Goal: Task Accomplishment & Management: Use online tool/utility

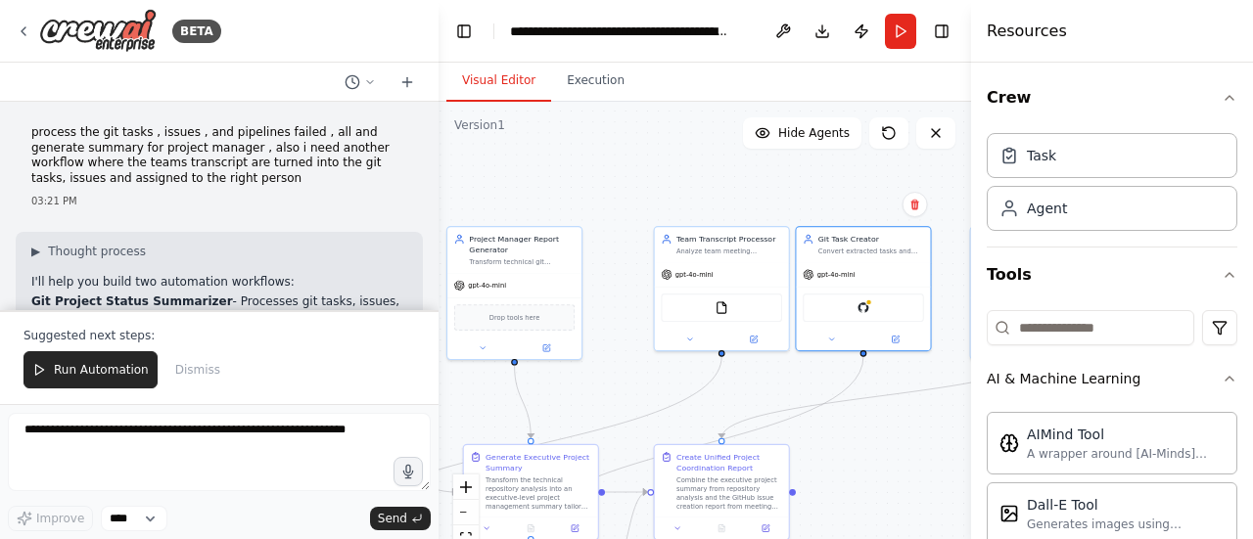
click at [847, 169] on div ".deletable-edge-delete-btn { width: 20px; height: 20px; border: 0px solid #ffff…" at bounding box center [704, 346] width 532 height 489
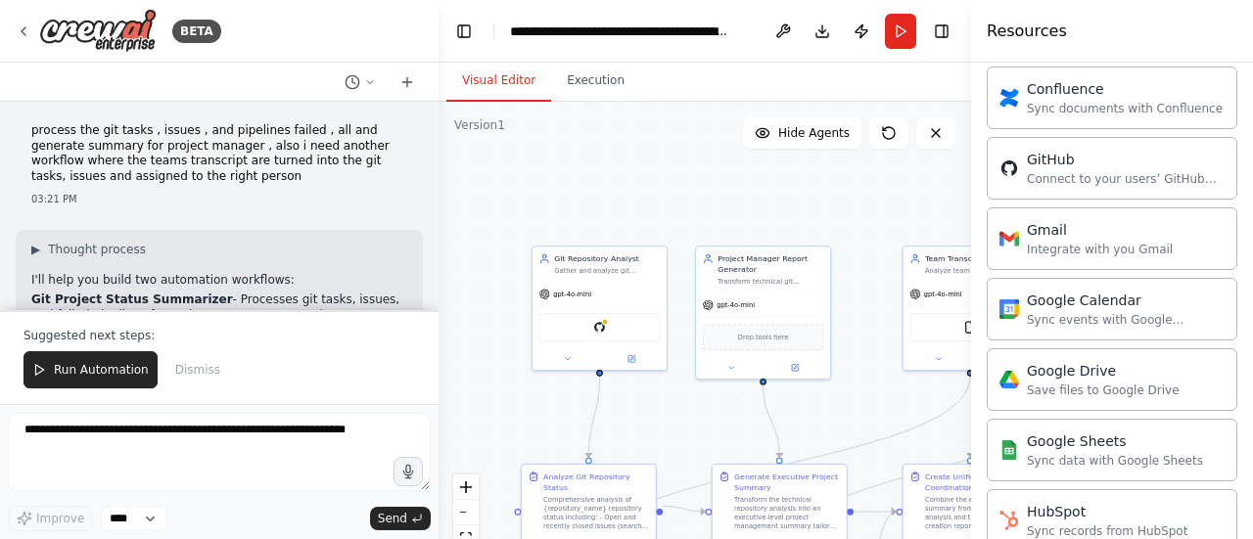
drag, startPoint x: 639, startPoint y: 178, endPoint x: 853, endPoint y: 203, distance: 215.7
click at [853, 203] on div ".deletable-edge-delete-btn { width: 20px; height: 20px; border: 0px solid #ffff…" at bounding box center [704, 346] width 532 height 489
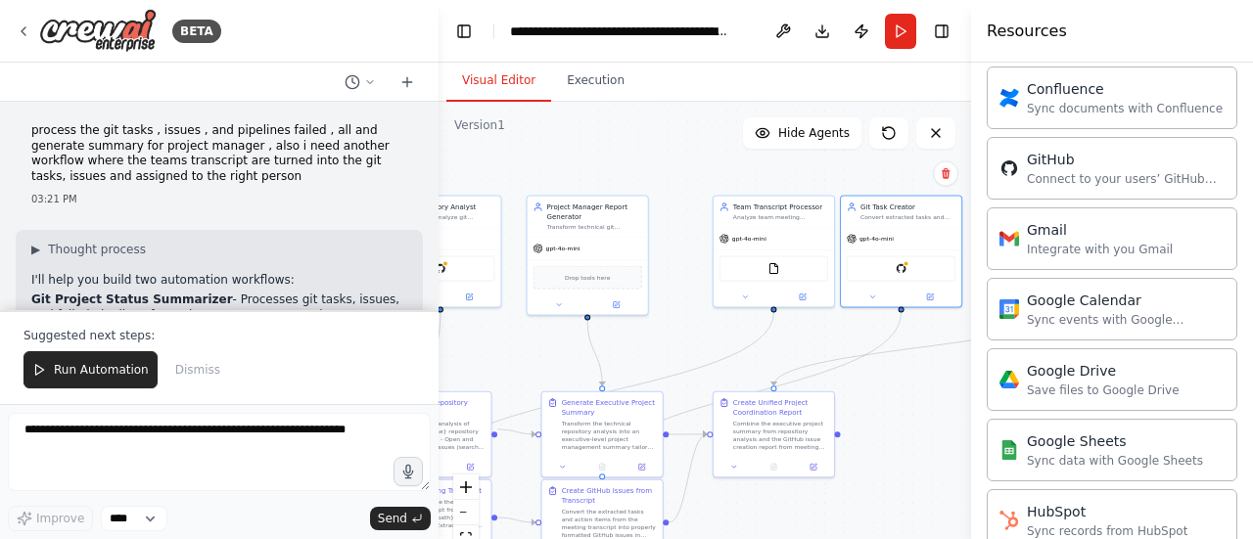
drag, startPoint x: 685, startPoint y: 367, endPoint x: 519, endPoint y: 318, distance: 173.4
click at [519, 318] on div ".deletable-edge-delete-btn { width: 20px; height: 20px; border: 0px solid #ffff…" at bounding box center [704, 346] width 532 height 489
drag, startPoint x: 592, startPoint y: 338, endPoint x: 654, endPoint y: 337, distance: 61.7
click at [654, 337] on div ".deletable-edge-delete-btn { width: 20px; height: 20px; border: 0px solid #ffff…" at bounding box center [704, 346] width 532 height 489
drag, startPoint x: 599, startPoint y: 310, endPoint x: 632, endPoint y: 309, distance: 33.3
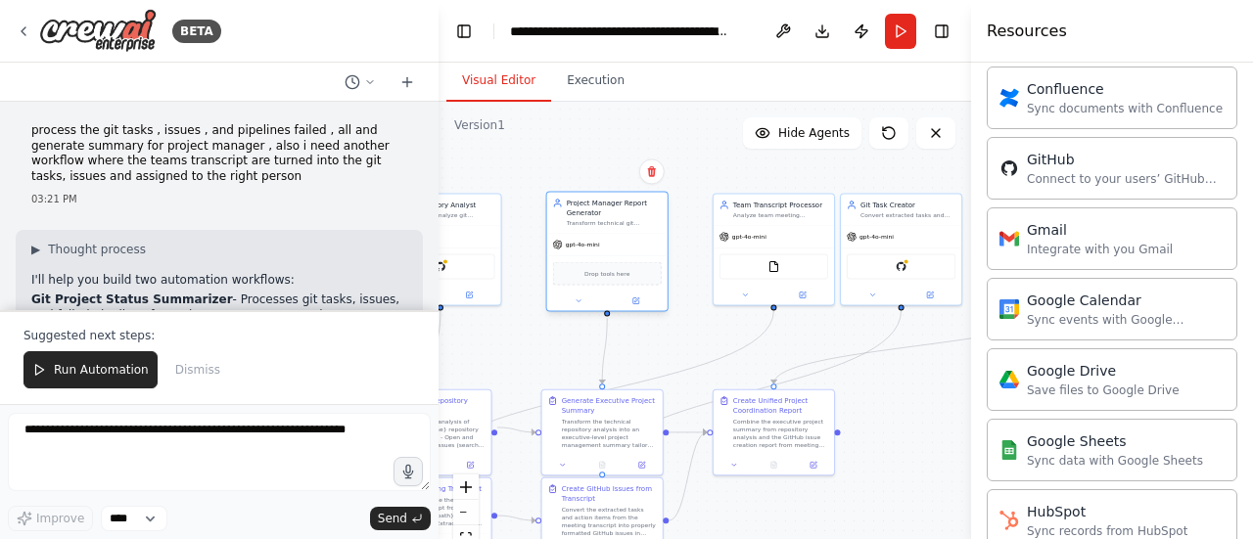
click at [632, 309] on div at bounding box center [607, 302] width 120 height 20
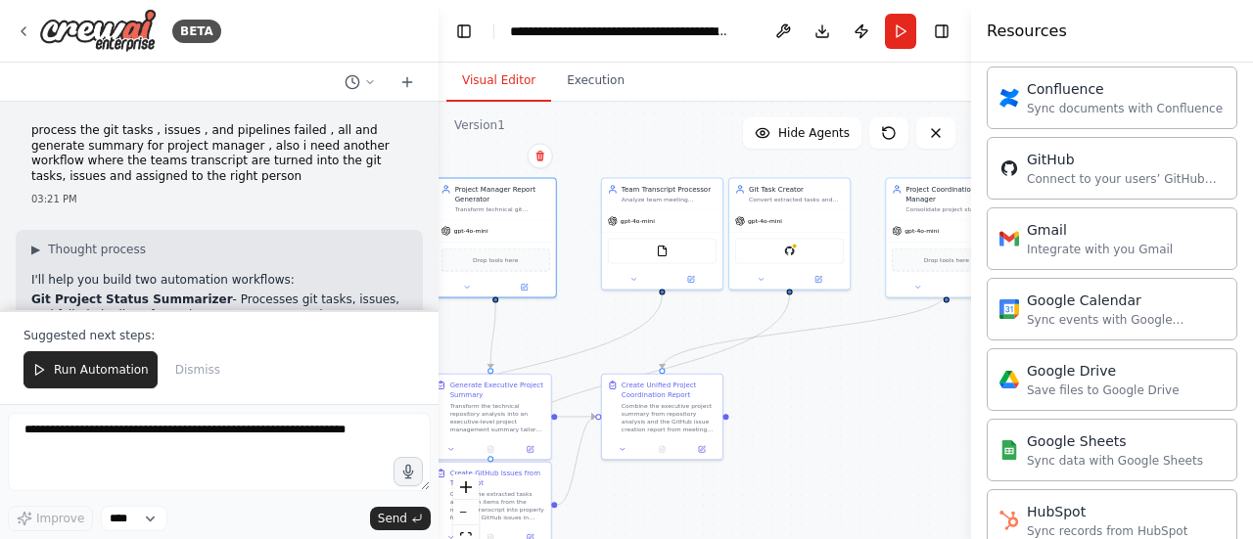
drag, startPoint x: 695, startPoint y: 342, endPoint x: 583, endPoint y: 324, distance: 112.9
click at [583, 324] on div ".deletable-edge-delete-btn { width: 20px; height: 20px; border: 0px solid #ffff…" at bounding box center [704, 346] width 532 height 489
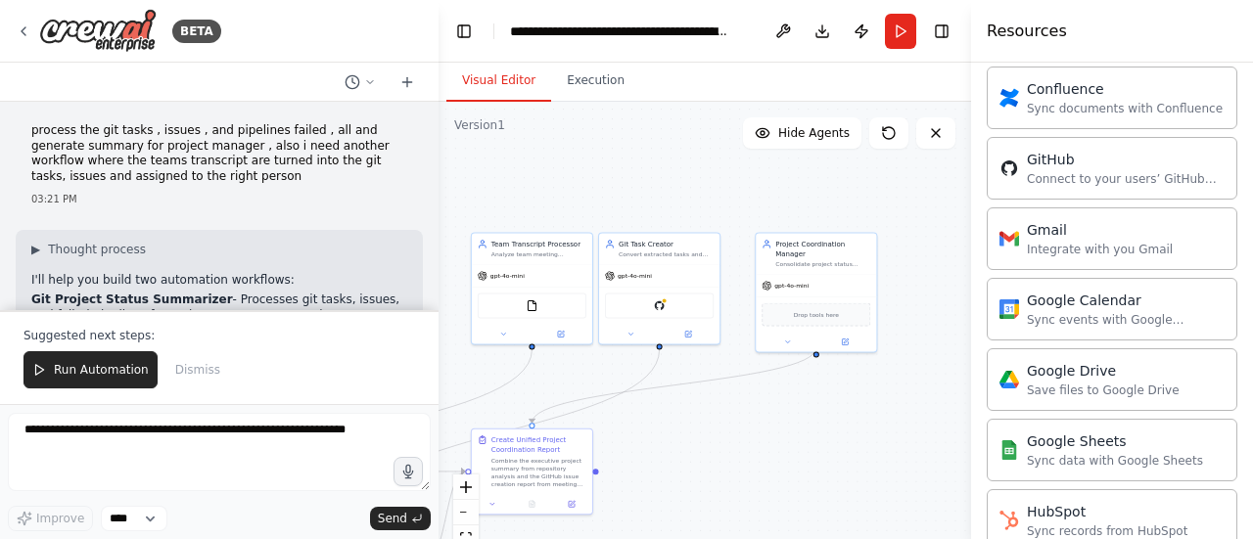
drag, startPoint x: 808, startPoint y: 365, endPoint x: 677, endPoint y: 419, distance: 141.7
click at [677, 419] on div ".deletable-edge-delete-btn { width: 20px; height: 20px; border: 0px solid #ffff…" at bounding box center [704, 346] width 532 height 489
click at [789, 308] on div "Drop tools here" at bounding box center [814, 309] width 109 height 23
click at [788, 277] on span "gpt-4o-mini" at bounding box center [790, 281] width 34 height 8
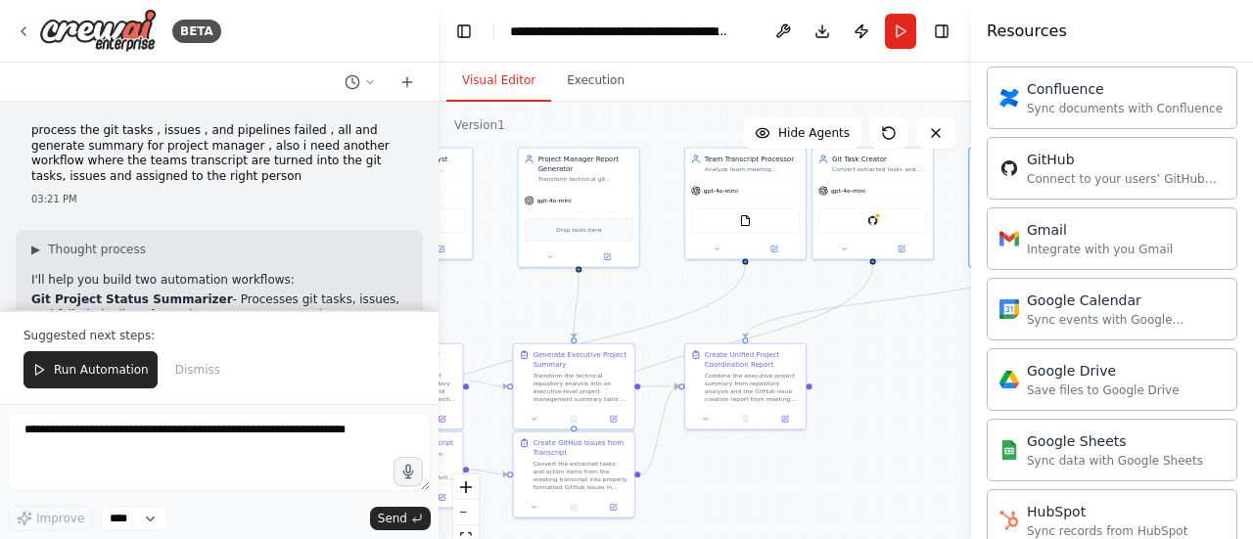
drag, startPoint x: 720, startPoint y: 432, endPoint x: 937, endPoint y: 349, distance: 231.4
click at [937, 349] on div ".deletable-edge-delete-btn { width: 20px; height: 20px; border: 0px solid #ffff…" at bounding box center [704, 346] width 532 height 489
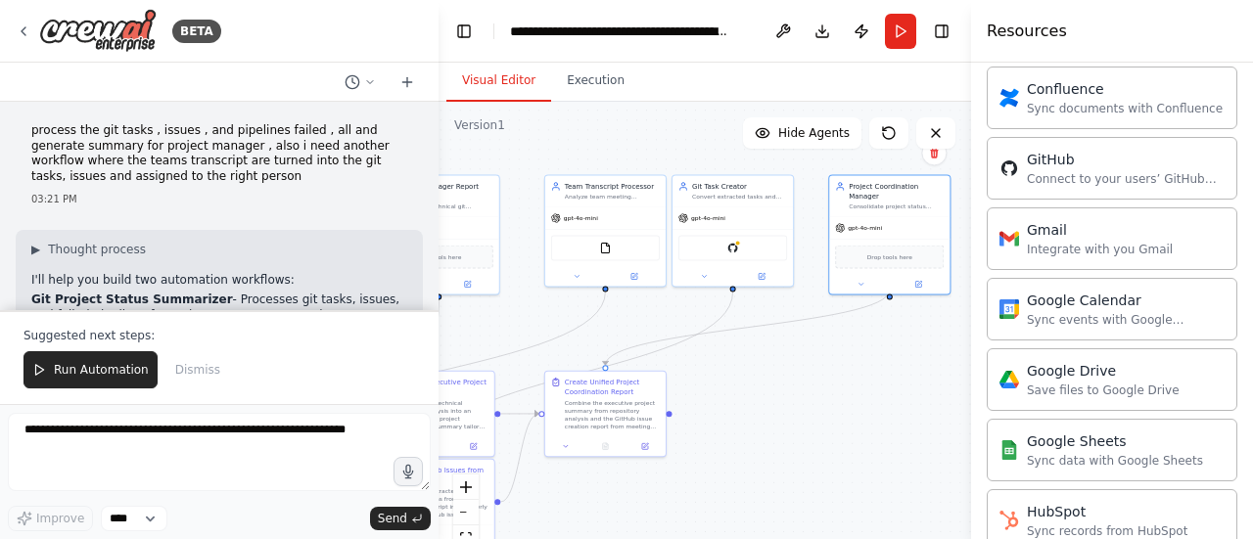
drag, startPoint x: 898, startPoint y: 340, endPoint x: 772, endPoint y: 369, distance: 129.6
click at [772, 369] on div ".deletable-edge-delete-btn { width: 20px; height: 20px; border: 0px solid #ffff…" at bounding box center [704, 346] width 532 height 489
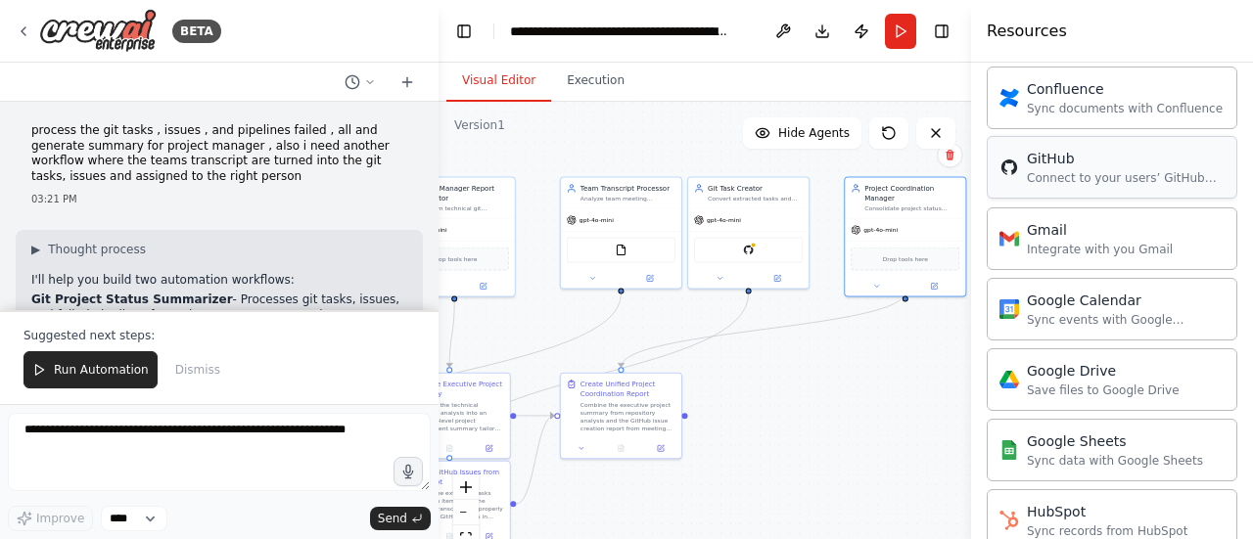
click at [1073, 174] on div "Connect to your users’ GitHub accounts" at bounding box center [1126, 178] width 198 height 16
click at [1059, 170] on div "Connect to your users’ GitHub accounts" at bounding box center [1126, 178] width 198 height 16
click at [752, 251] on img at bounding box center [749, 248] width 12 height 12
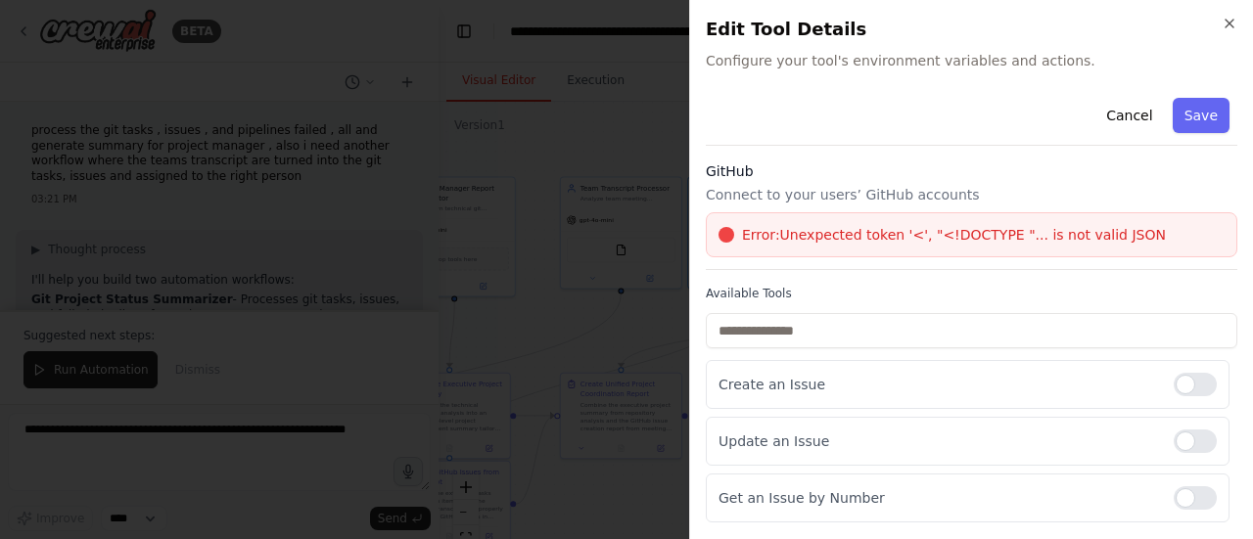
click at [803, 232] on span "Error: Unexpected token '<', "<!DOCTYPE "... is not valid JSON" at bounding box center [954, 235] width 424 height 20
click at [1225, 28] on icon "button" at bounding box center [1229, 24] width 16 height 16
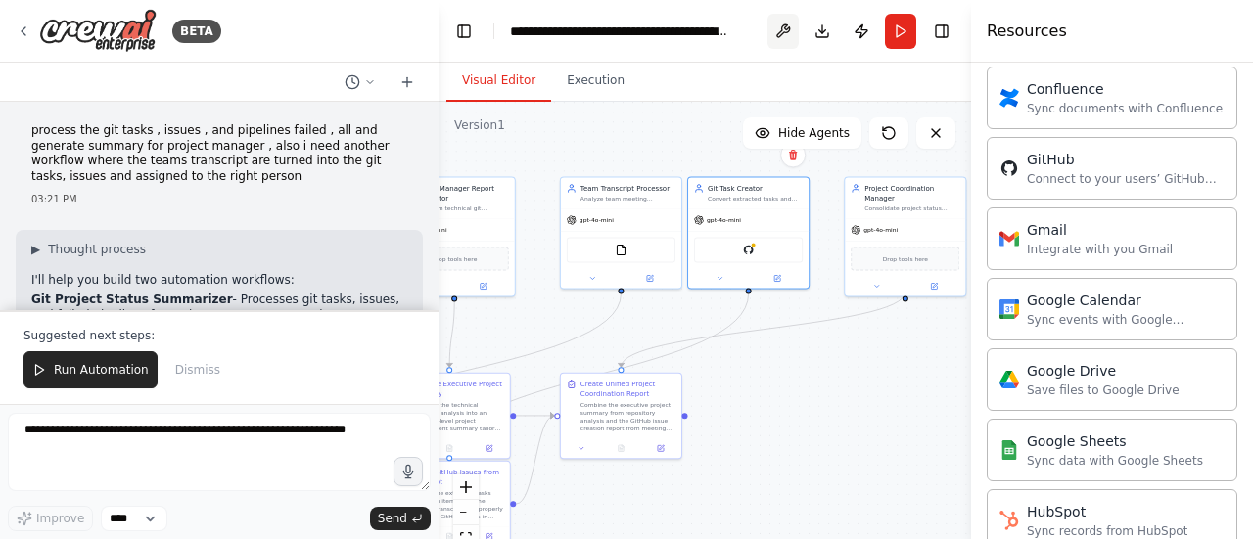
click at [794, 40] on button at bounding box center [782, 31] width 31 height 35
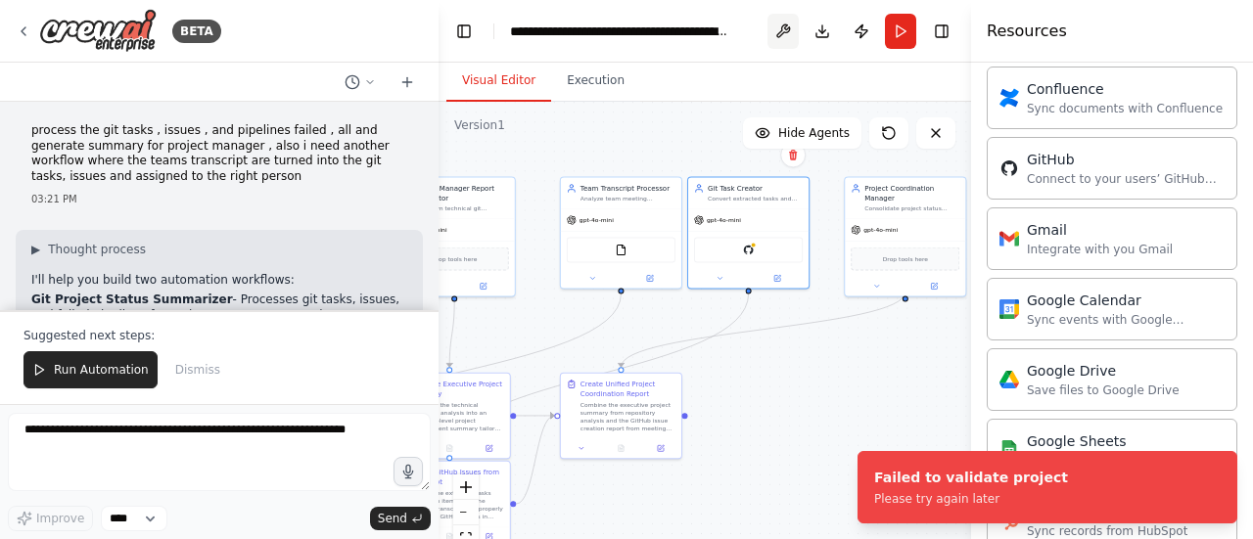
click at [783, 27] on button at bounding box center [782, 31] width 31 height 35
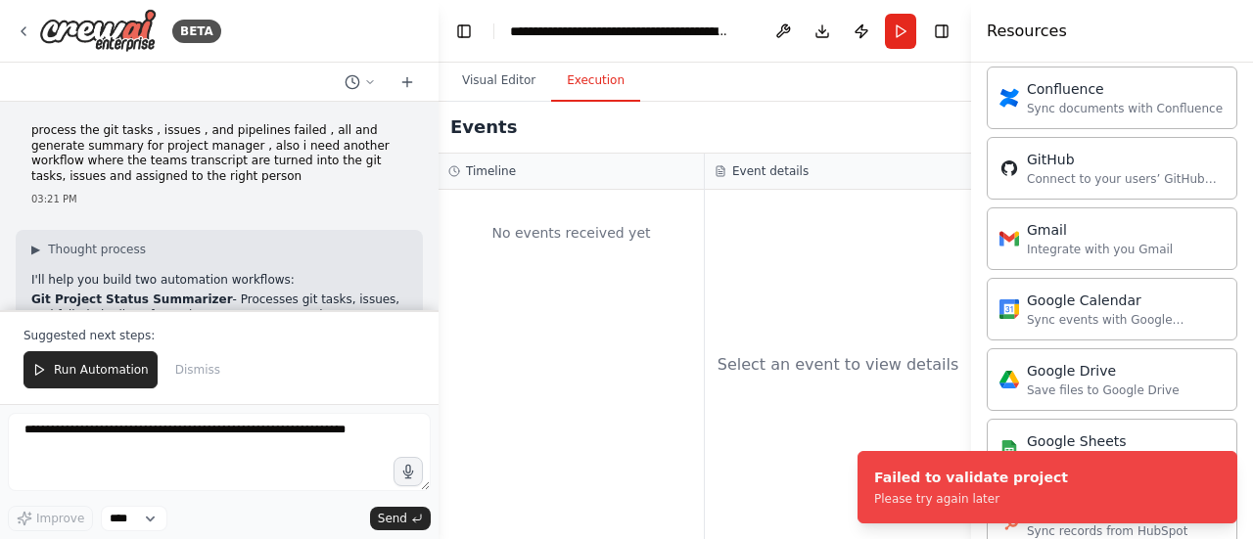
click at [570, 83] on button "Execution" at bounding box center [595, 81] width 89 height 41
click at [513, 77] on button "Visual Editor" at bounding box center [498, 81] width 105 height 41
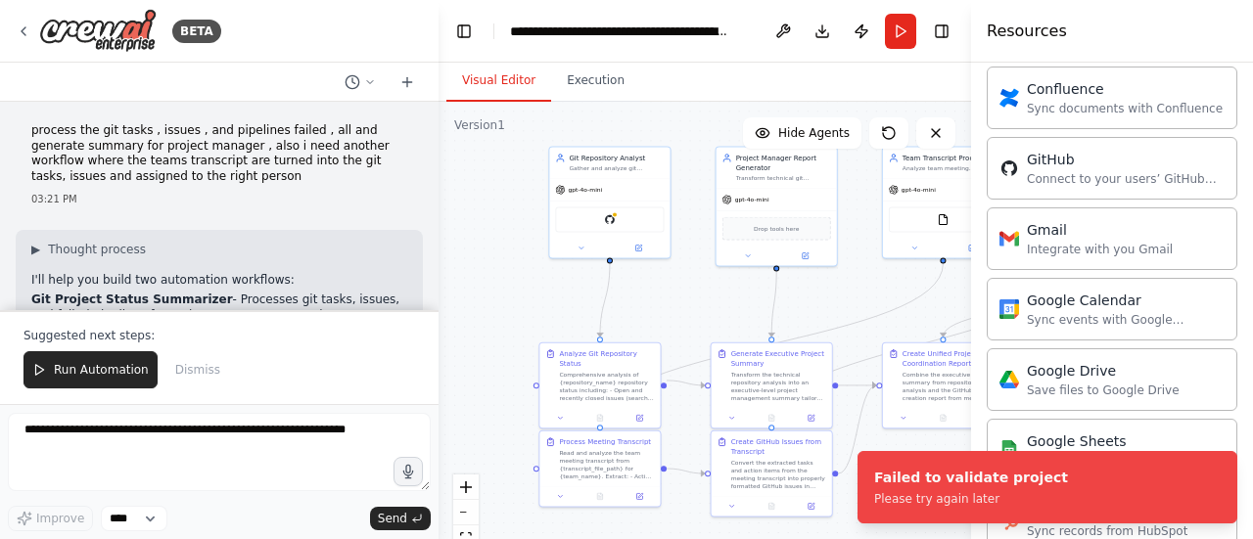
drag, startPoint x: 524, startPoint y: 276, endPoint x: 858, endPoint y: 237, distance: 337.0
click at [858, 237] on div ".deletable-edge-delete-btn { width: 20px; height: 20px; border: 0px solid #ffff…" at bounding box center [704, 346] width 532 height 489
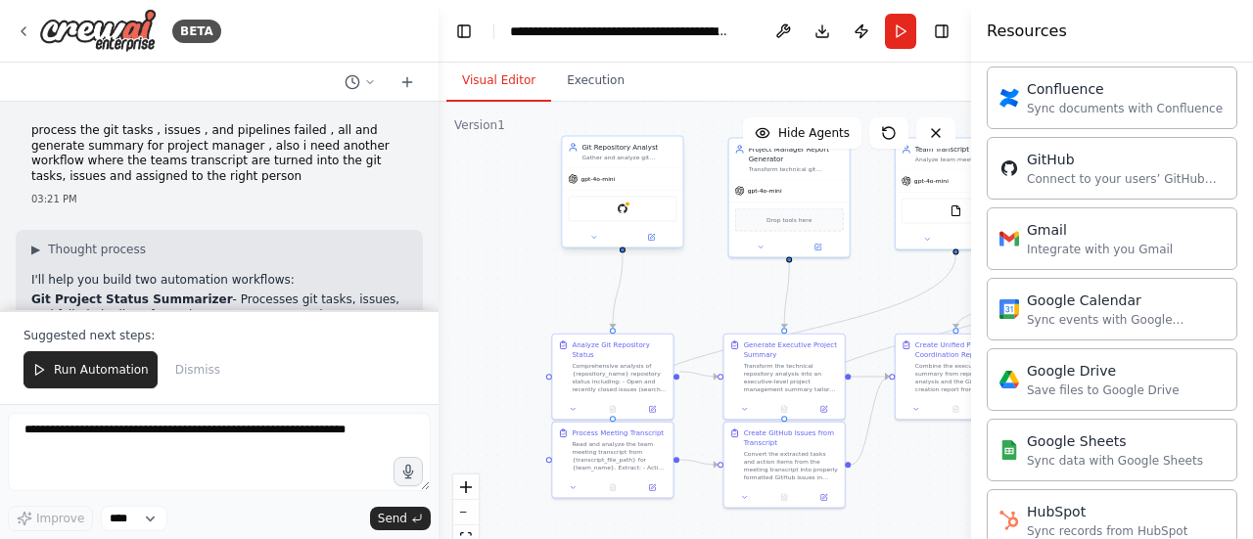
click at [654, 244] on div at bounding box center [622, 238] width 120 height 20
click at [663, 238] on button at bounding box center [651, 238] width 56 height 12
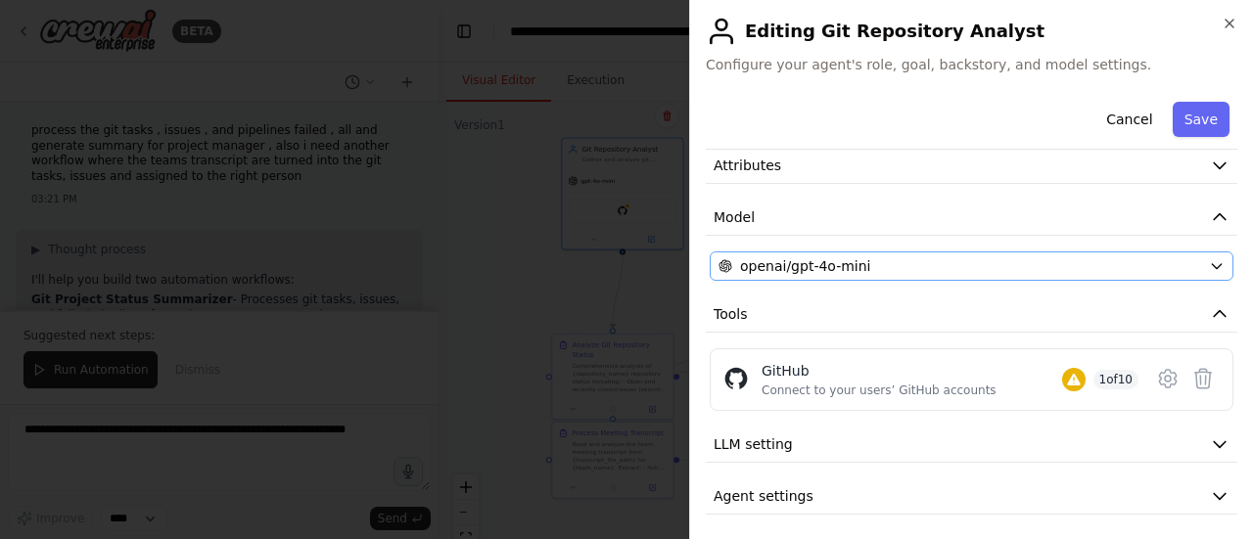
scroll to position [90, 0]
click at [855, 382] on div "Connect to your users’ GitHub accounts" at bounding box center [878, 389] width 235 height 16
click at [1156, 371] on icon at bounding box center [1167, 376] width 23 height 23
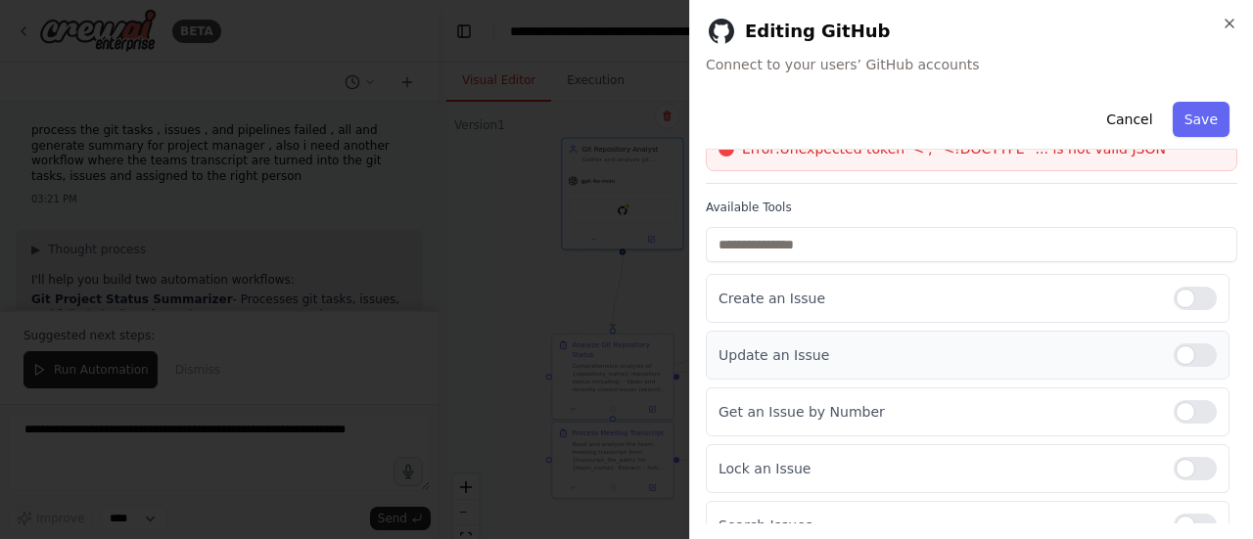
scroll to position [0, 0]
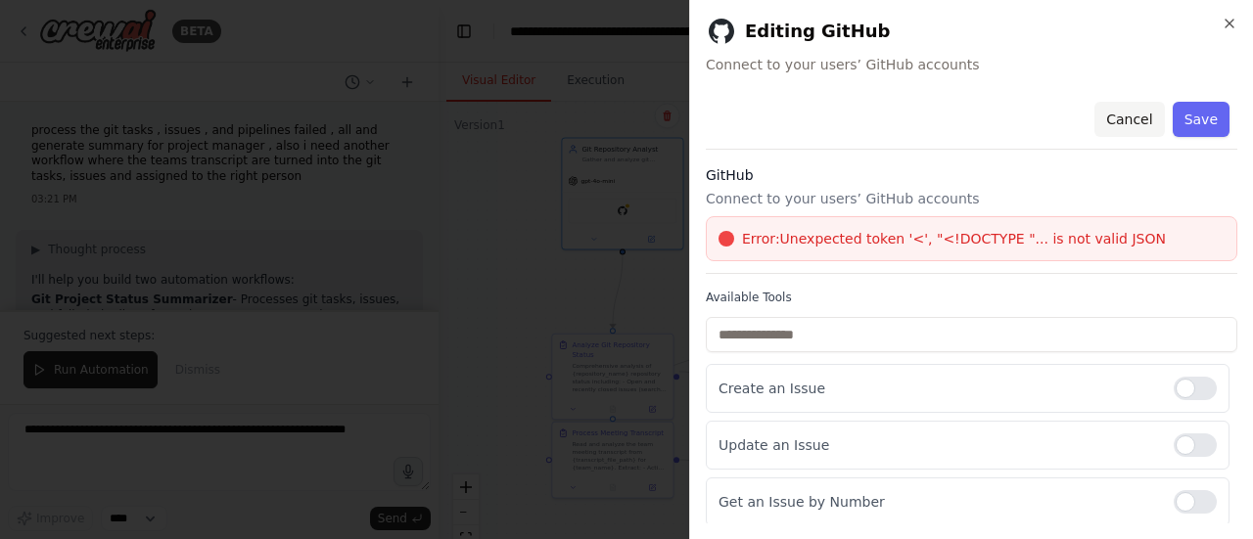
click at [1120, 118] on button "Cancel" at bounding box center [1128, 119] width 69 height 35
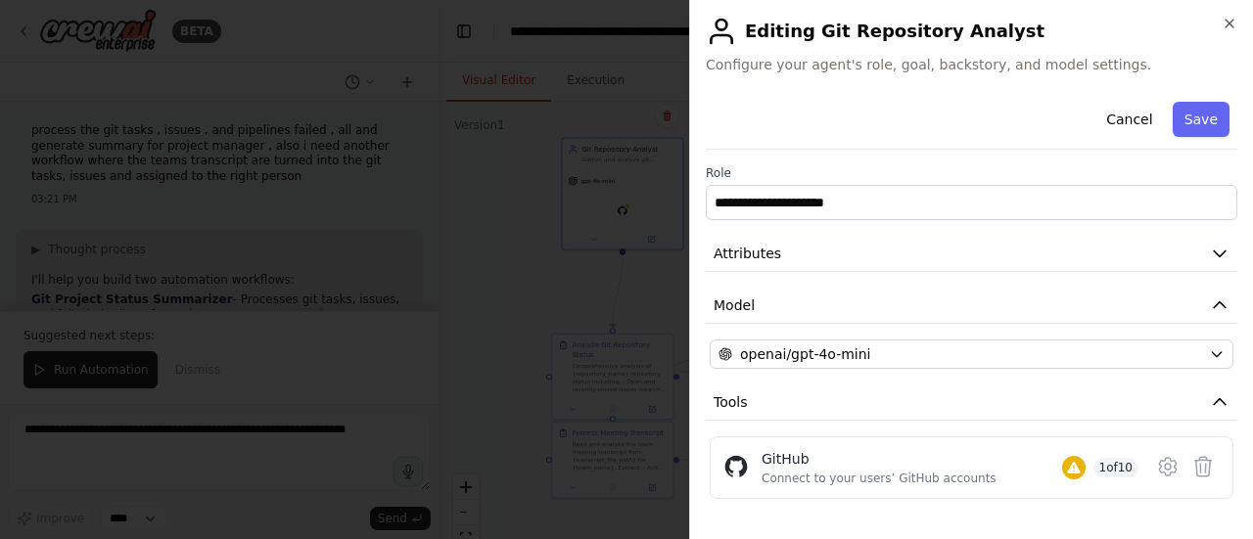
scroll to position [91, 0]
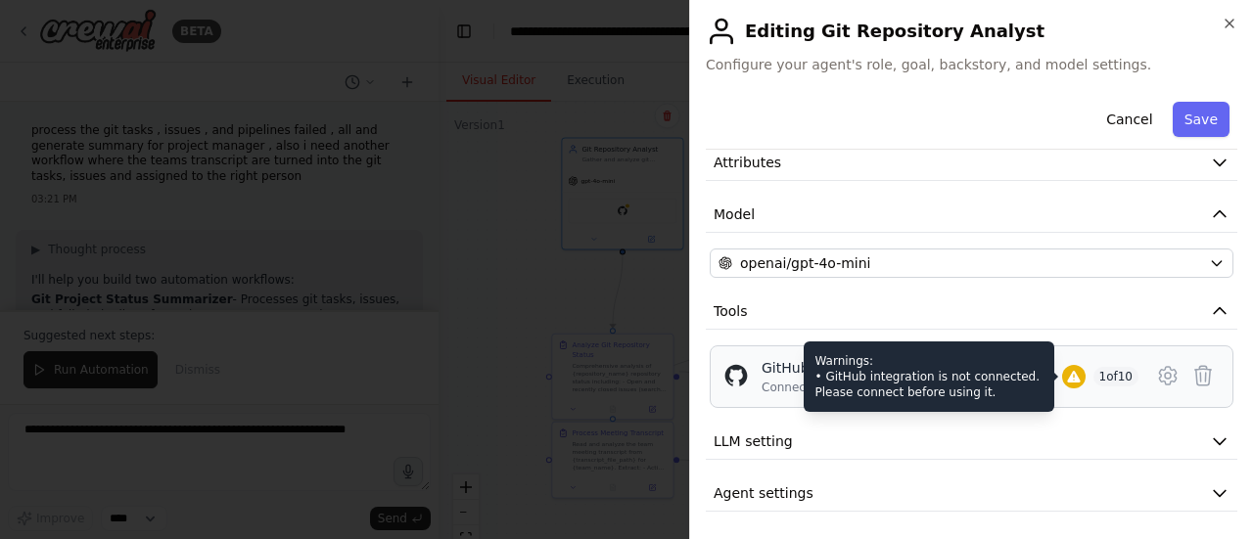
click at [930, 397] on div "Warnings: • GitHub integration is not connected. Please connect before using it." at bounding box center [928, 377] width 251 height 70
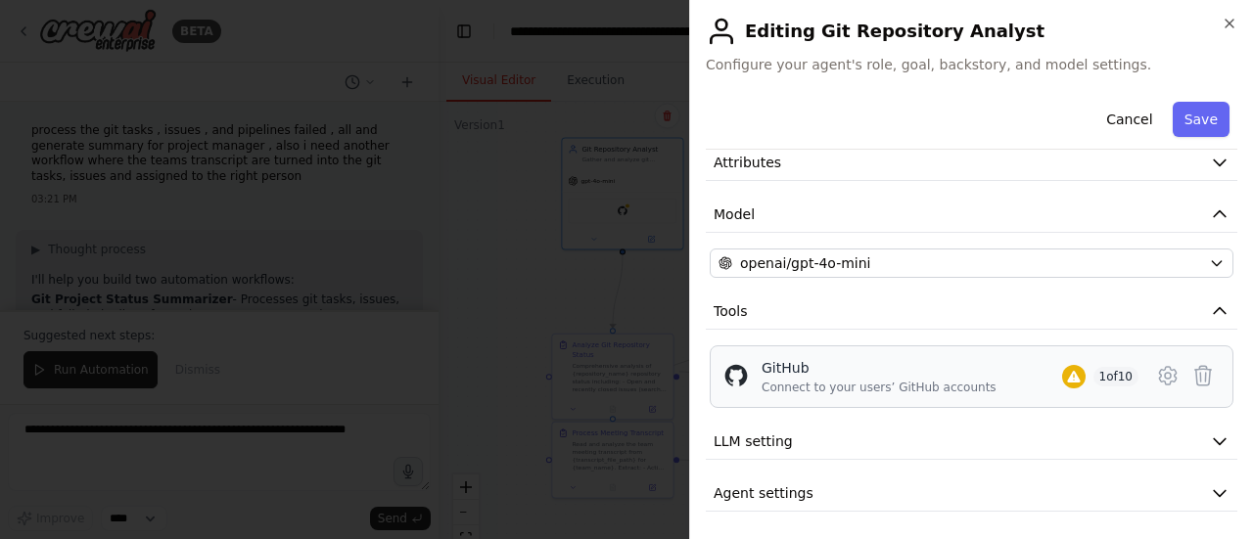
click at [755, 363] on div "GitHub Connect to your users’ GitHub accounts 1 of 10" at bounding box center [971, 376] width 498 height 37
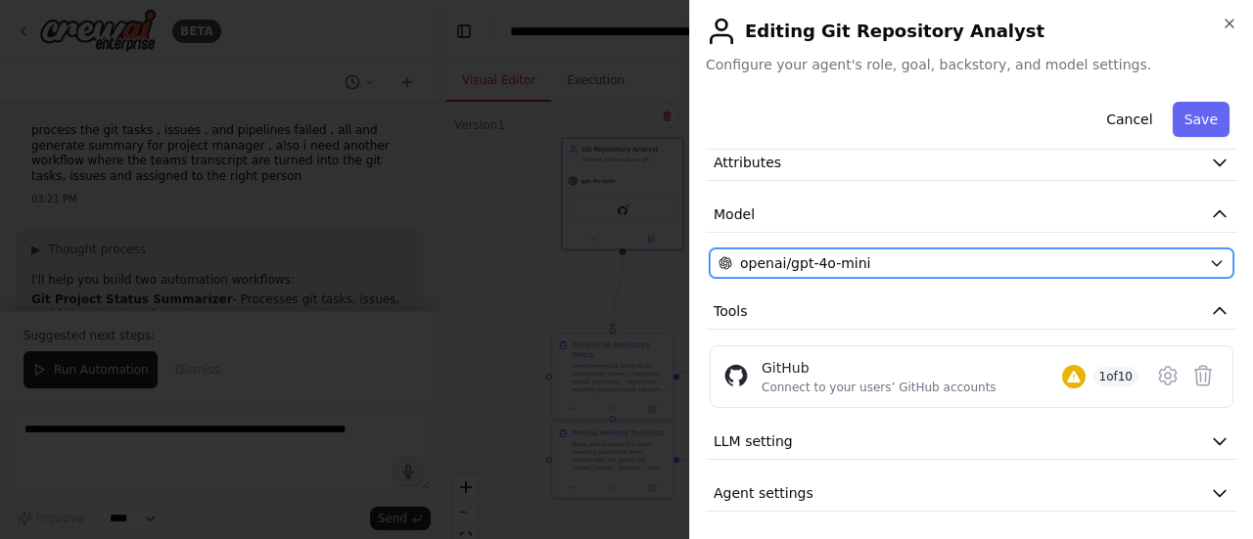
click at [988, 264] on div "openai/gpt-4o-mini" at bounding box center [959, 263] width 482 height 20
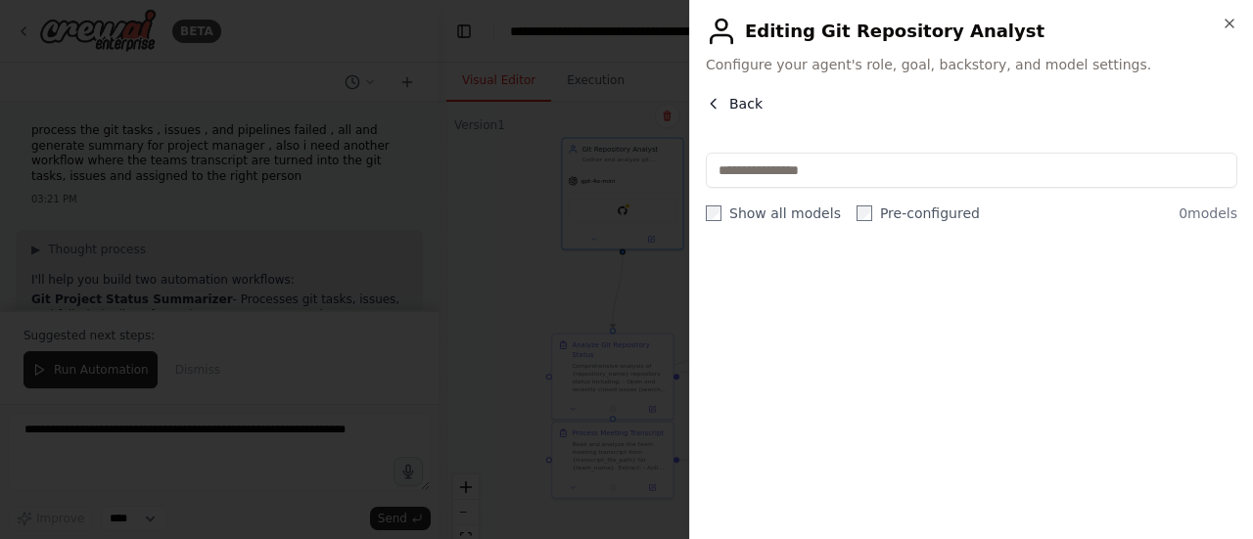
click at [716, 99] on icon "button" at bounding box center [714, 104] width 16 height 16
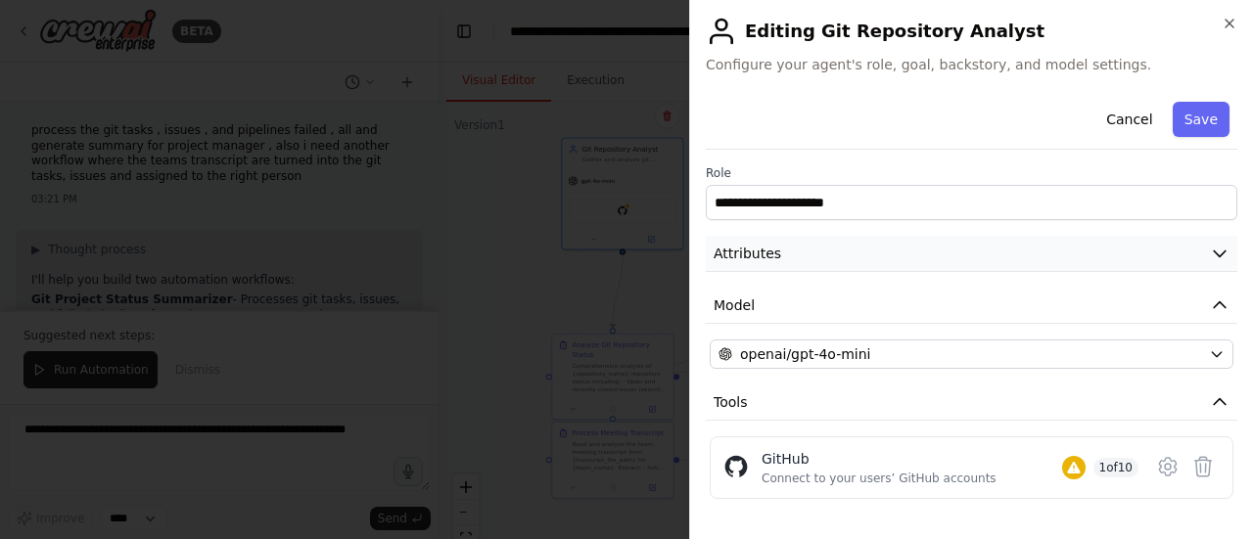
scroll to position [78, 0]
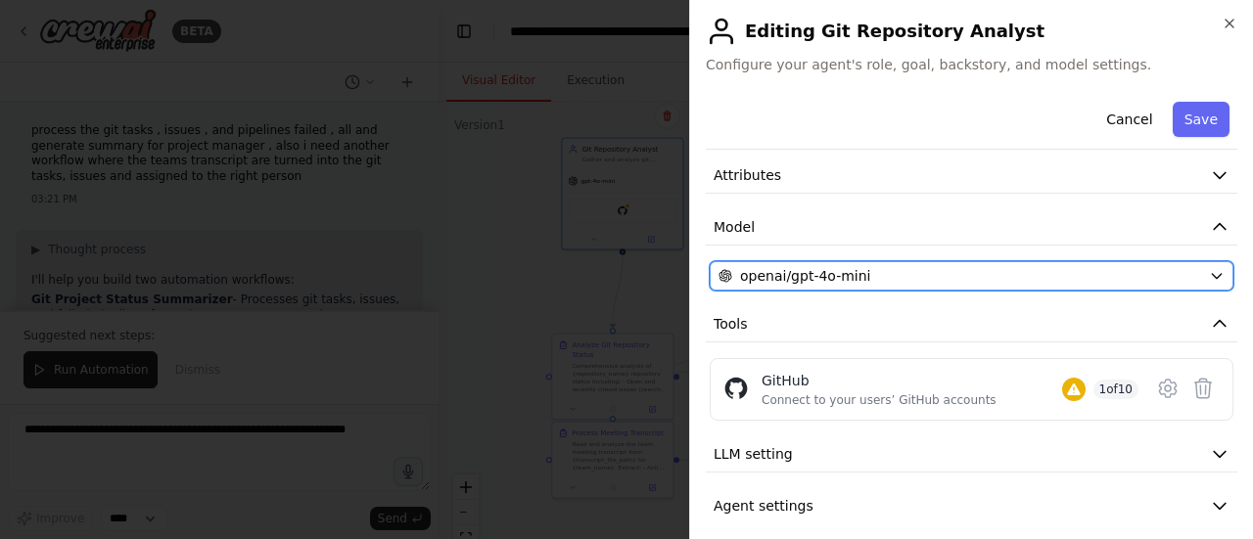
click at [1190, 278] on button "openai/gpt-4o-mini" at bounding box center [971, 275] width 524 height 29
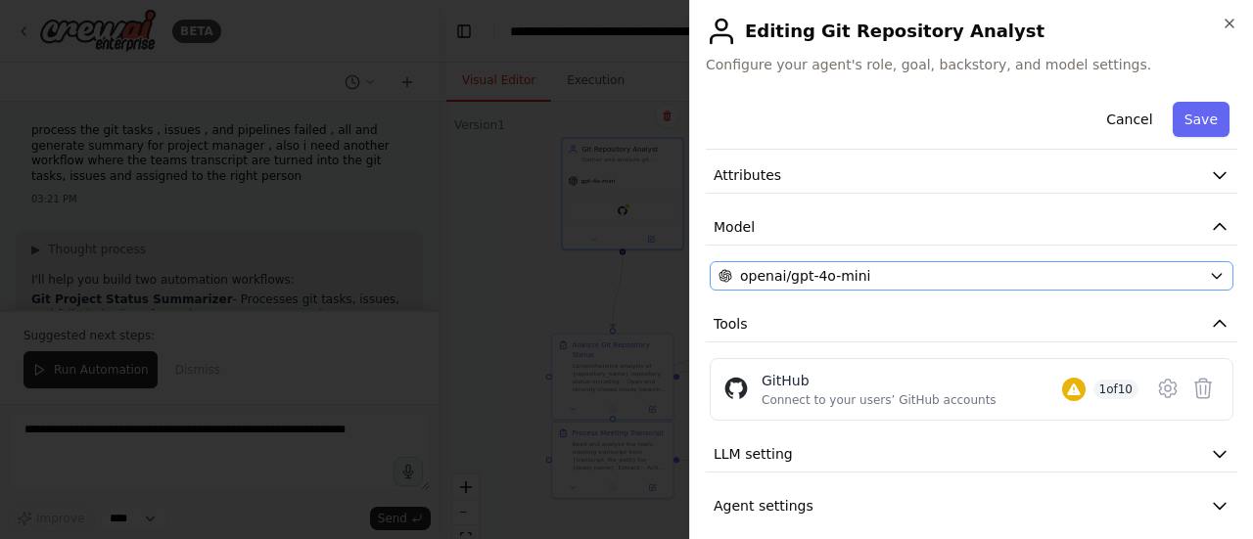
scroll to position [0, 0]
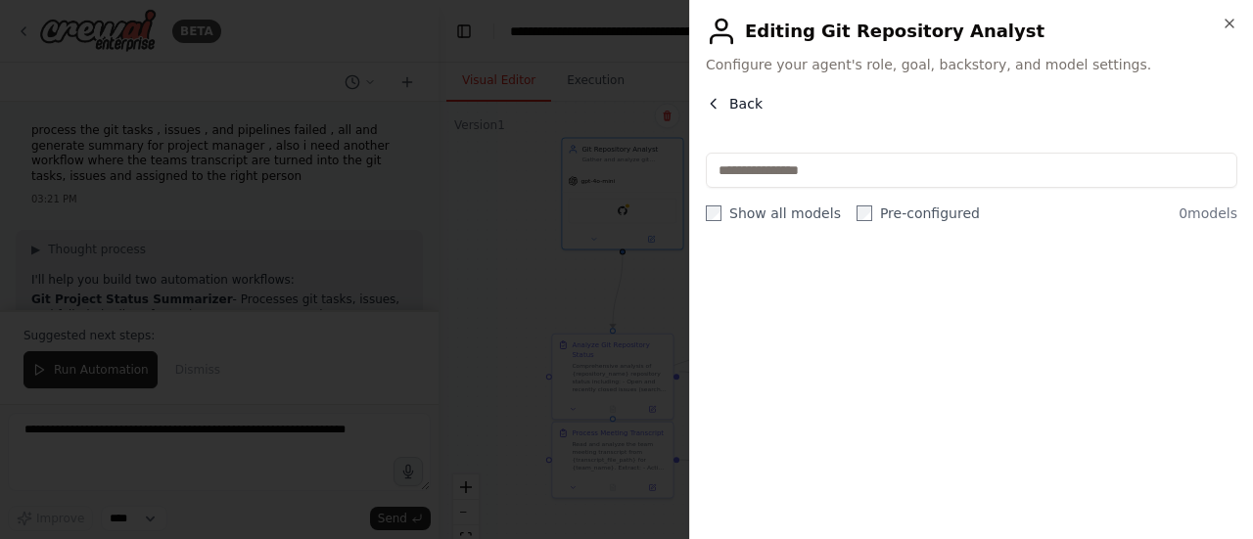
click at [721, 97] on button "Back" at bounding box center [734, 104] width 57 height 20
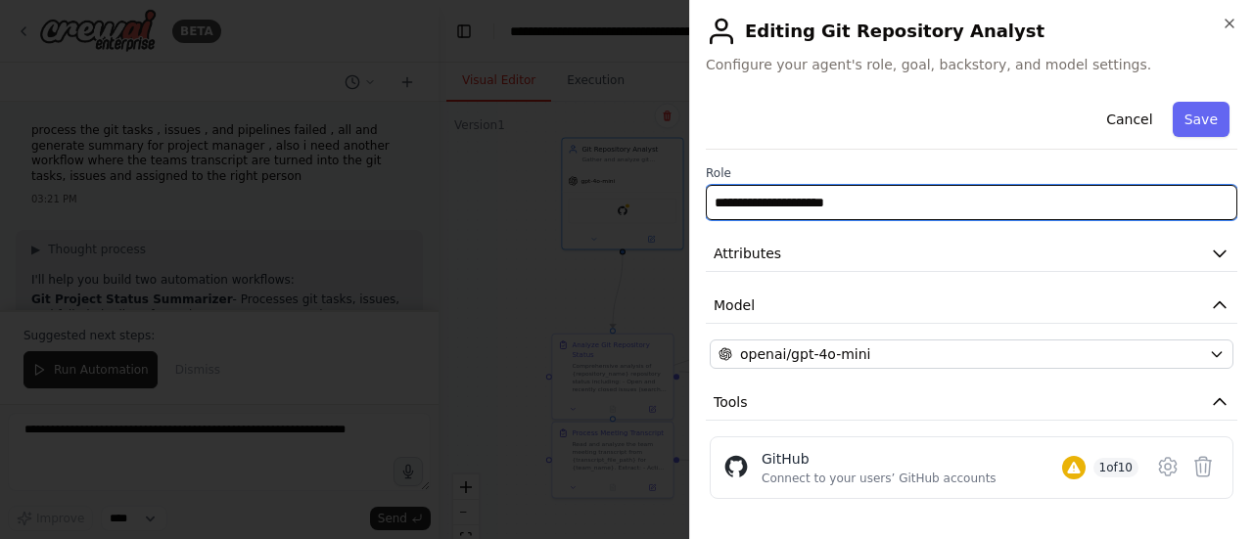
click at [898, 191] on input "**********" at bounding box center [971, 202] width 531 height 35
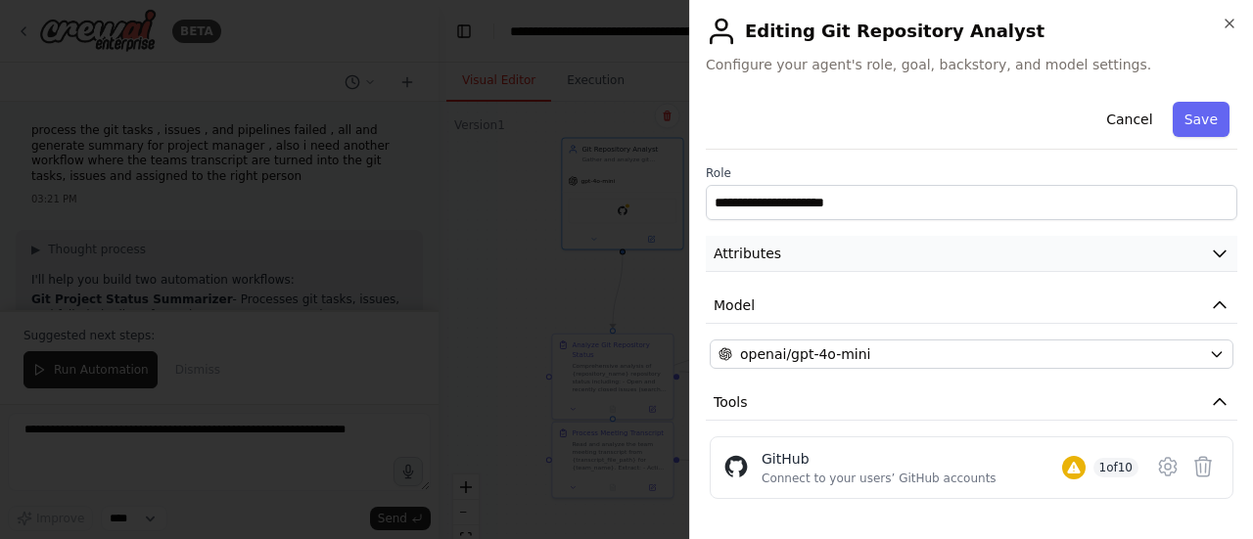
click at [1045, 247] on button "Attributes" at bounding box center [971, 254] width 531 height 36
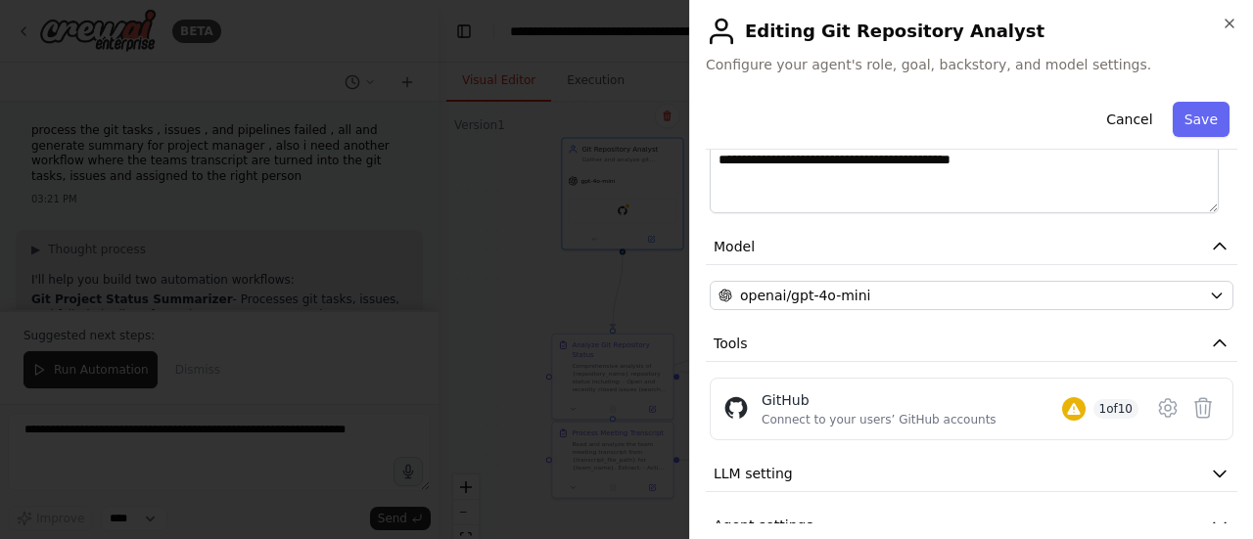
scroll to position [399, 0]
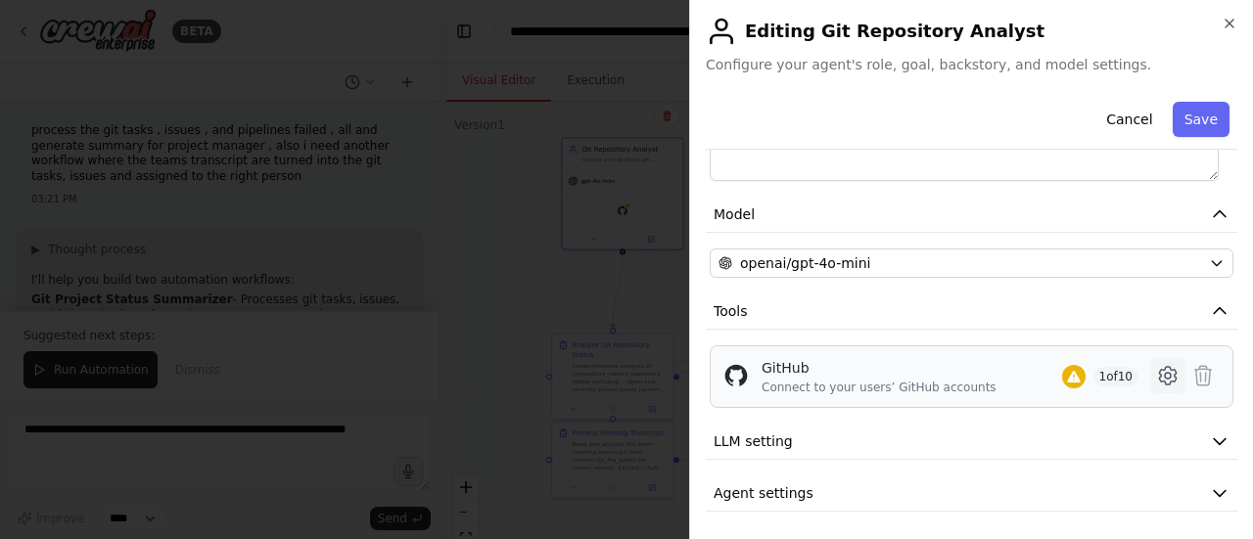
click at [1157, 373] on icon at bounding box center [1167, 375] width 23 height 23
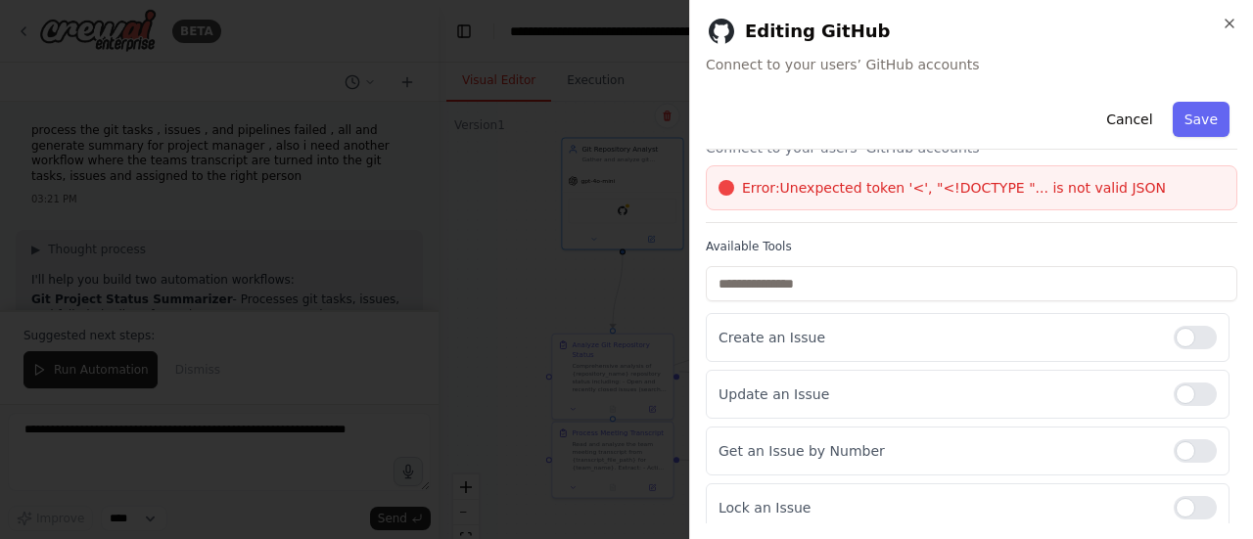
scroll to position [0, 0]
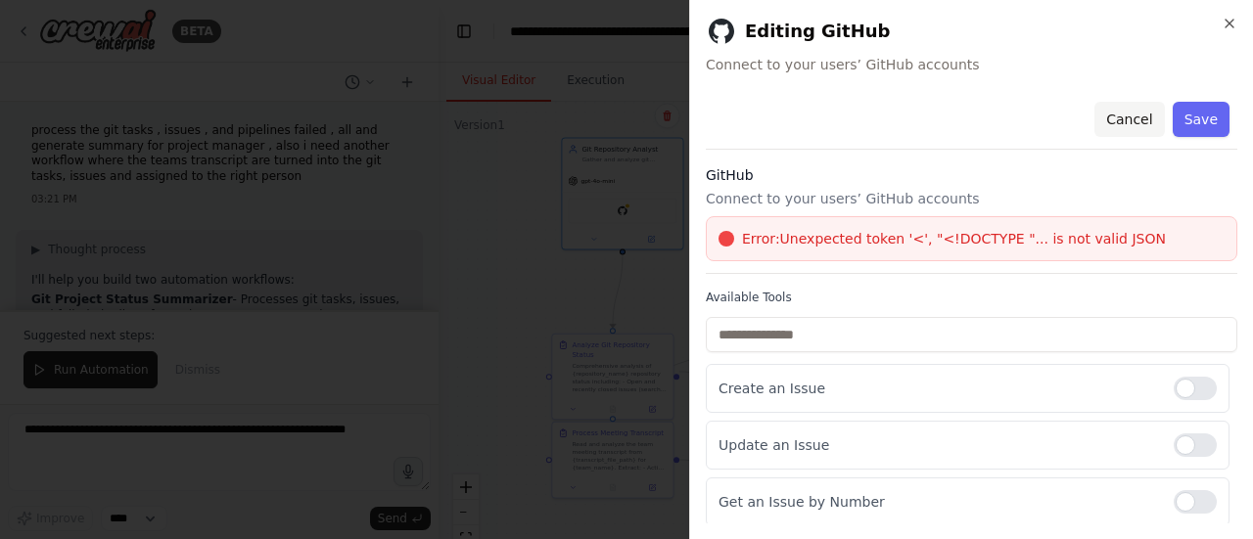
click at [1116, 114] on button "Cancel" at bounding box center [1128, 119] width 69 height 35
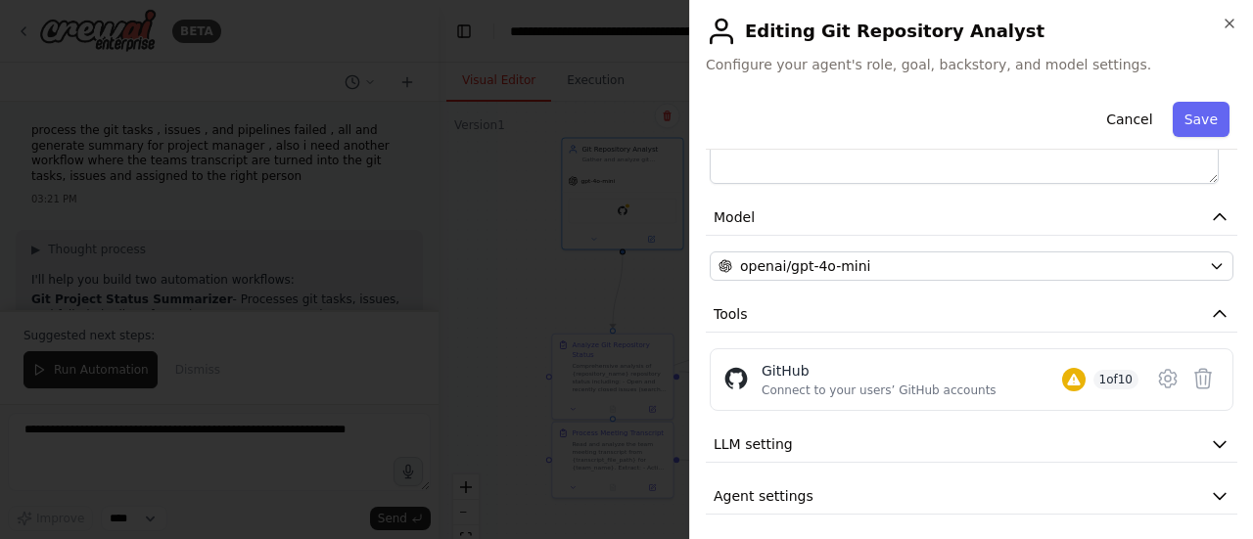
scroll to position [399, 0]
click at [1210, 432] on icon "button" at bounding box center [1220, 442] width 20 height 20
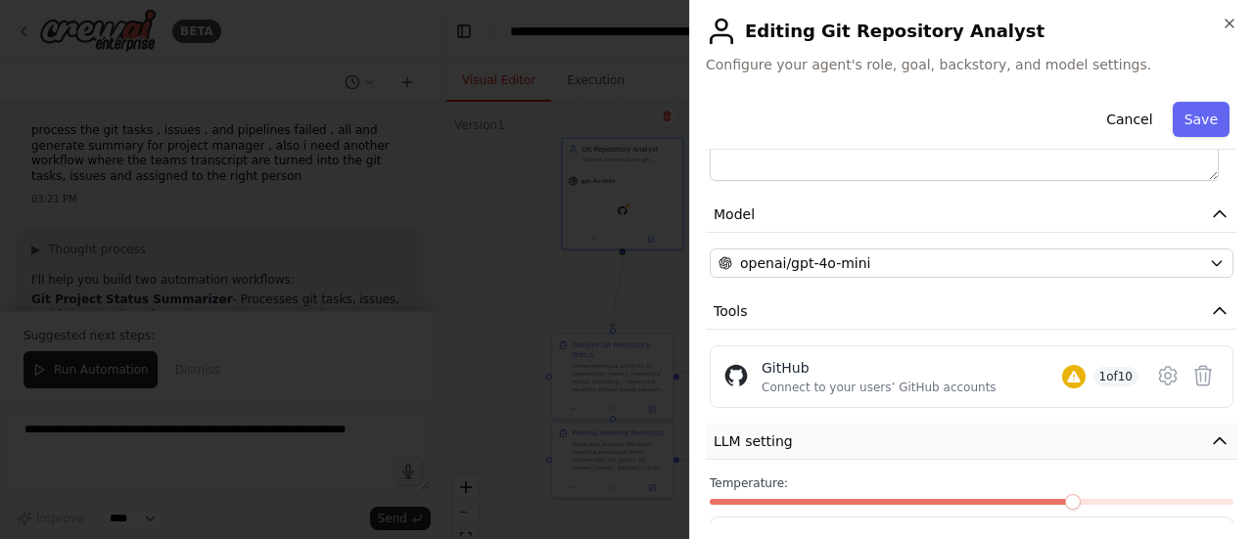
scroll to position [538, 0]
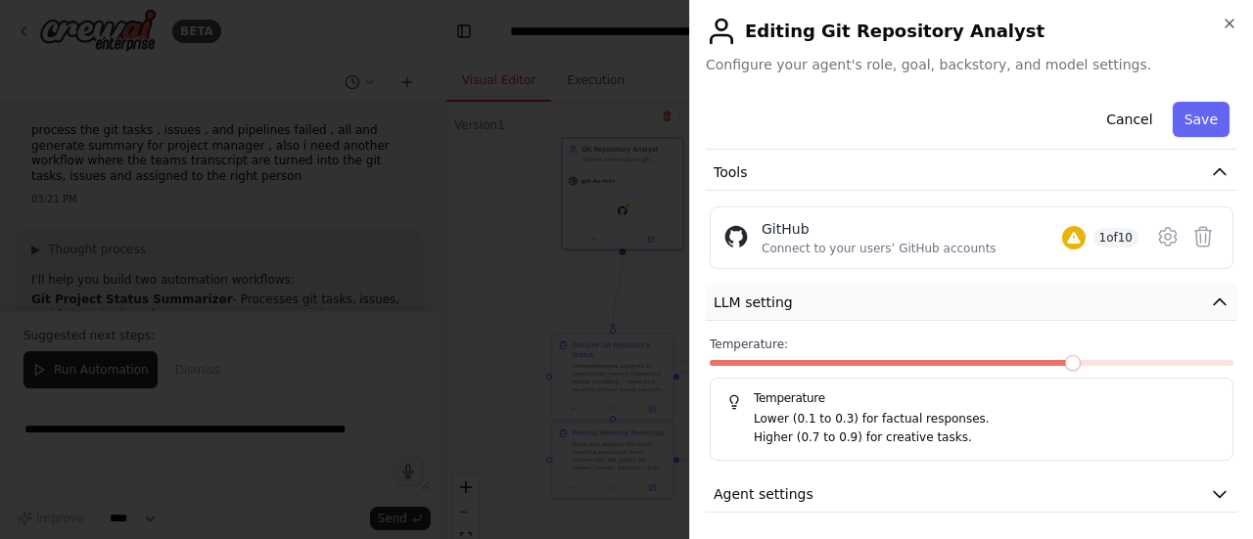
click at [859, 297] on button "LLM setting" at bounding box center [971, 303] width 531 height 36
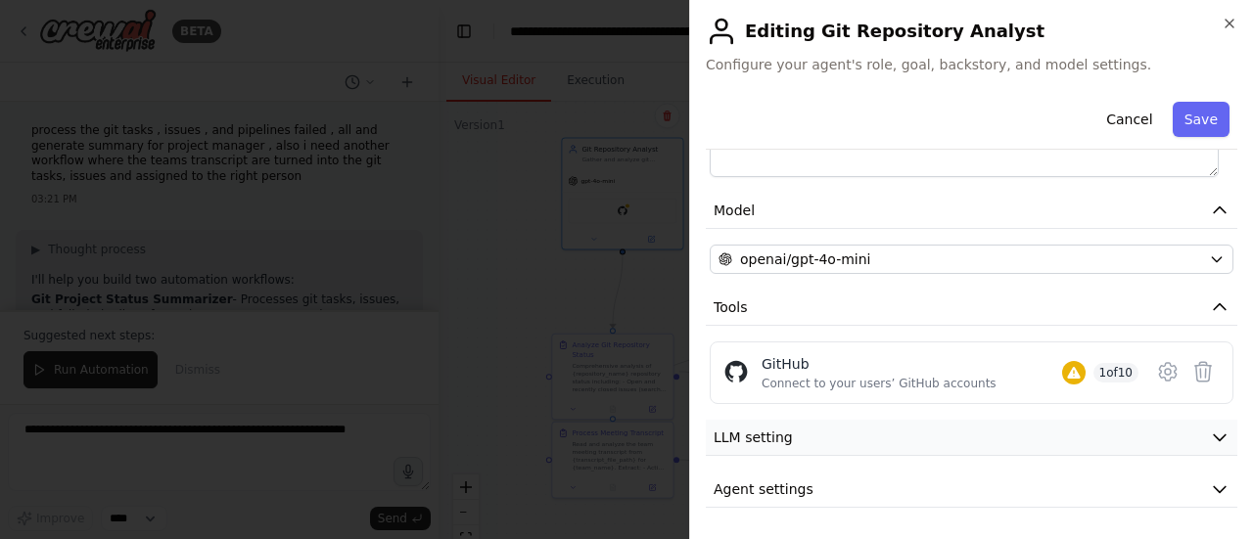
scroll to position [399, 0]
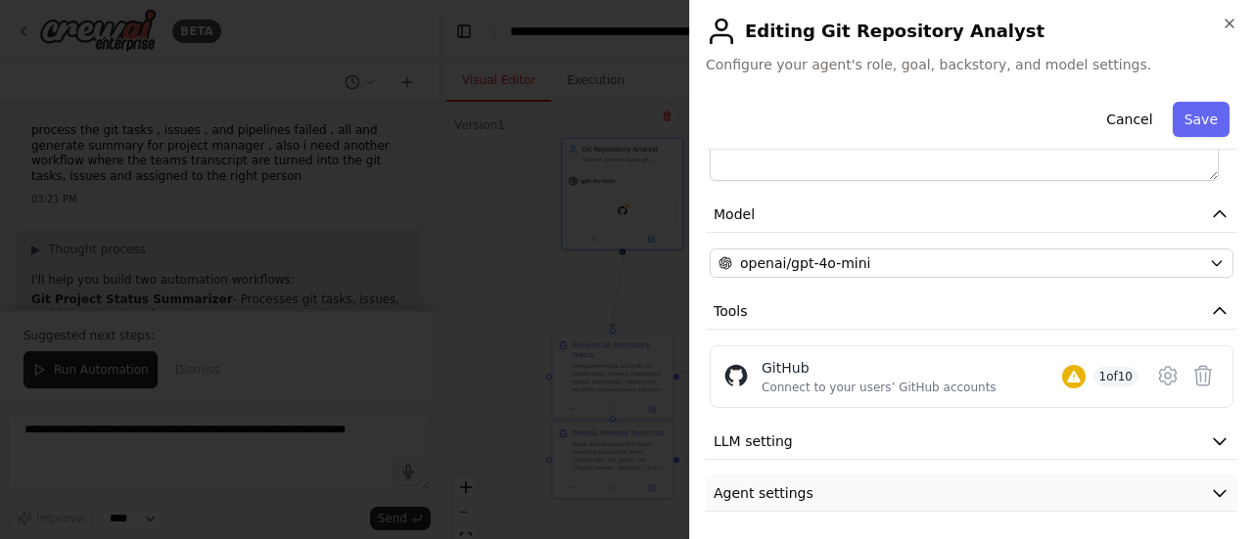
click at [814, 487] on button "Agent settings" at bounding box center [971, 494] width 531 height 36
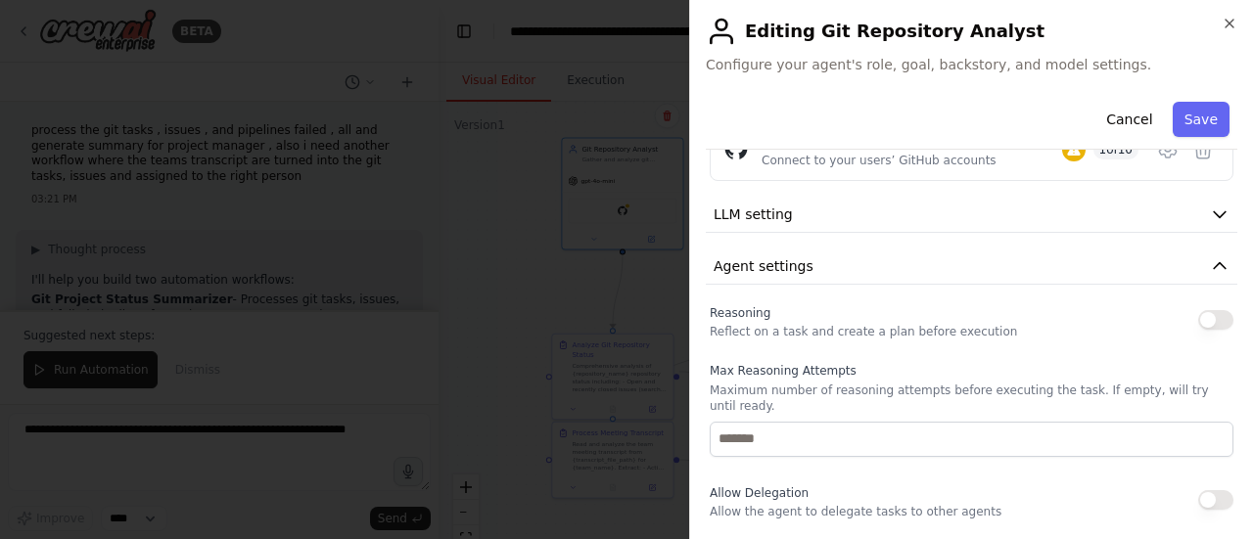
scroll to position [617, 0]
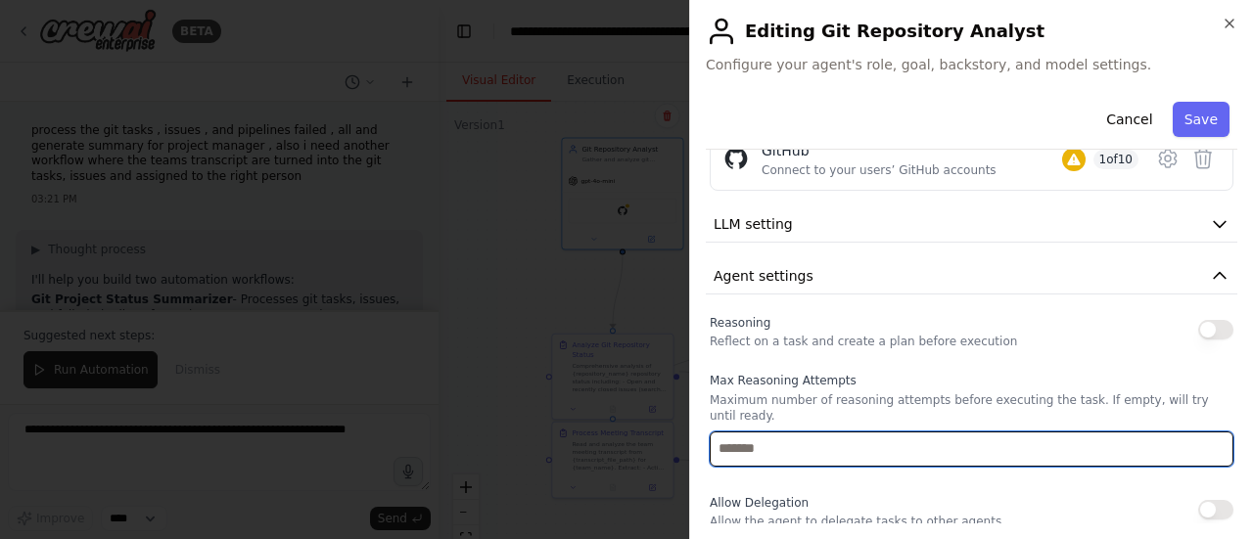
click at [853, 439] on input "number" at bounding box center [971, 449] width 524 height 35
type input "*"
click at [1198, 432] on input "*" at bounding box center [971, 449] width 524 height 35
click at [1204, 440] on input "*" at bounding box center [971, 449] width 524 height 35
click at [1203, 435] on input "*" at bounding box center [971, 449] width 524 height 35
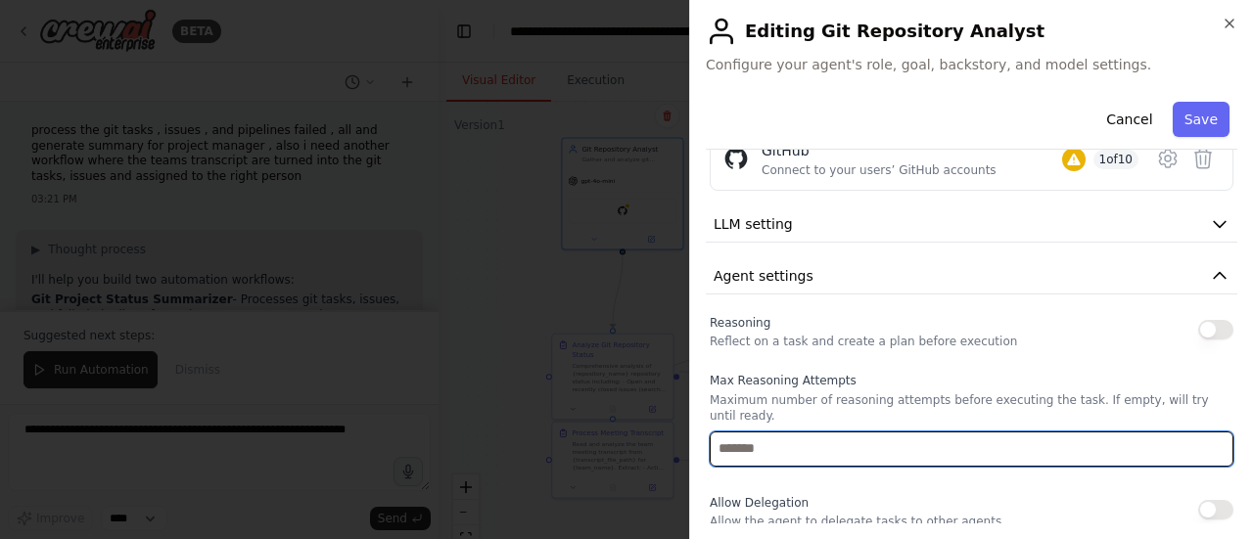
click at [1047, 432] on input "*" at bounding box center [971, 449] width 524 height 35
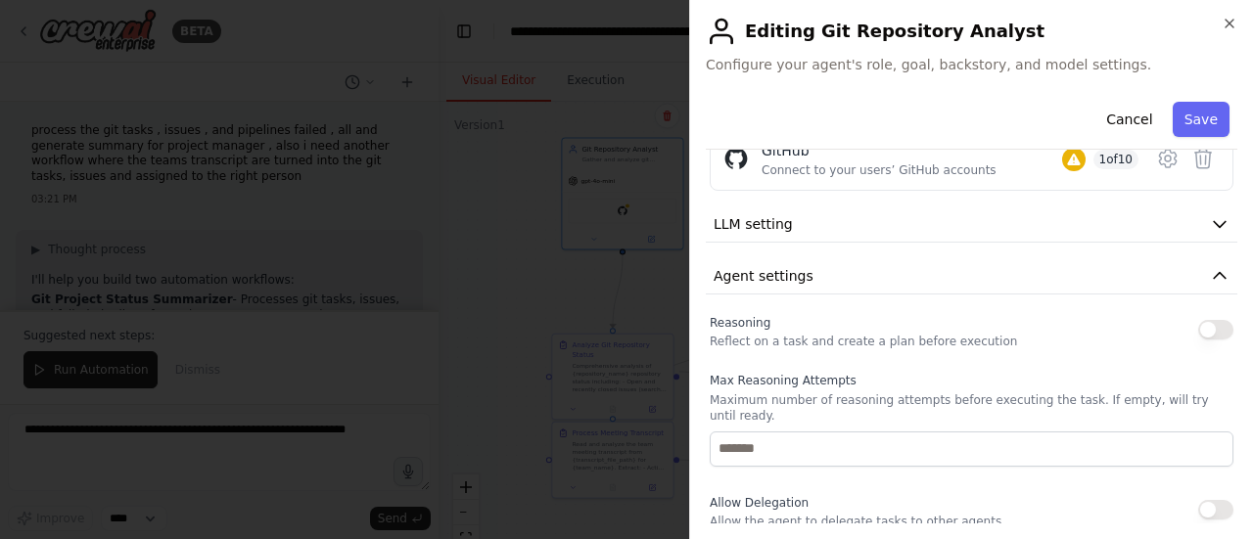
click at [1210, 268] on icon "button" at bounding box center [1220, 276] width 20 height 20
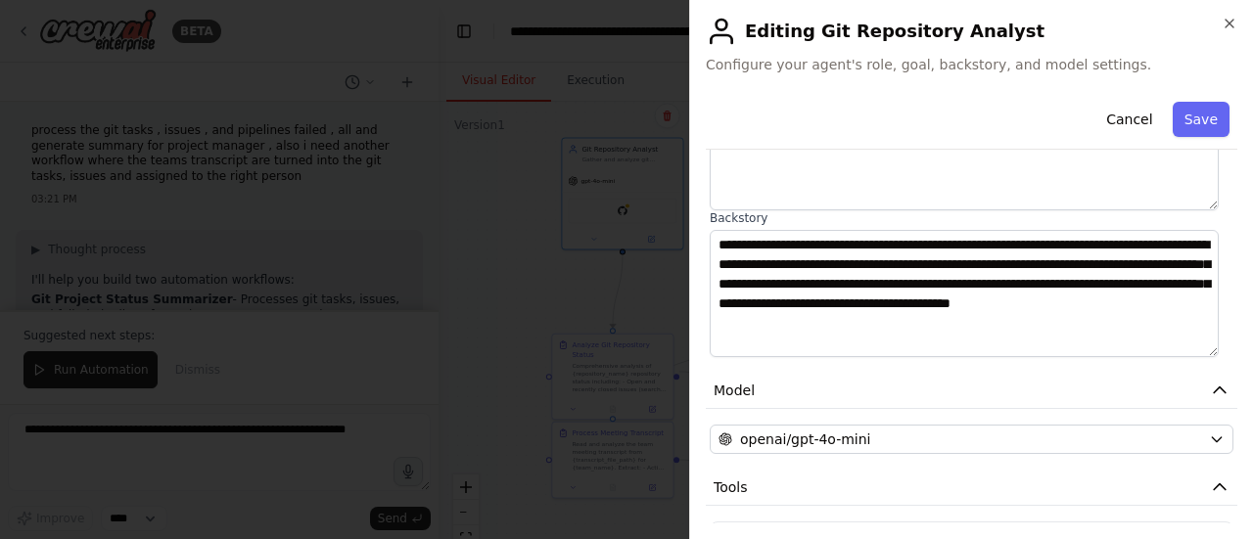
scroll to position [0, 0]
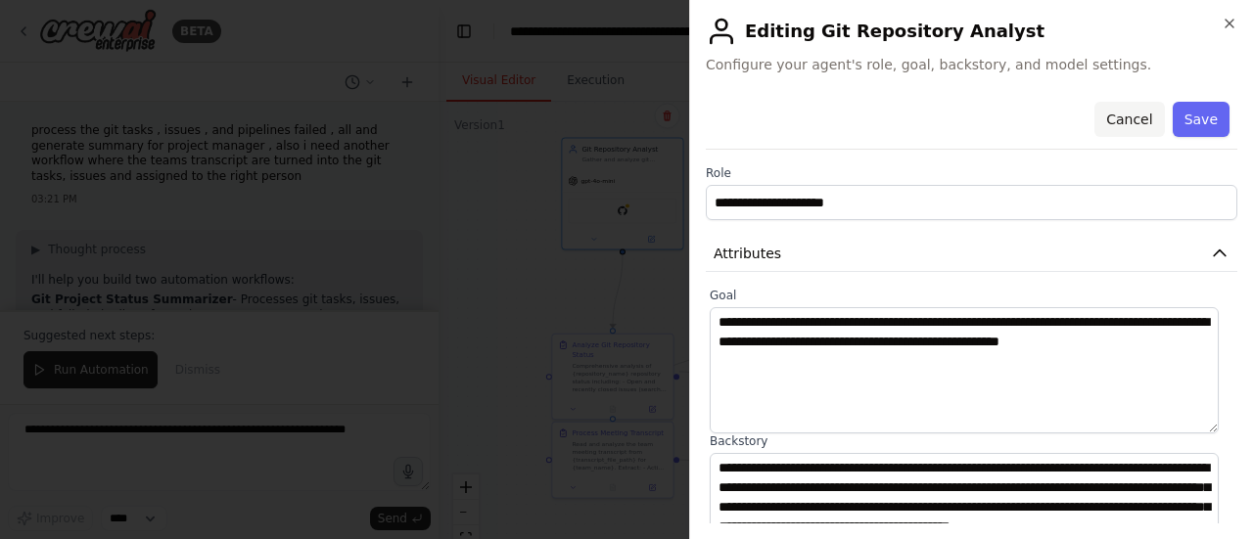
click at [1126, 120] on button "Cancel" at bounding box center [1128, 119] width 69 height 35
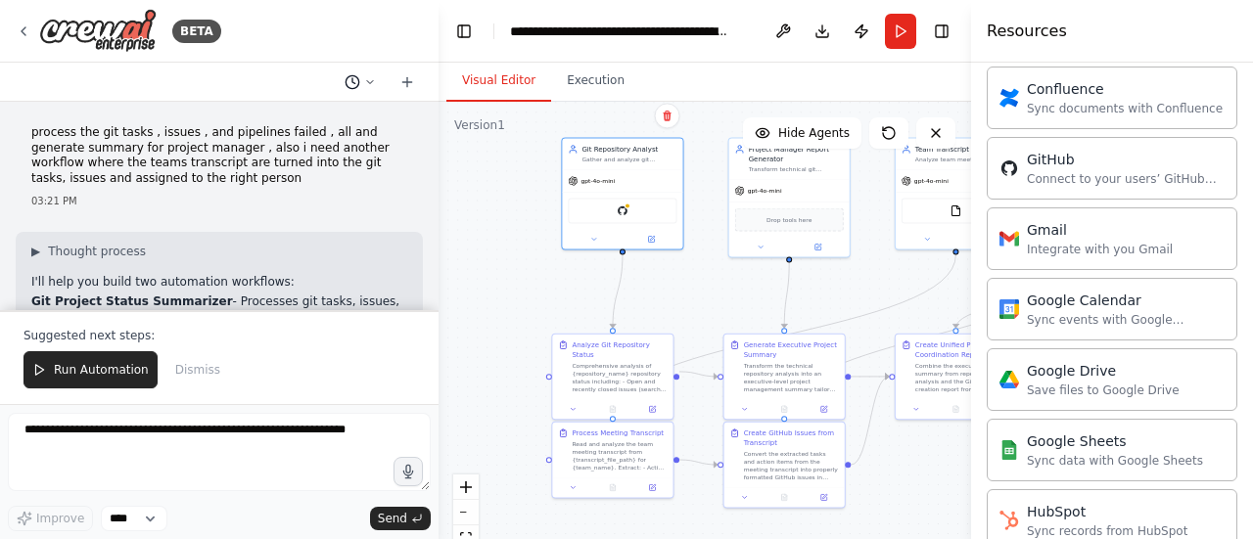
click at [365, 81] on icon at bounding box center [370, 82] width 12 height 12
click at [362, 81] on div at bounding box center [219, 269] width 438 height 539
click at [471, 32] on button "Toggle Left Sidebar" at bounding box center [463, 31] width 27 height 27
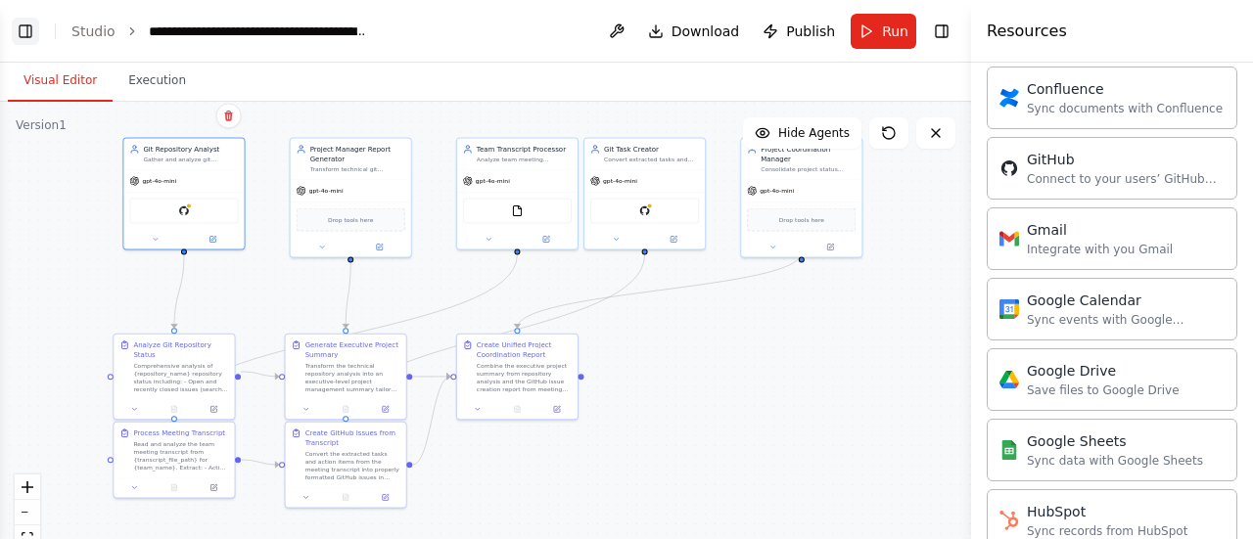
click at [18, 25] on button "Toggle Left Sidebar" at bounding box center [25, 31] width 27 height 27
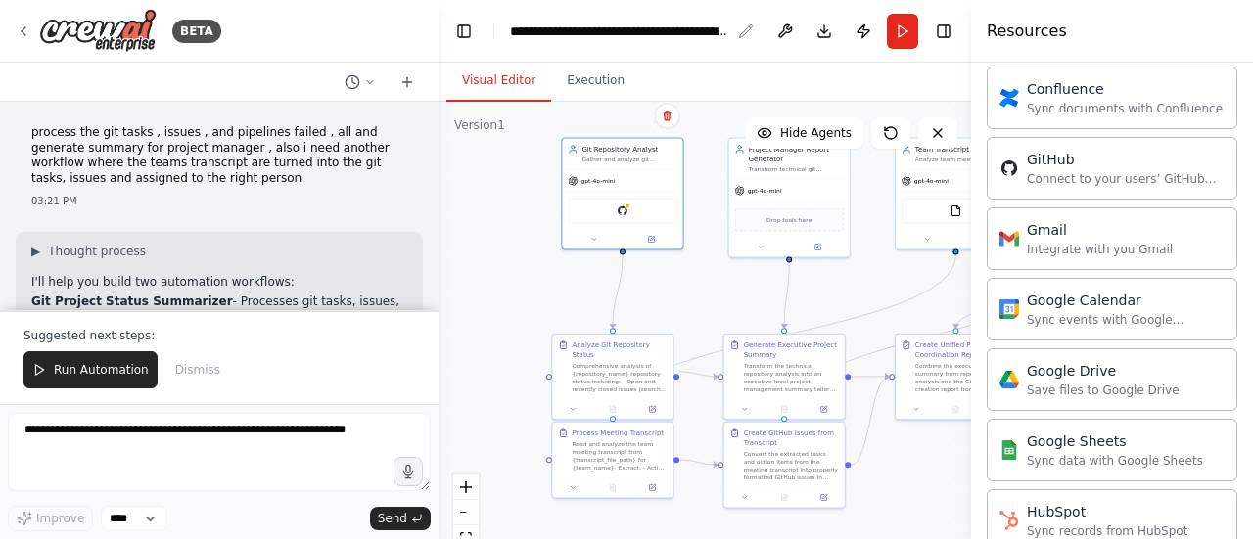
click at [714, 30] on div "**********" at bounding box center [620, 32] width 220 height 20
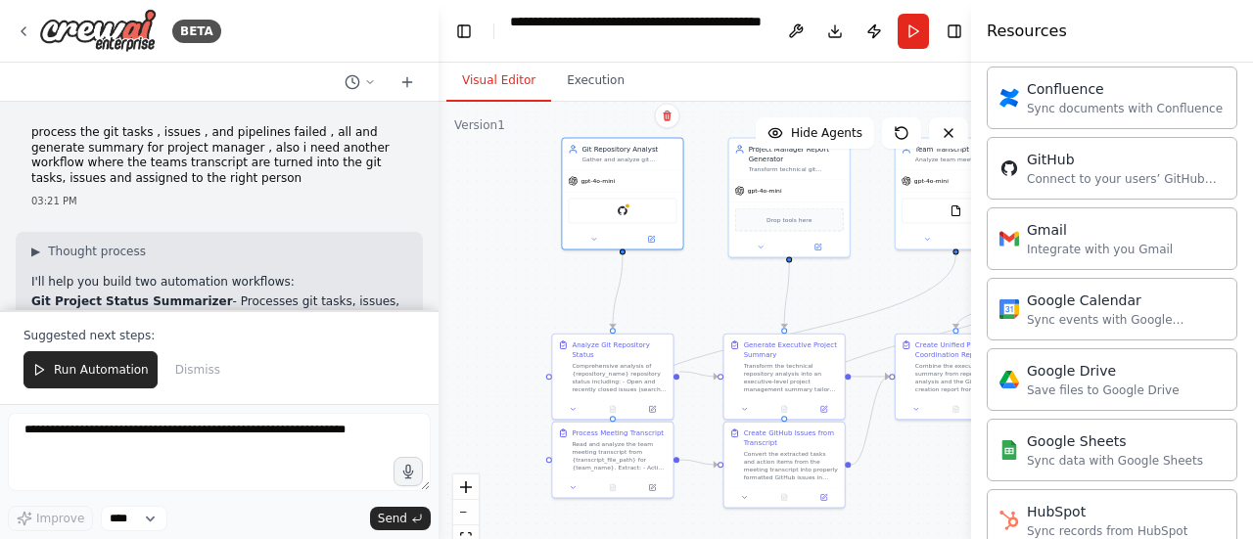
click at [710, 69] on div "Visual Editor Execution" at bounding box center [710, 82] width 545 height 39
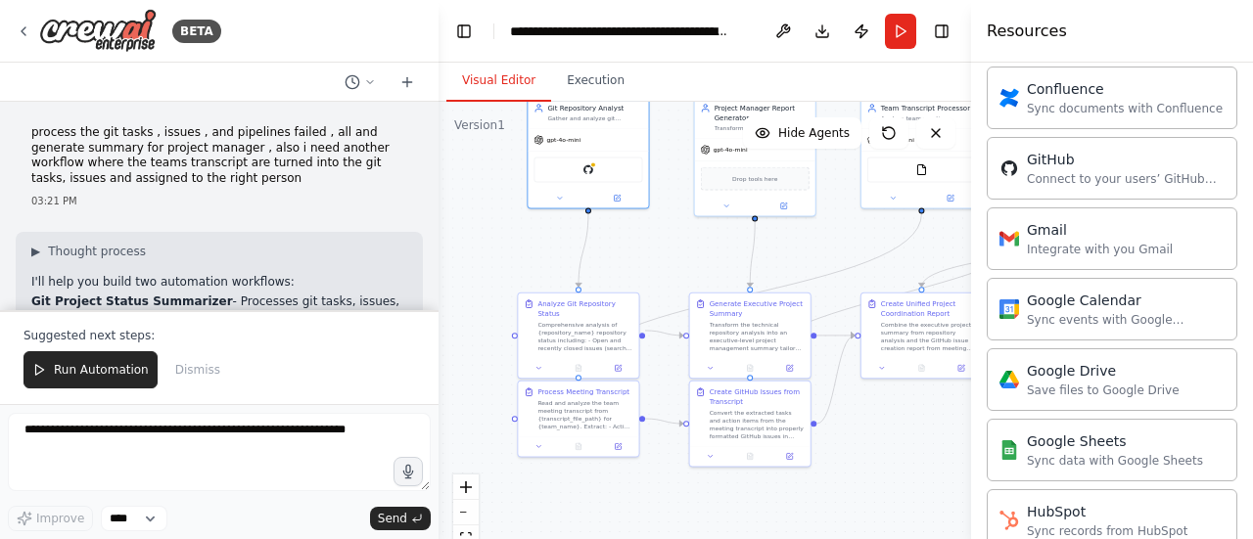
drag, startPoint x: 517, startPoint y: 286, endPoint x: 481, endPoint y: 245, distance: 54.1
click at [481, 245] on div ".deletable-edge-delete-btn { width: 20px; height: 20px; border: 0px solid #ffff…" at bounding box center [704, 346] width 532 height 489
click at [543, 360] on button at bounding box center [537, 366] width 33 height 12
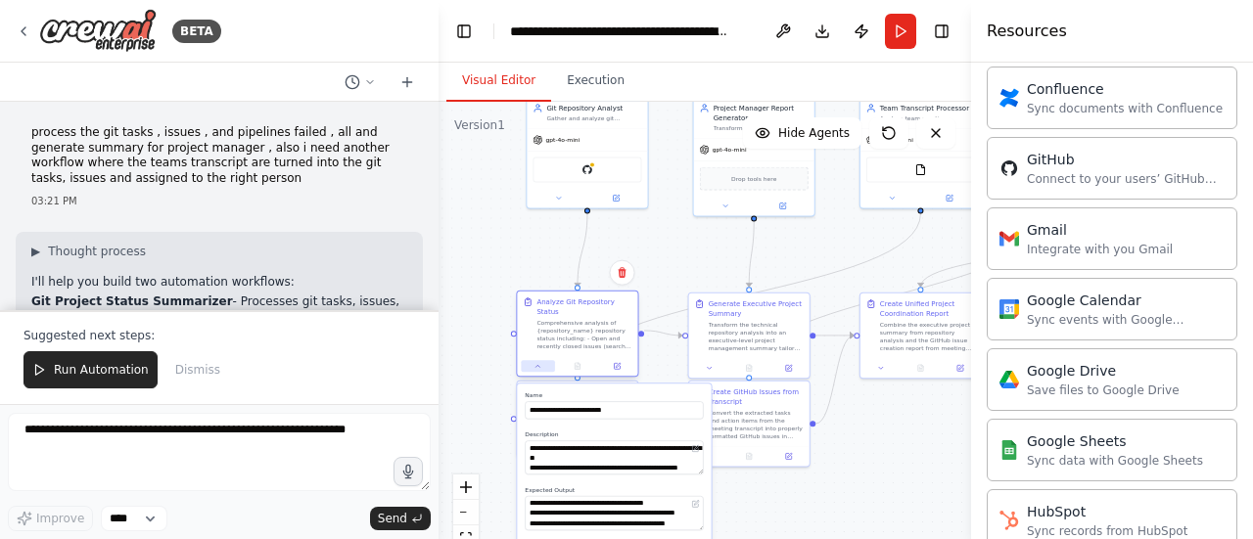
click at [543, 360] on button at bounding box center [537, 366] width 33 height 12
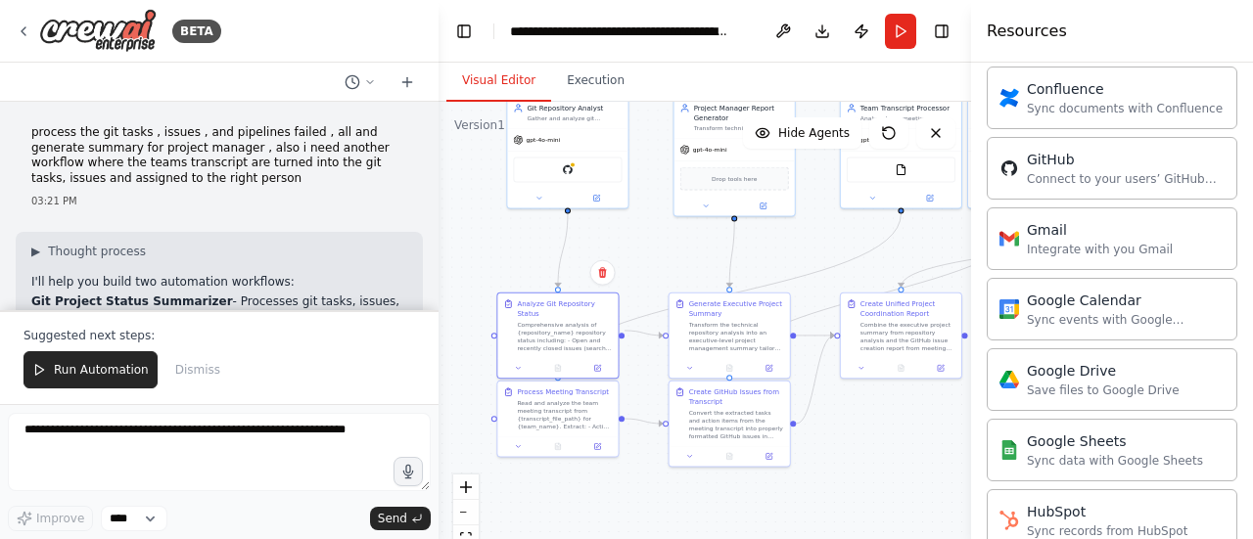
drag, startPoint x: 526, startPoint y: 269, endPoint x: 507, endPoint y: 269, distance: 19.6
click at [507, 269] on div ".deletable-edge-delete-btn { width: 20px; height: 20px; border: 0px solid #ffff…" at bounding box center [704, 346] width 532 height 489
click at [871, 334] on div "Combine the executive project summary from repository analysis and the GitHub i…" at bounding box center [907, 334] width 95 height 31
click at [859, 363] on icon at bounding box center [861, 366] width 8 height 8
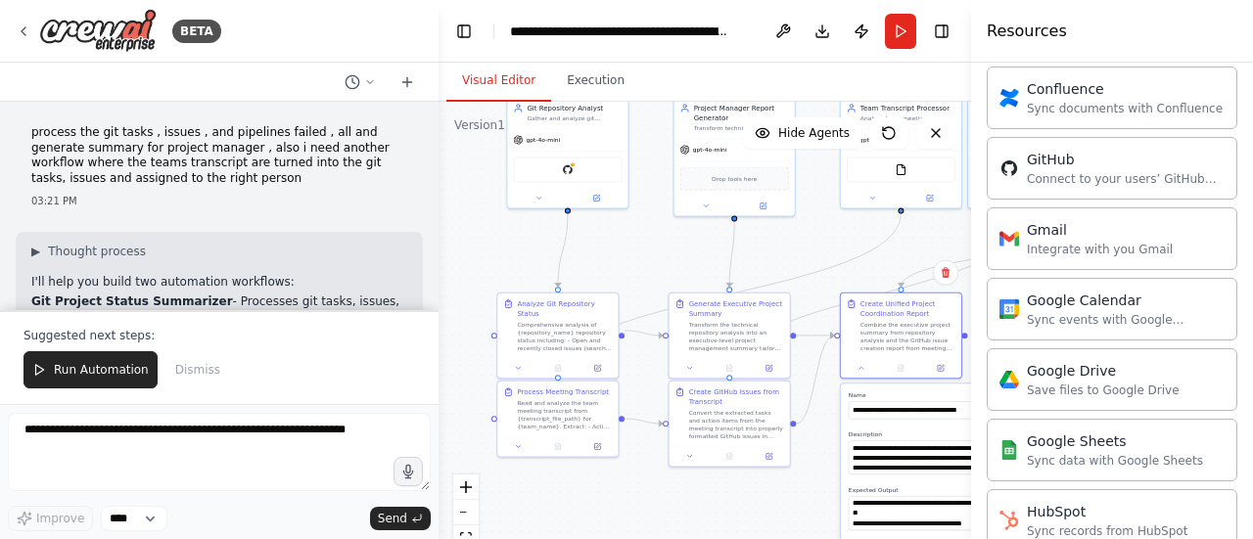
click at [824, 409] on div ".deletable-edge-delete-btn { width: 20px; height: 20px; border: 0px solid #ffff…" at bounding box center [704, 346] width 532 height 489
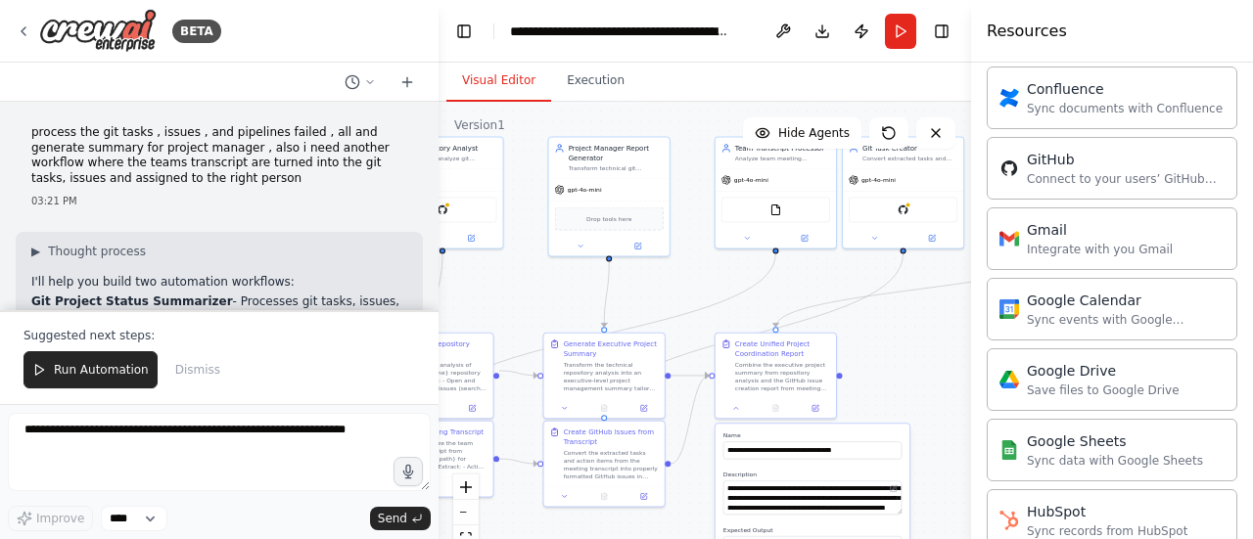
drag, startPoint x: 824, startPoint y: 409, endPoint x: 699, endPoint y: 449, distance: 131.5
click at [699, 449] on div ".deletable-edge-delete-btn { width: 20px; height: 20px; border: 0px solid #ffff…" at bounding box center [704, 346] width 532 height 489
click at [878, 372] on div ".deletable-edge-delete-btn { width: 20px; height: 20px; border: 0px solid #ffff…" at bounding box center [704, 346] width 532 height 489
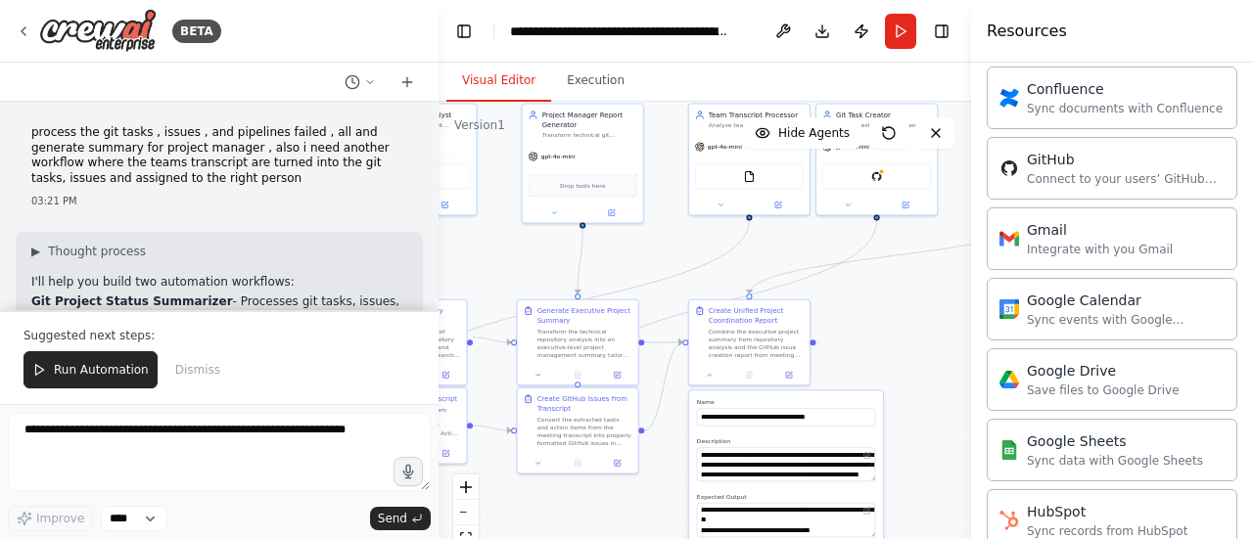
drag, startPoint x: 923, startPoint y: 384, endPoint x: 896, endPoint y: 350, distance: 42.5
click at [896, 350] on div ".deletable-edge-delete-btn { width: 20px; height: 20px; border: 0px solid #ffff…" at bounding box center [704, 346] width 532 height 489
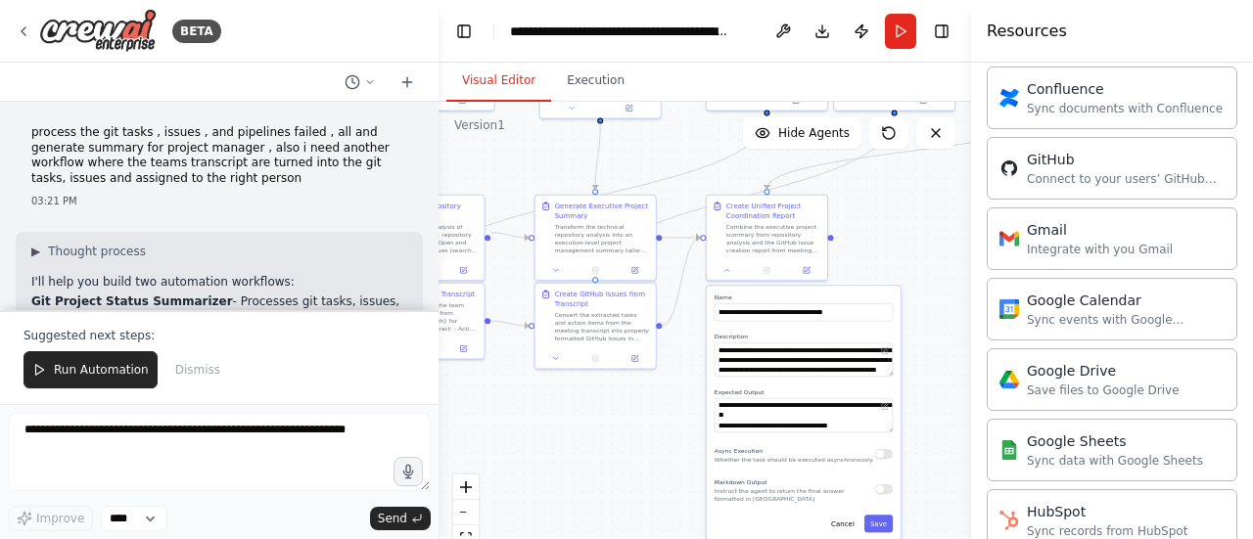
drag, startPoint x: 856, startPoint y: 348, endPoint x: 874, endPoint y: 244, distance: 106.2
click at [874, 244] on div ".deletable-edge-delete-btn { width: 20px; height: 20px; border: 0px solid #ffff…" at bounding box center [704, 346] width 532 height 489
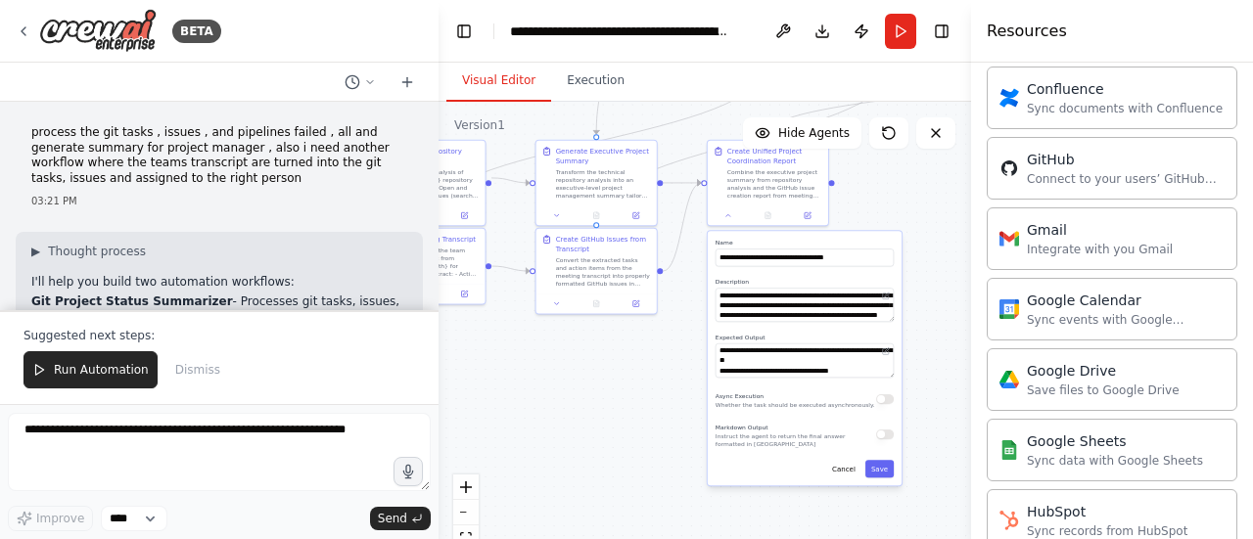
drag, startPoint x: 874, startPoint y: 244, endPoint x: 875, endPoint y: 189, distance: 54.8
click at [875, 189] on div ".deletable-edge-delete-btn { width: 20px; height: 20px; border: 0px solid #ffff…" at bounding box center [704, 346] width 532 height 489
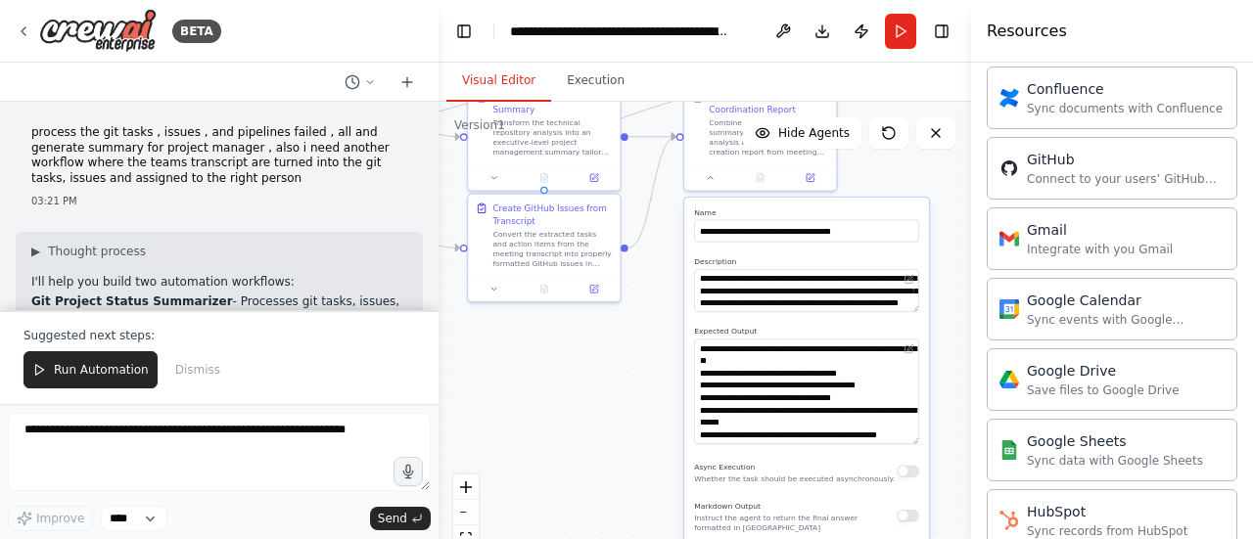
drag, startPoint x: 914, startPoint y: 379, endPoint x: 914, endPoint y: 441, distance: 62.6
click at [914, 441] on textarea "**********" at bounding box center [806, 392] width 225 height 105
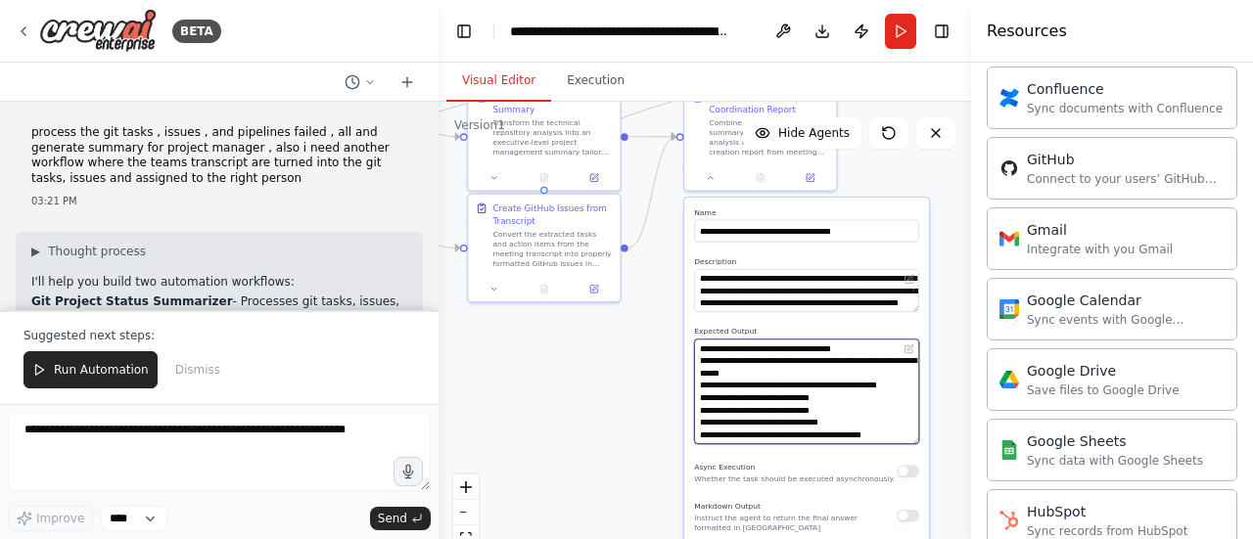
drag, startPoint x: 787, startPoint y: 402, endPoint x: 801, endPoint y: 439, distance: 40.0
click at [801, 439] on textarea "**********" at bounding box center [806, 392] width 225 height 105
click at [814, 399] on textarea "**********" at bounding box center [806, 392] width 225 height 105
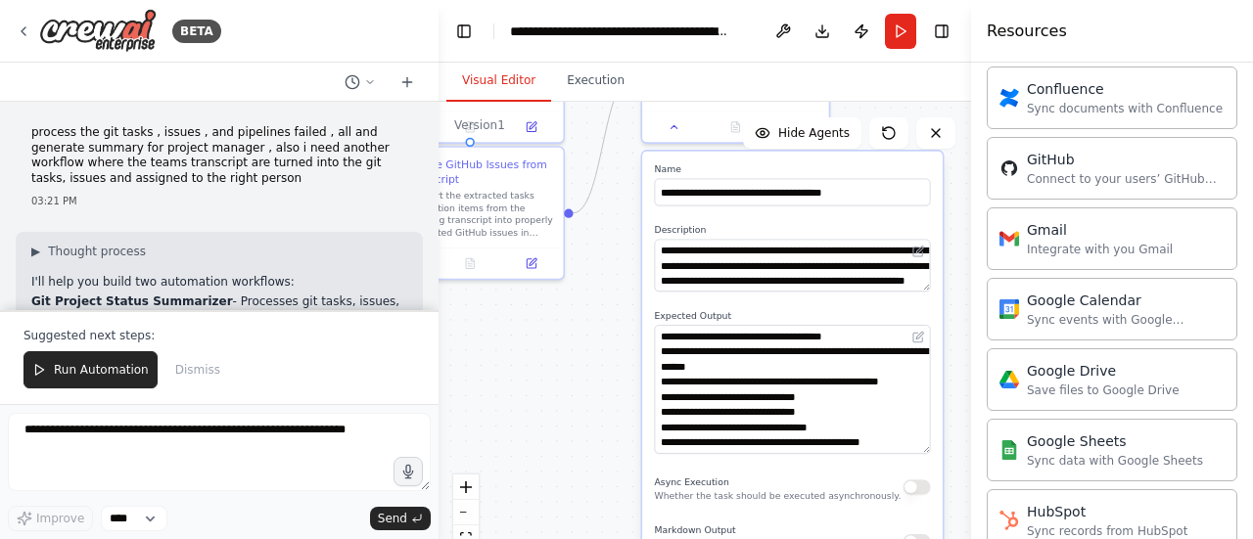
click at [598, 345] on div ".deletable-edge-delete-btn { width: 20px; height: 20px; border: 0px solid #ffff…" at bounding box center [704, 346] width 532 height 489
click at [832, 138] on span "Hide Agents" at bounding box center [813, 133] width 71 height 16
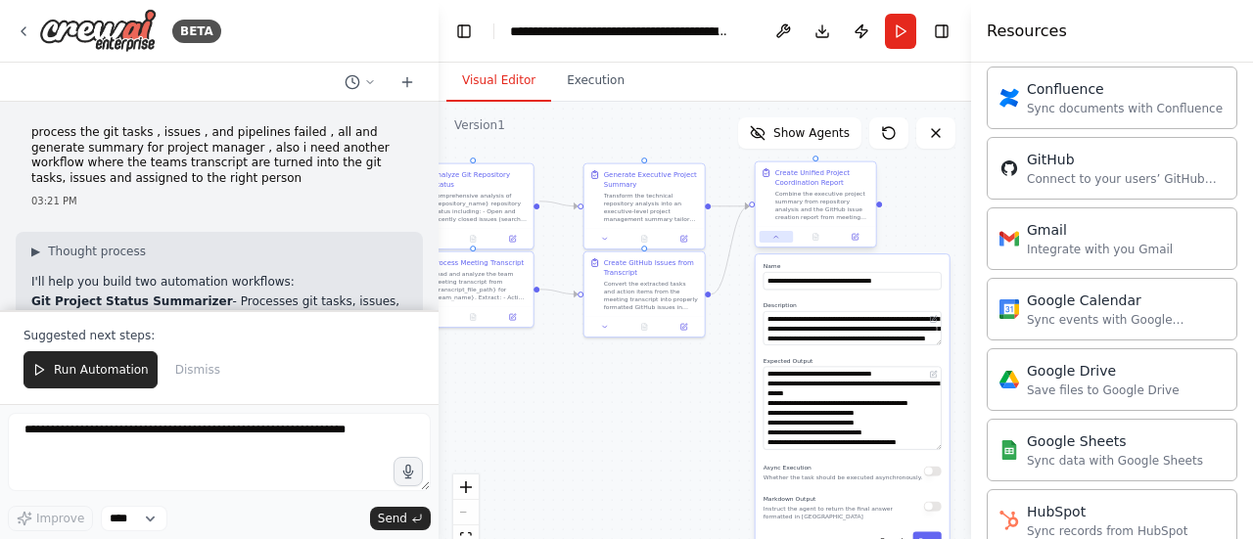
click at [775, 243] on div at bounding box center [815, 237] width 120 height 21
click at [778, 230] on div at bounding box center [815, 237] width 120 height 21
click at [775, 236] on icon at bounding box center [776, 237] width 4 height 2
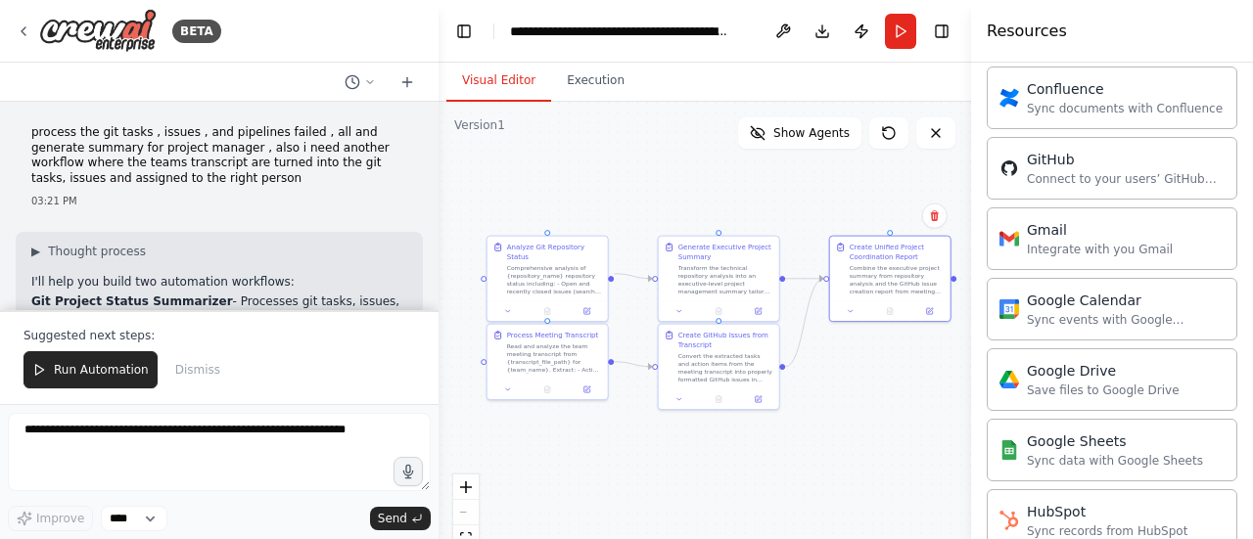
drag, startPoint x: 773, startPoint y: 349, endPoint x: 847, endPoint y: 420, distance: 102.4
click at [847, 420] on div ".deletable-edge-delete-btn { width: 20px; height: 20px; border: 0px solid #ffff…" at bounding box center [704, 346] width 532 height 489
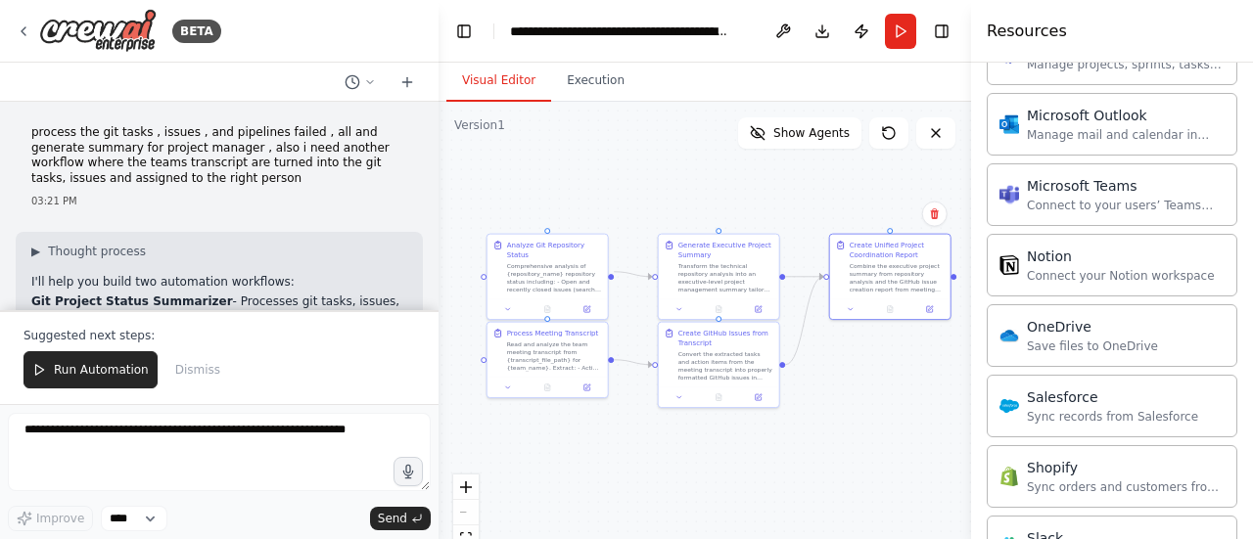
scroll to position [1617, 0]
click at [1106, 199] on div "Connect to your users’ Teams workspaces" at bounding box center [1126, 206] width 198 height 16
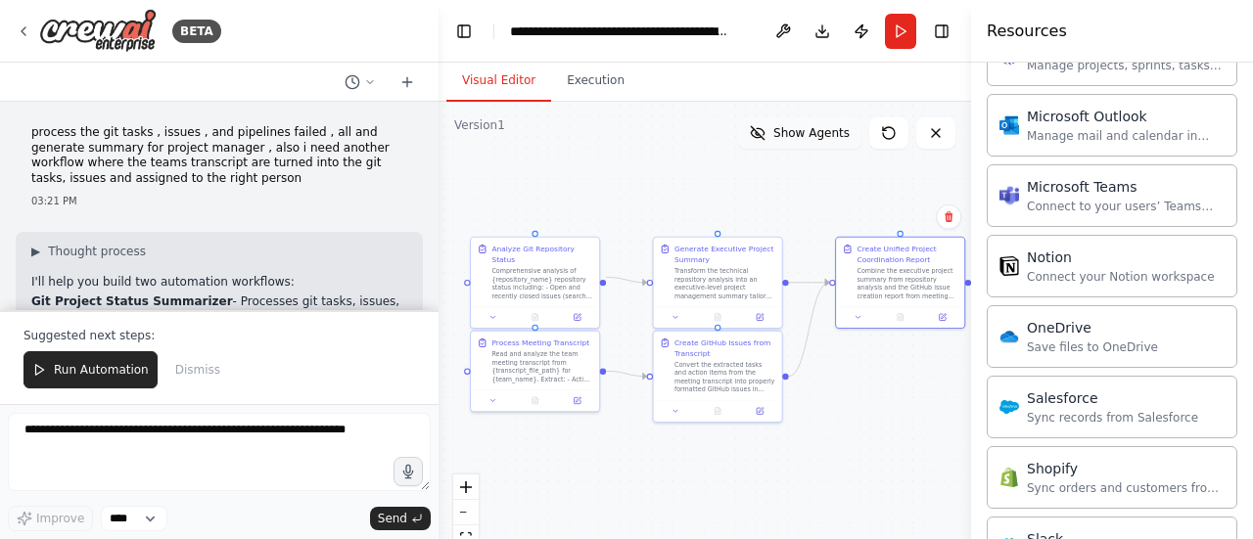
click at [798, 132] on span "Show Agents" at bounding box center [811, 133] width 76 height 16
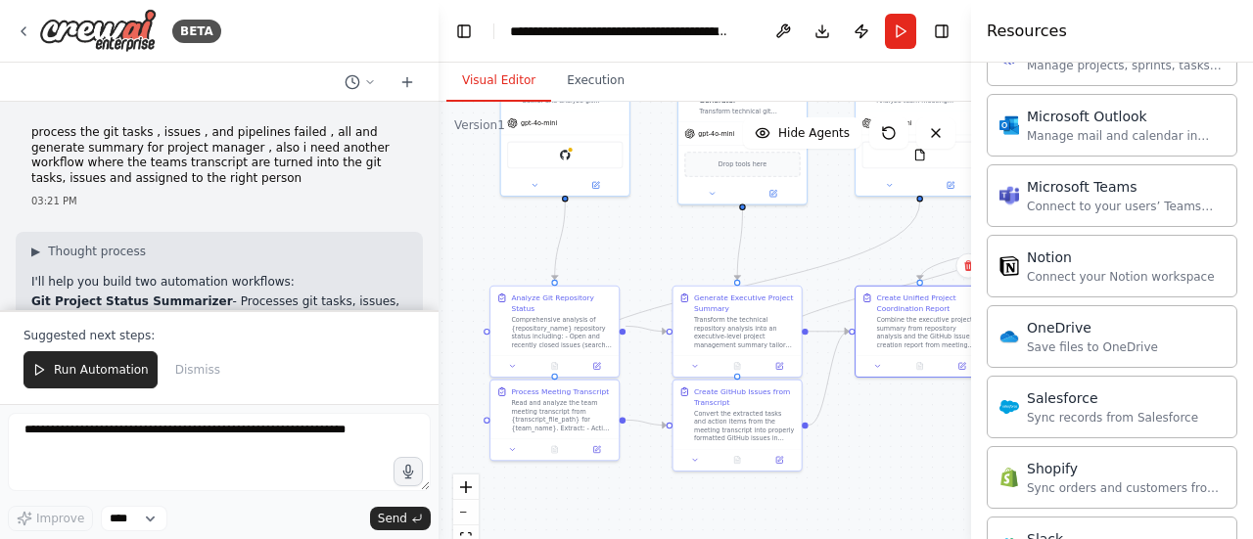
drag, startPoint x: 837, startPoint y: 426, endPoint x: 851, endPoint y: 473, distance: 49.2
click at [851, 473] on div ".deletable-edge-delete-btn { width: 20px; height: 20px; border: 0px solid #ffff…" at bounding box center [704, 346] width 532 height 489
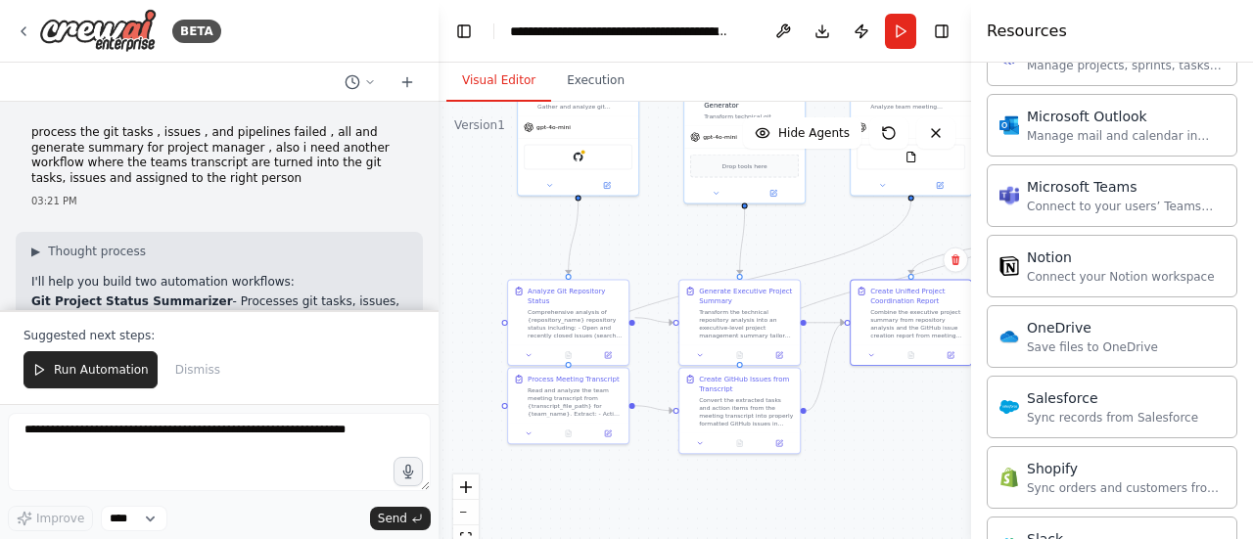
drag, startPoint x: 857, startPoint y: 471, endPoint x: 857, endPoint y: 454, distance: 16.6
click at [857, 454] on div ".deletable-edge-delete-btn { width: 20px; height: 20px; border: 0px solid #ffff…" at bounding box center [704, 346] width 532 height 489
click at [528, 432] on icon at bounding box center [529, 431] width 8 height 8
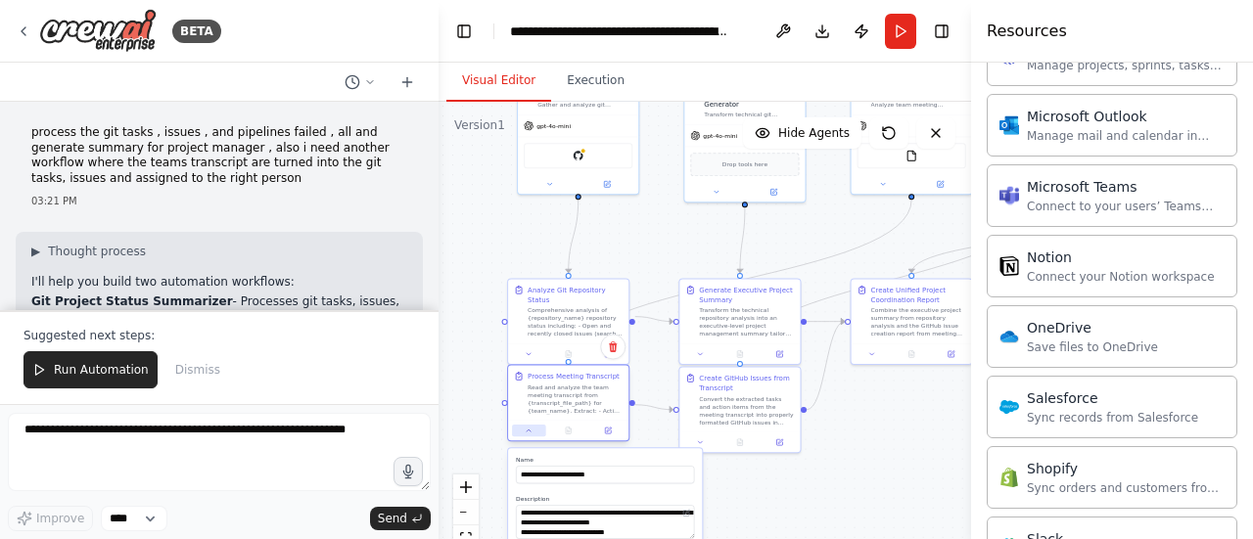
click at [529, 428] on icon at bounding box center [529, 431] width 8 height 8
click at [481, 259] on div ".deletable-edge-delete-btn { width: 20px; height: 20px; border: 0px solid #ffff…" at bounding box center [704, 346] width 532 height 489
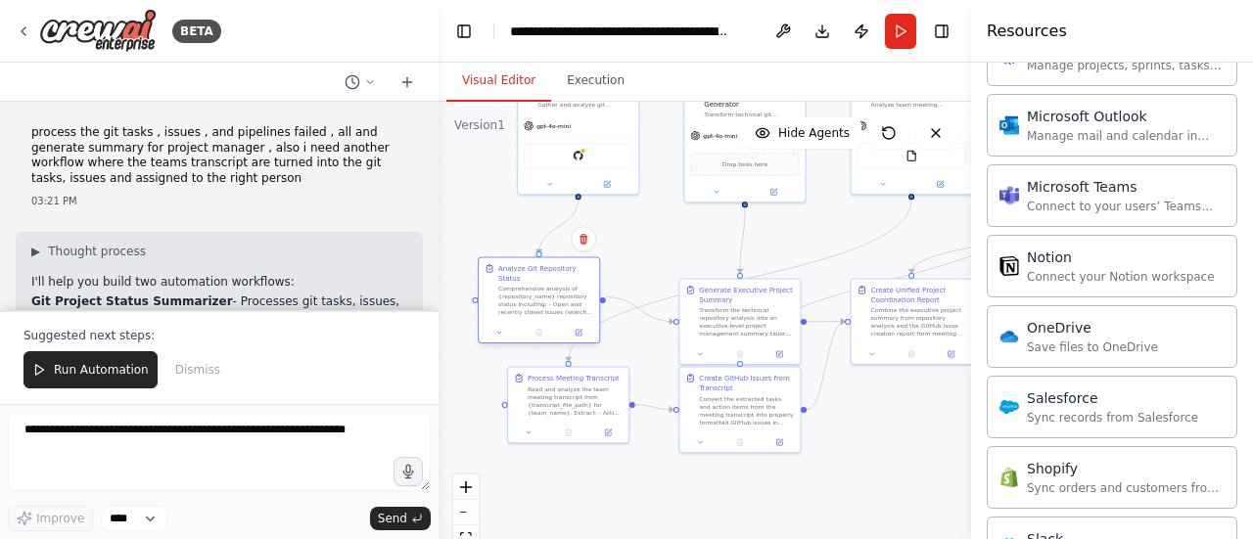
drag, startPoint x: 546, startPoint y: 302, endPoint x: 524, endPoint y: 284, distance: 29.2
click at [524, 285] on div "Comprehensive analysis of {repository_name} repository status including: - Open…" at bounding box center [545, 300] width 95 height 31
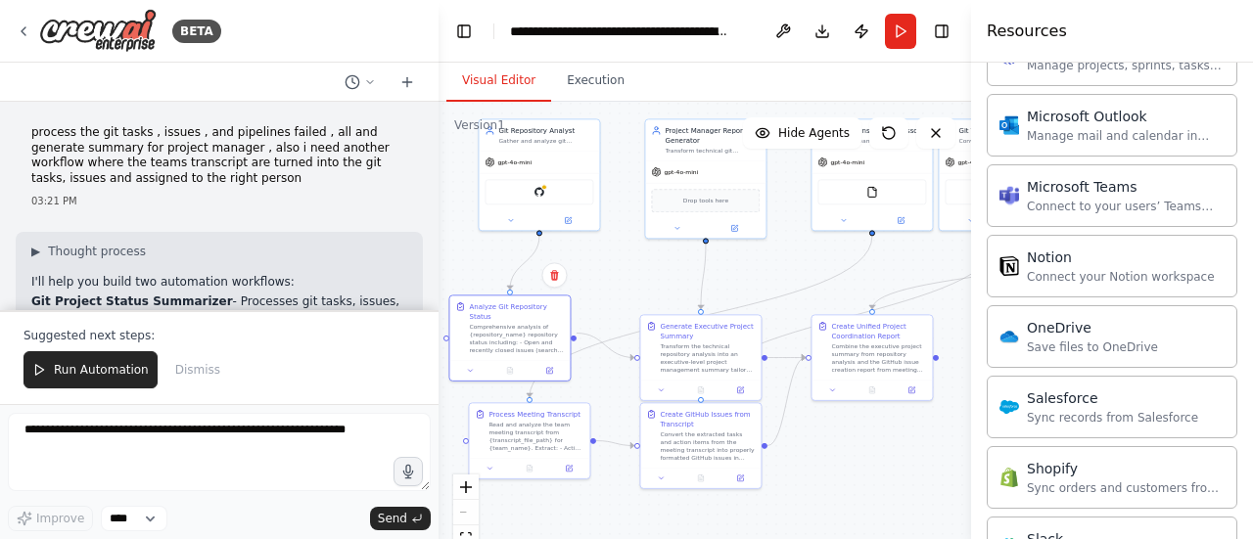
drag, startPoint x: 806, startPoint y: 225, endPoint x: 768, endPoint y: 261, distance: 52.6
click at [768, 261] on div ".deletable-edge-delete-btn { width: 20px; height: 20px; border: 0px solid #ffff…" at bounding box center [704, 346] width 532 height 489
drag, startPoint x: 705, startPoint y: 441, endPoint x: 723, endPoint y: 490, distance: 52.3
click at [714, 498] on div "Convert the extracted tasks and action items from the meeting transcript into p…" at bounding box center [712, 493] width 95 height 31
click at [905, 435] on div ".deletable-edge-delete-btn { width: 20px; height: 20px; border: 0px solid #ffff…" at bounding box center [704, 346] width 532 height 489
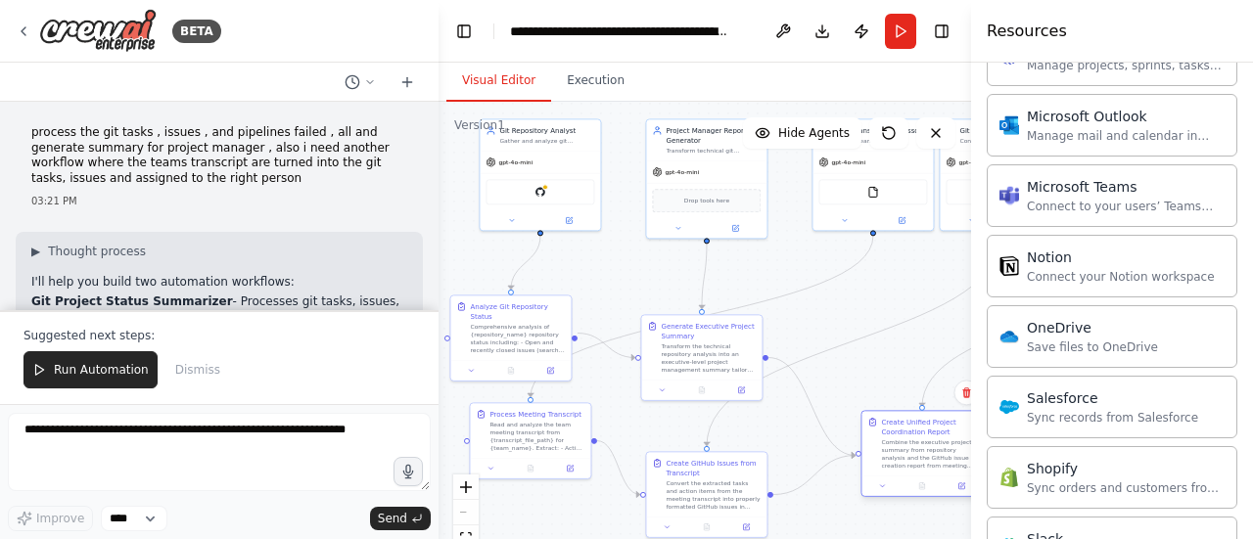
drag, startPoint x: 872, startPoint y: 363, endPoint x: 918, endPoint y: 465, distance: 111.7
click at [918, 465] on div "Combine the executive project summary from repository analysis and the GitHub i…" at bounding box center [928, 453] width 95 height 31
drag, startPoint x: 721, startPoint y: 365, endPoint x: 785, endPoint y: 375, distance: 64.4
click at [785, 375] on div "Transform the technical repository analysis into an executive-level project man…" at bounding box center [761, 365] width 95 height 31
click at [720, 399] on button at bounding box center [715, 398] width 33 height 12
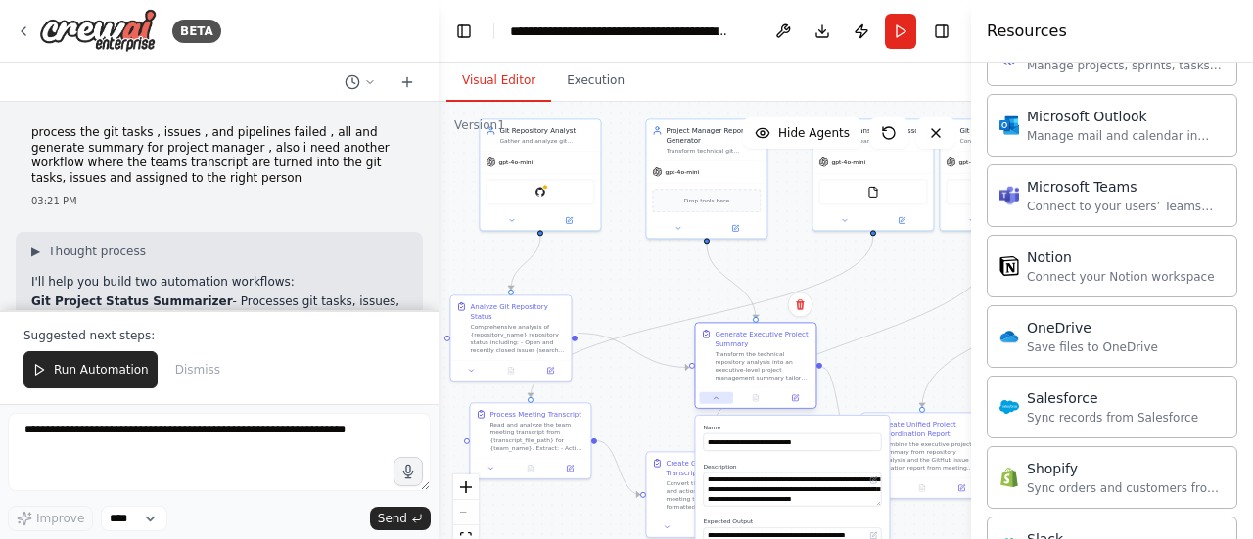
click at [720, 399] on button at bounding box center [715, 398] width 33 height 12
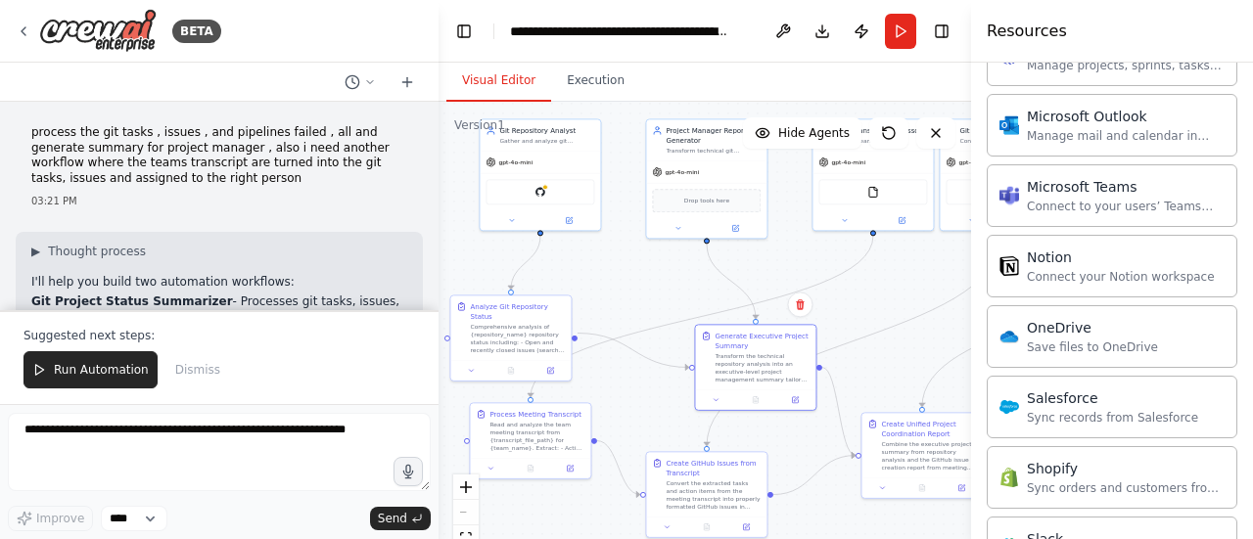
click at [855, 310] on div ".deletable-edge-delete-btn { width: 20px; height: 20px; border: 0px solid #ffff…" at bounding box center [704, 346] width 532 height 489
click at [149, 512] on select "****" at bounding box center [134, 518] width 67 height 25
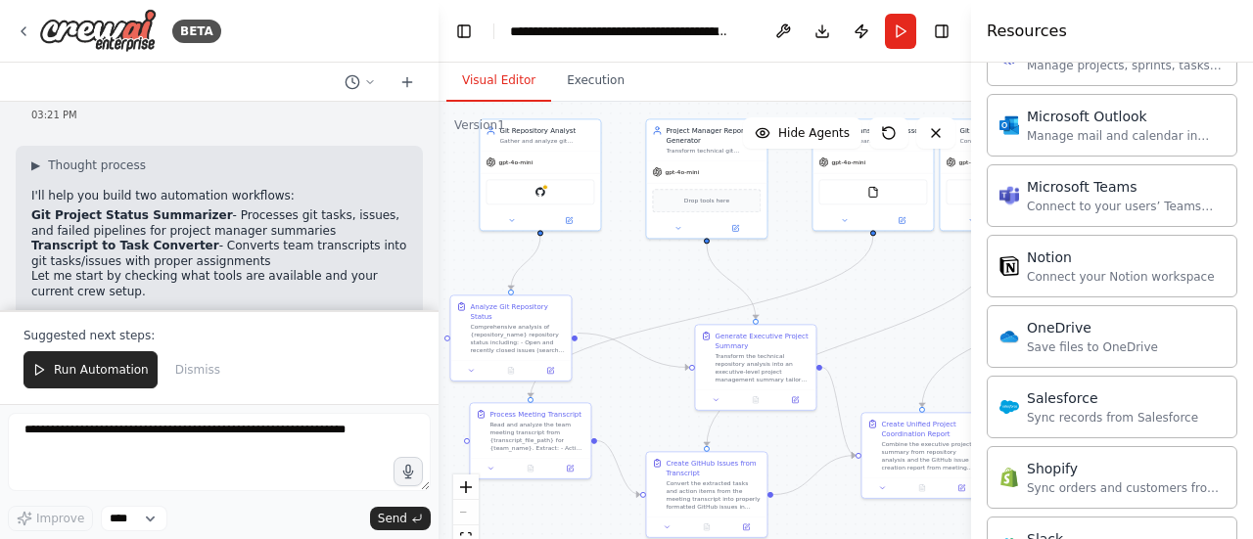
scroll to position [88, 0]
click at [375, 83] on icon at bounding box center [370, 82] width 12 height 12
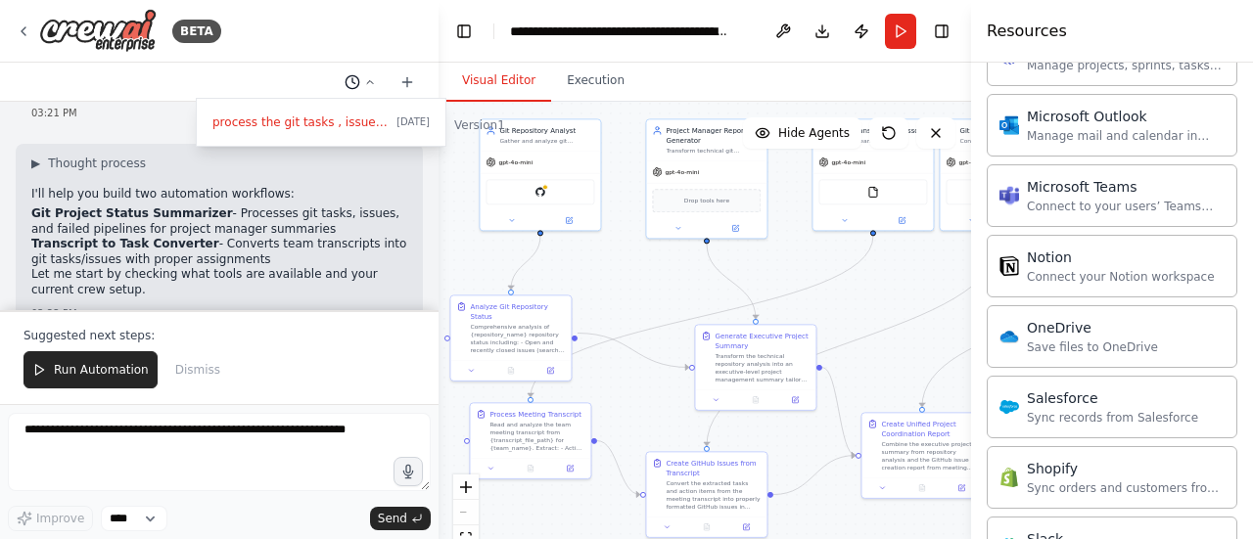
click at [375, 83] on div at bounding box center [219, 269] width 438 height 539
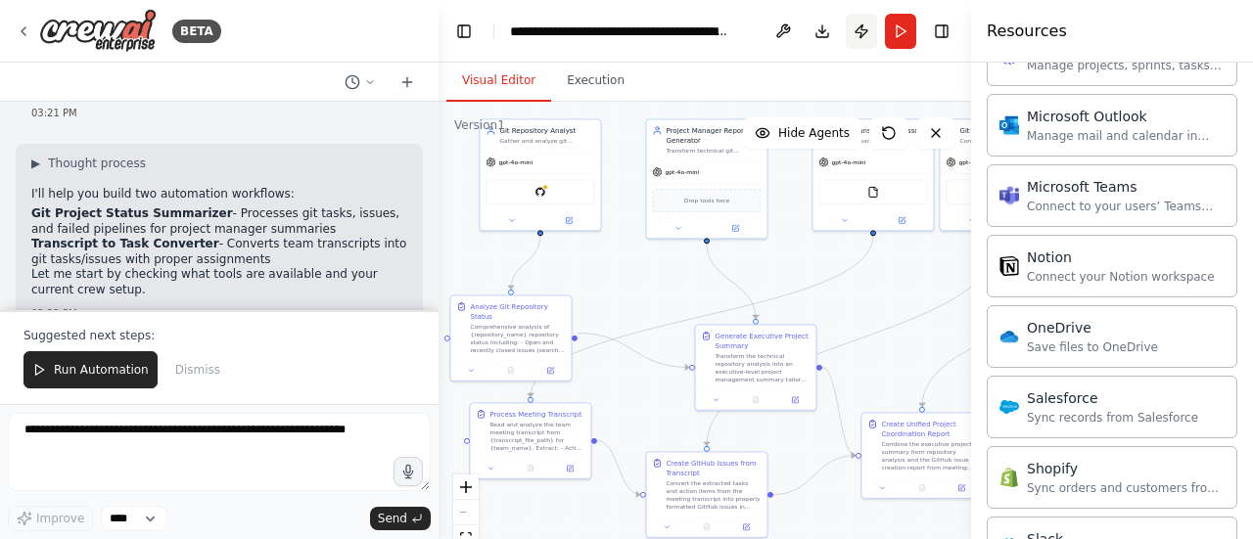
click at [867, 29] on button "Publish" at bounding box center [861, 31] width 31 height 35
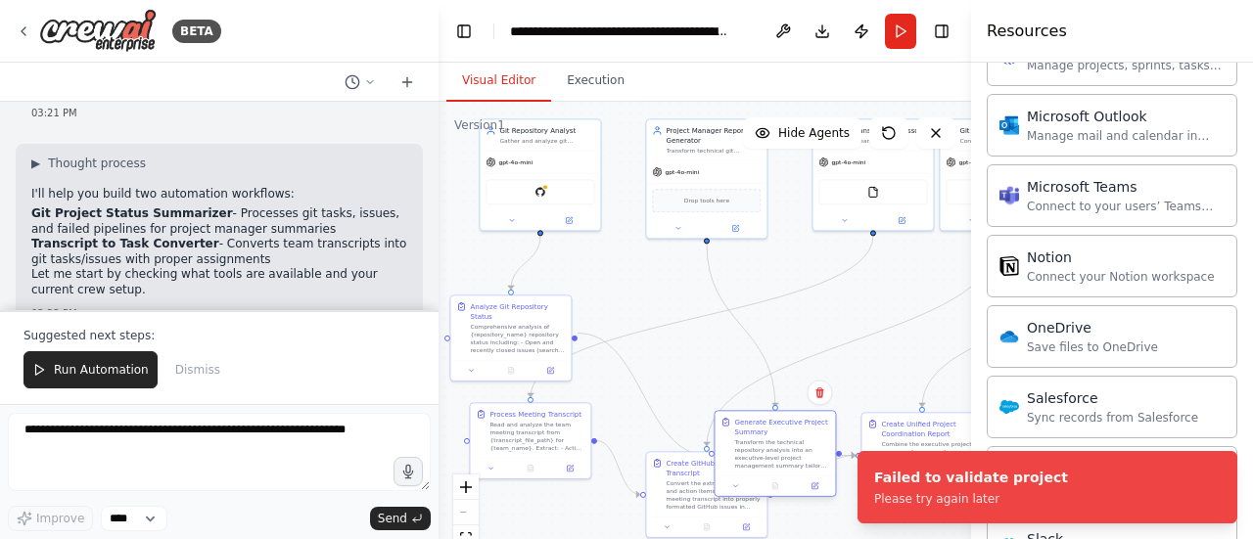
drag, startPoint x: 787, startPoint y: 326, endPoint x: 803, endPoint y: 416, distance: 91.6
click at [803, 416] on div "Generate Executive Project Summary Transform the technical repository analysis …" at bounding box center [774, 443] width 120 height 65
drag, startPoint x: 775, startPoint y: 468, endPoint x: 780, endPoint y: 331, distance: 137.1
click at [780, 331] on div "Transform the technical repository analysis into an executive-level project man…" at bounding box center [781, 346] width 95 height 31
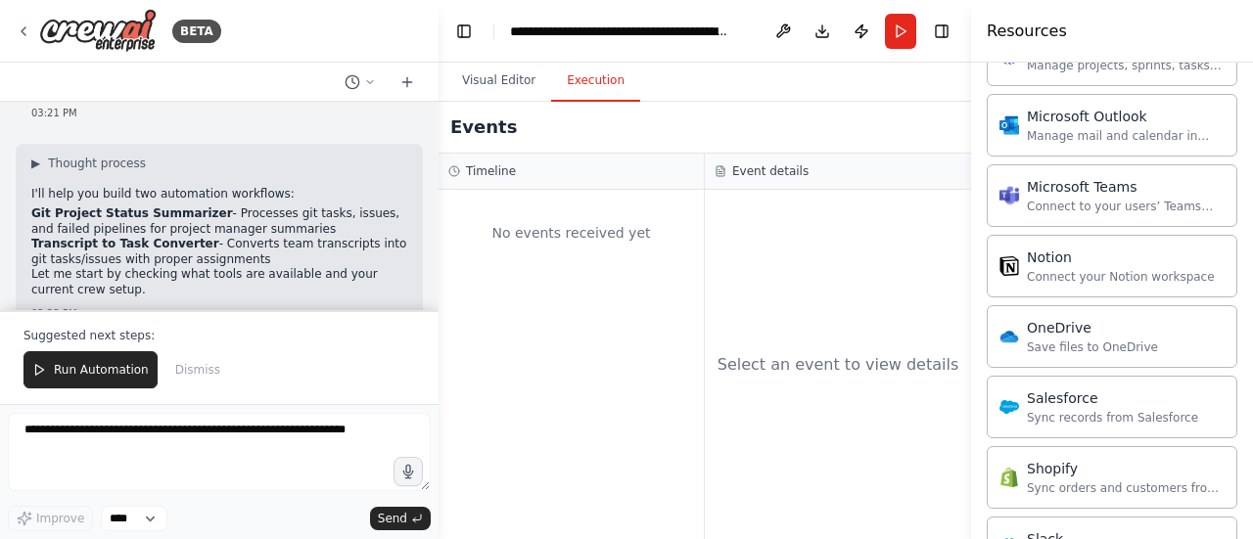
click at [584, 84] on button "Execution" at bounding box center [595, 81] width 89 height 41
click at [511, 85] on button "Visual Editor" at bounding box center [498, 81] width 105 height 41
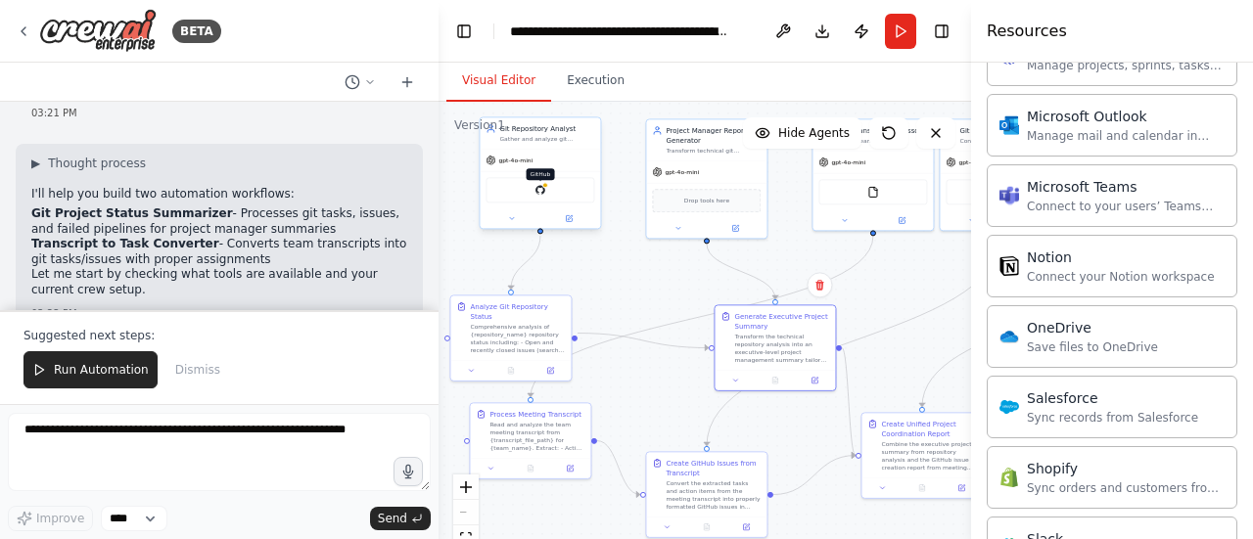
click at [536, 193] on img at bounding box center [540, 190] width 12 height 12
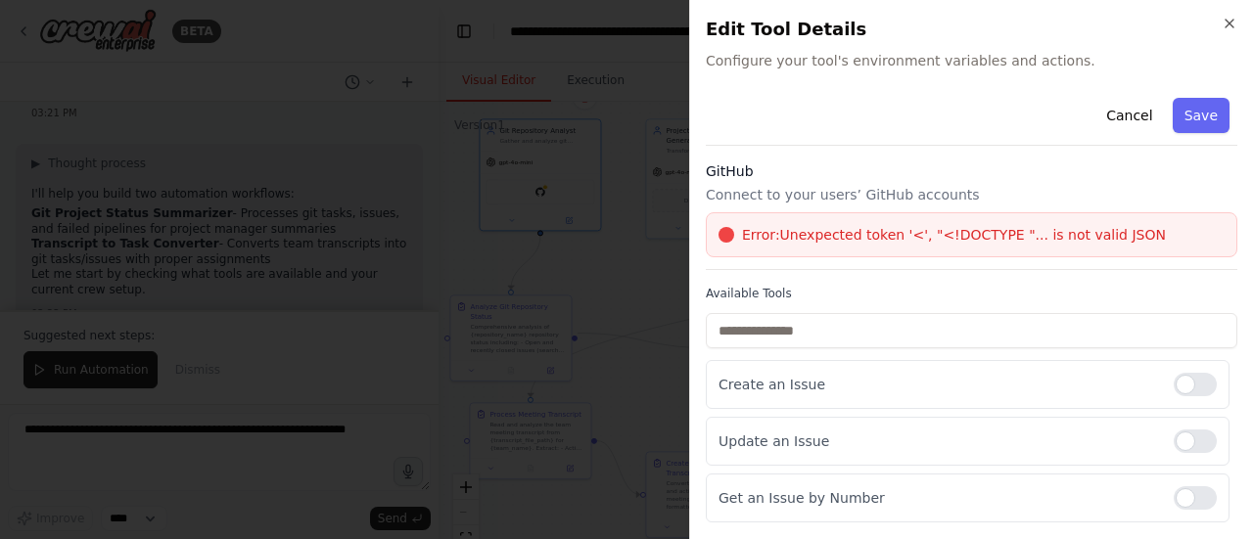
click at [794, 216] on div "Error: Unexpected token '<', "<!DOCTYPE "... is not valid JSON" at bounding box center [971, 234] width 531 height 45
click at [881, 235] on span "Error: Unexpected token '<', "<!DOCTYPE "... is not valid JSON" at bounding box center [954, 235] width 424 height 20
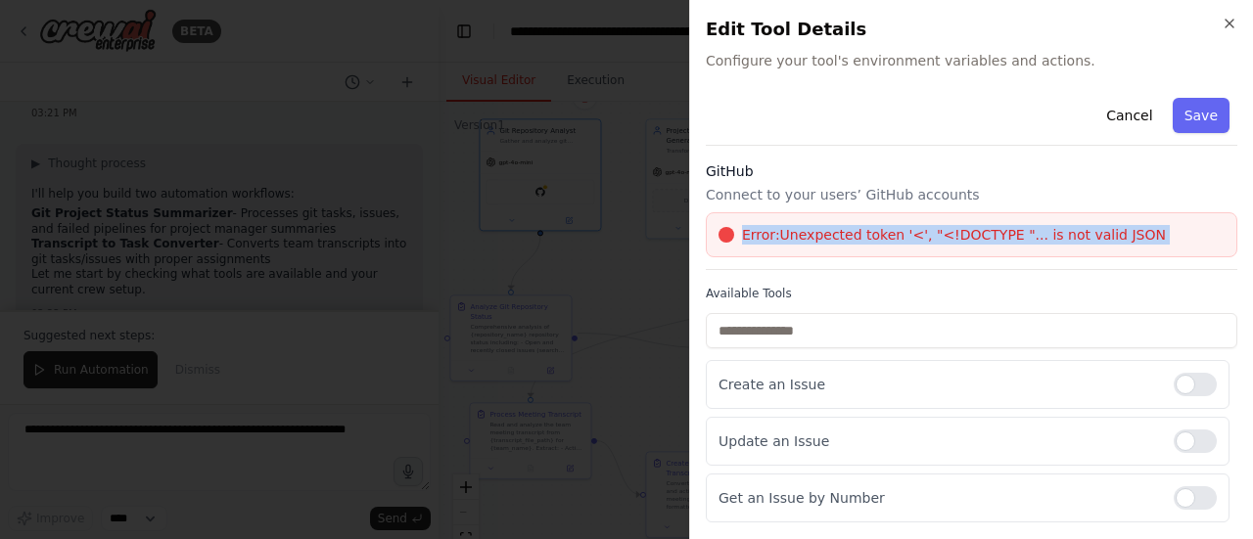
click at [881, 235] on span "Error: Unexpected token '<', "<!DOCTYPE "... is not valid JSON" at bounding box center [954, 235] width 424 height 20
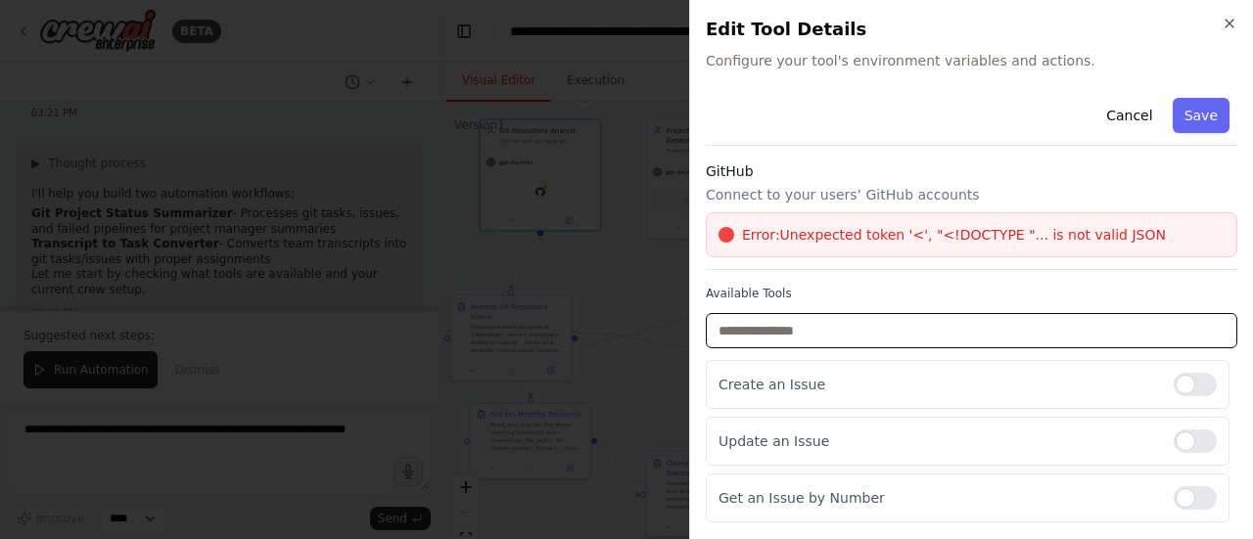
click at [845, 332] on input "text" at bounding box center [971, 330] width 531 height 35
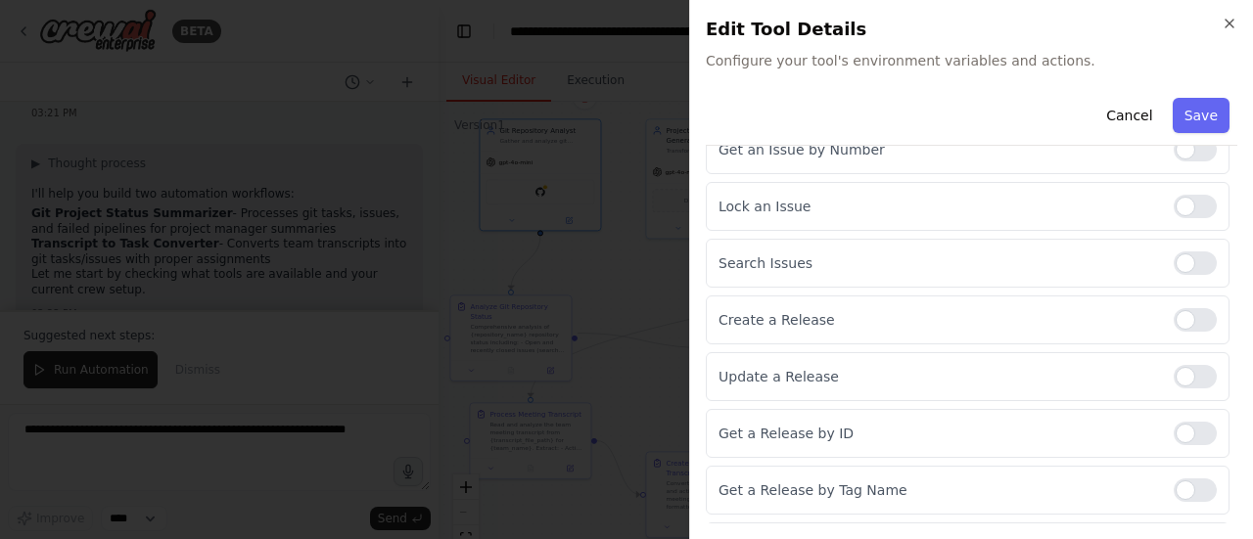
scroll to position [0, 0]
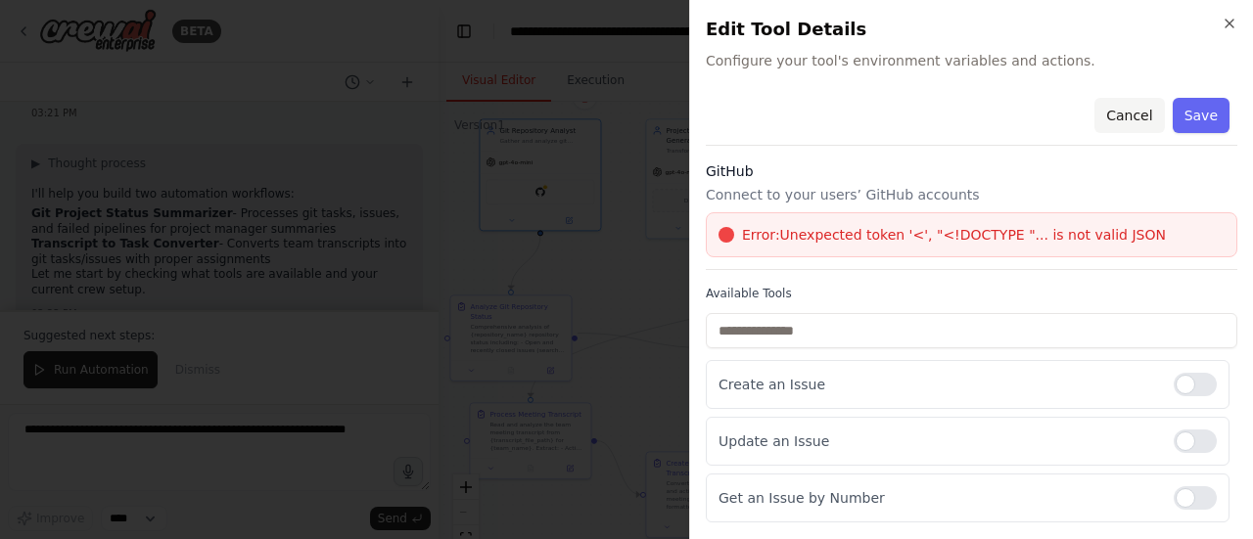
click at [1112, 118] on button "Cancel" at bounding box center [1128, 115] width 69 height 35
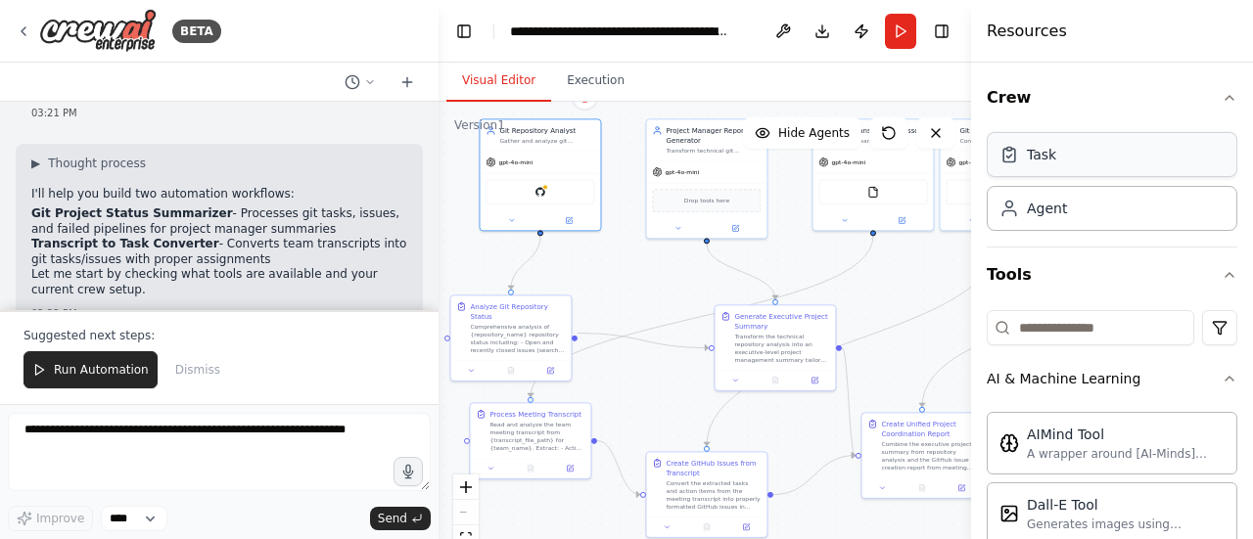
click at [1100, 160] on div "Task" at bounding box center [1111, 154] width 251 height 45
click at [1042, 209] on div "Agent" at bounding box center [1047, 208] width 40 height 20
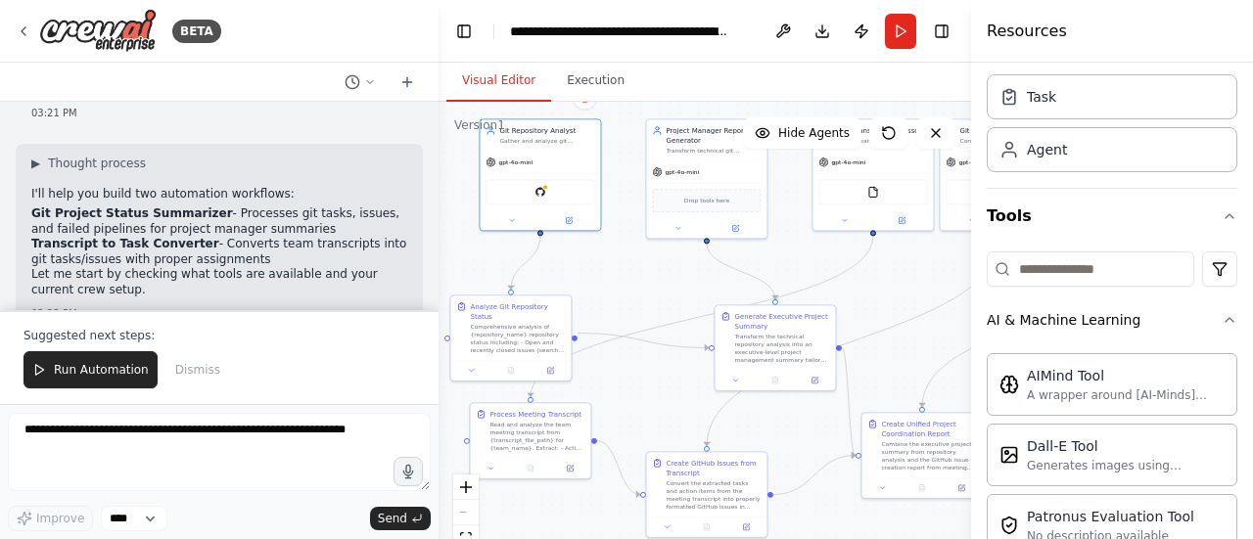
scroll to position [63, 0]
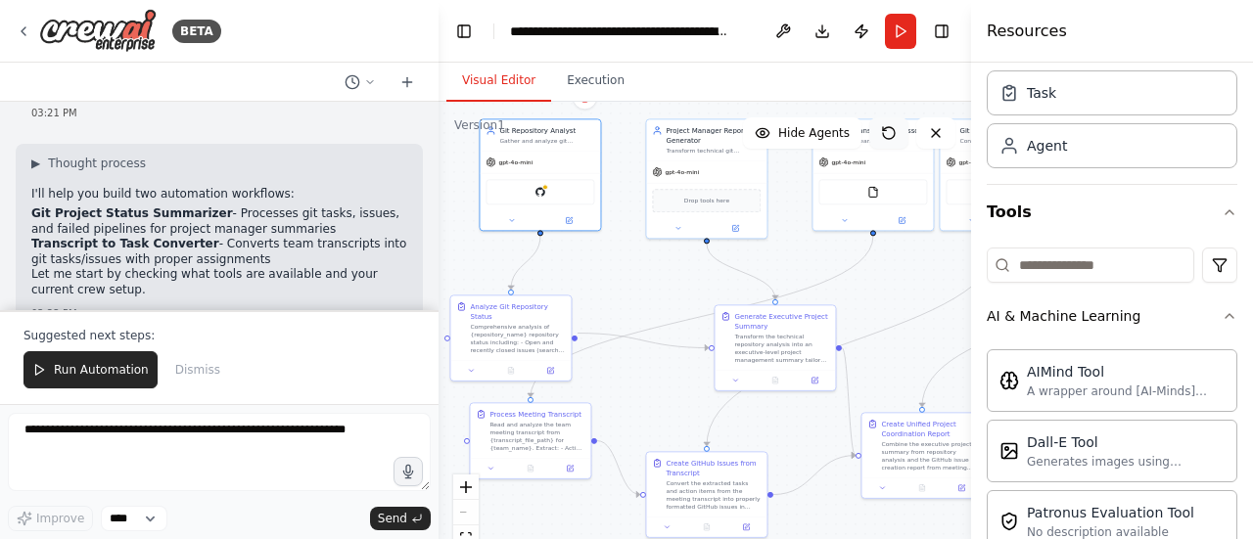
click at [894, 136] on icon at bounding box center [889, 133] width 16 height 16
click at [892, 128] on icon at bounding box center [889, 133] width 12 height 12
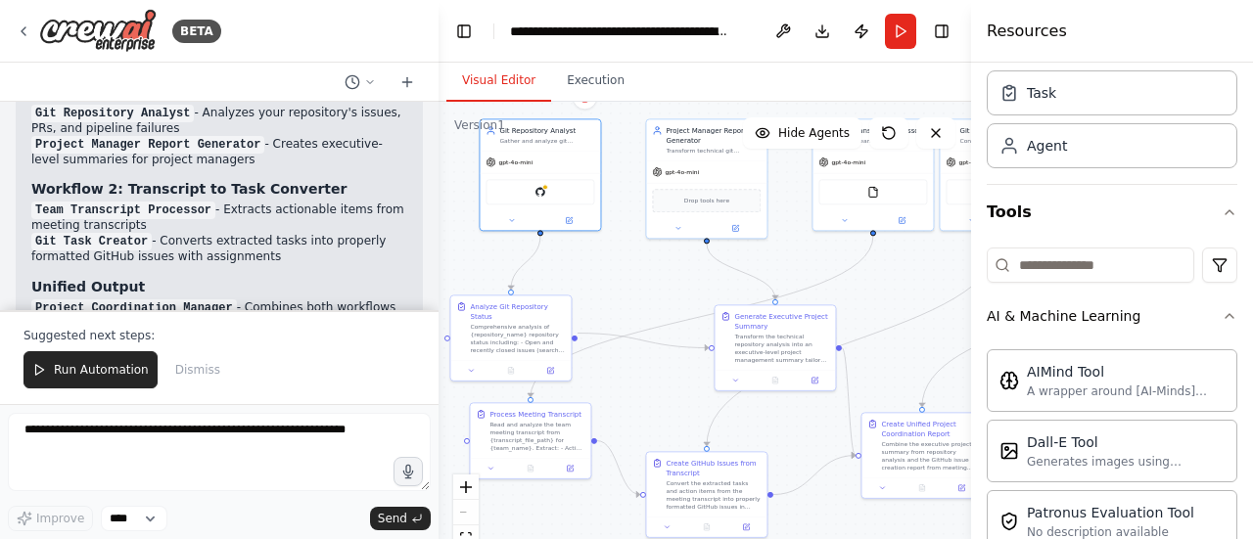
scroll to position [2617, 0]
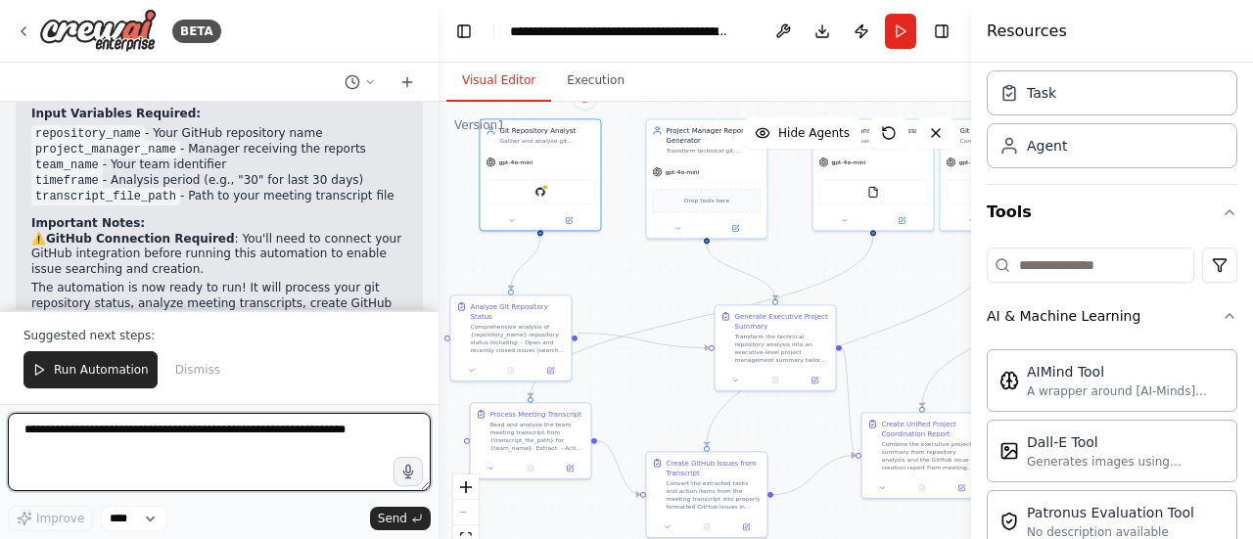
click at [187, 431] on textarea at bounding box center [219, 452] width 423 height 78
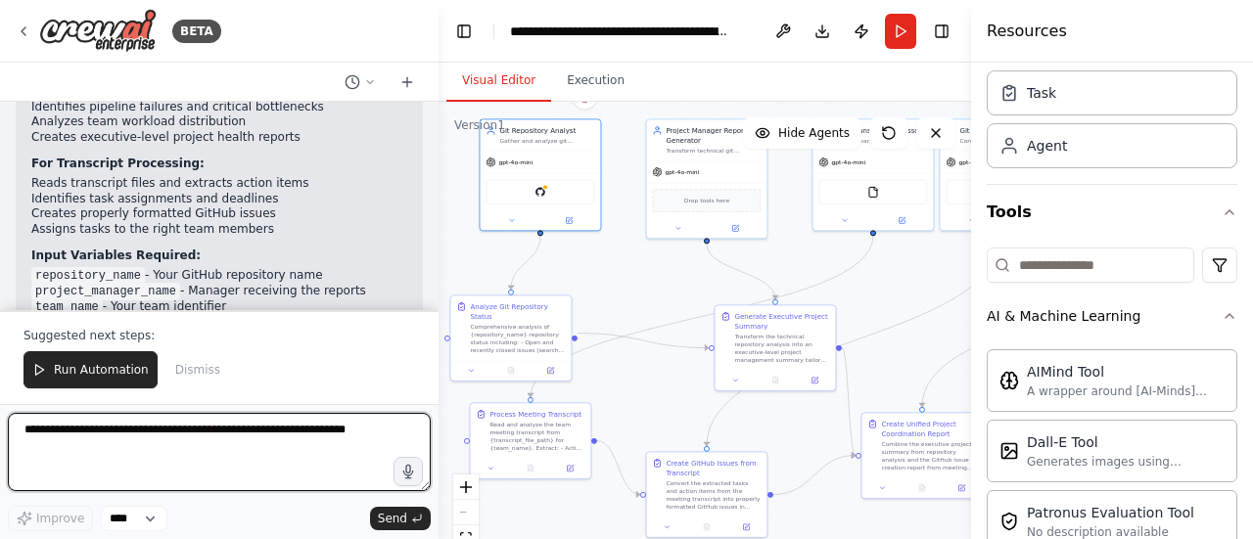
scroll to position [2507, 0]
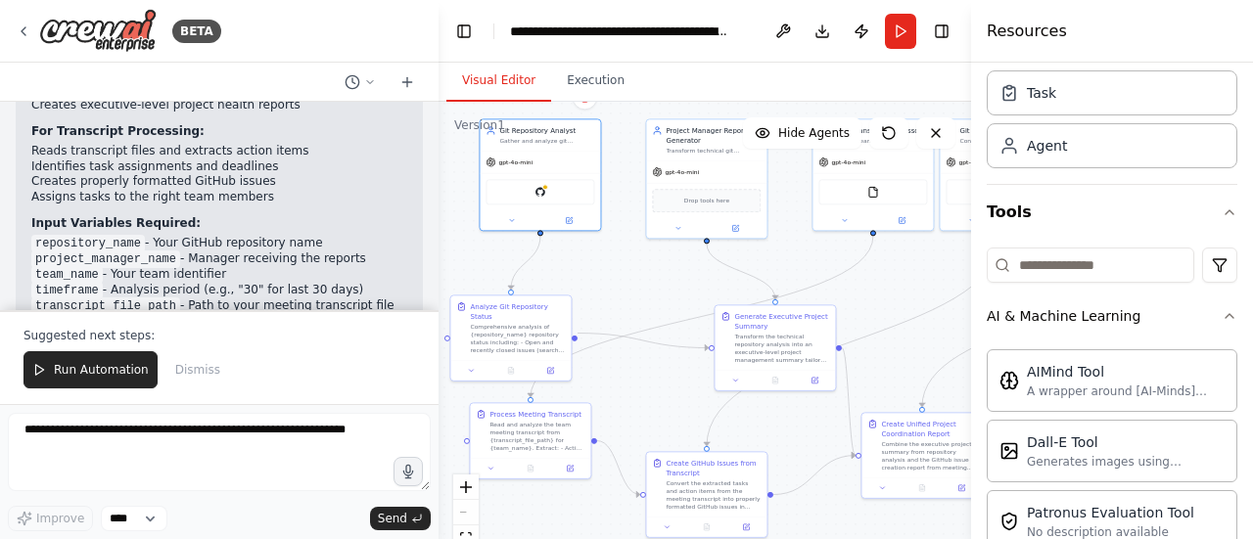
click at [87, 235] on code "repository_name" at bounding box center [88, 244] width 114 height 18
click at [552, 191] on div "GitHub" at bounding box center [539, 189] width 109 height 25
click at [533, 197] on div "GitHub" at bounding box center [539, 189] width 109 height 25
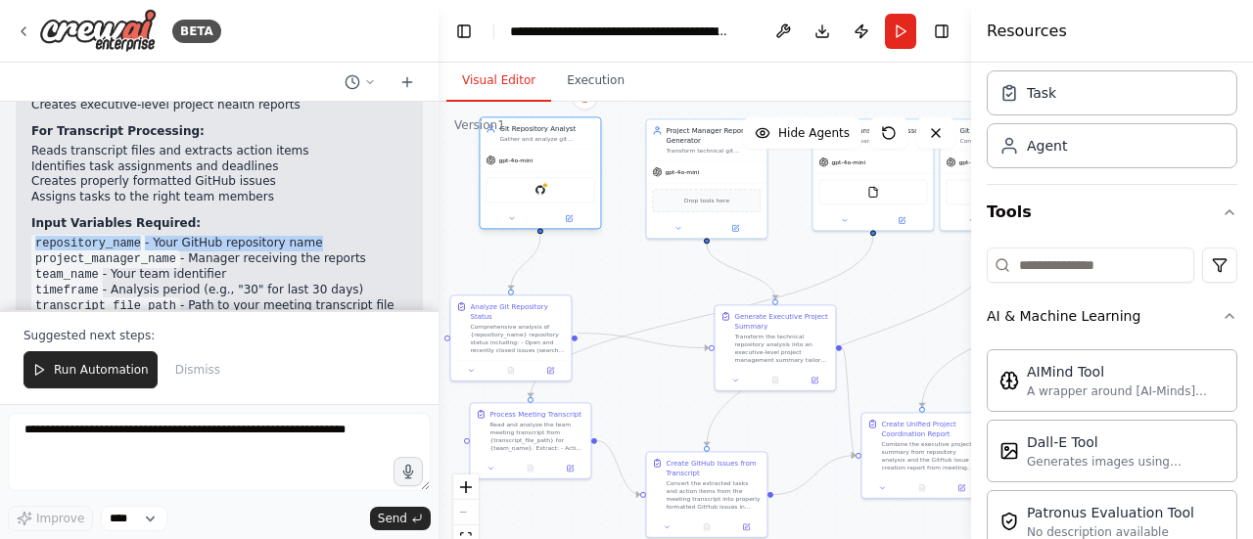
click at [515, 226] on div at bounding box center [540, 218] width 120 height 20
click at [515, 220] on icon at bounding box center [512, 218] width 8 height 8
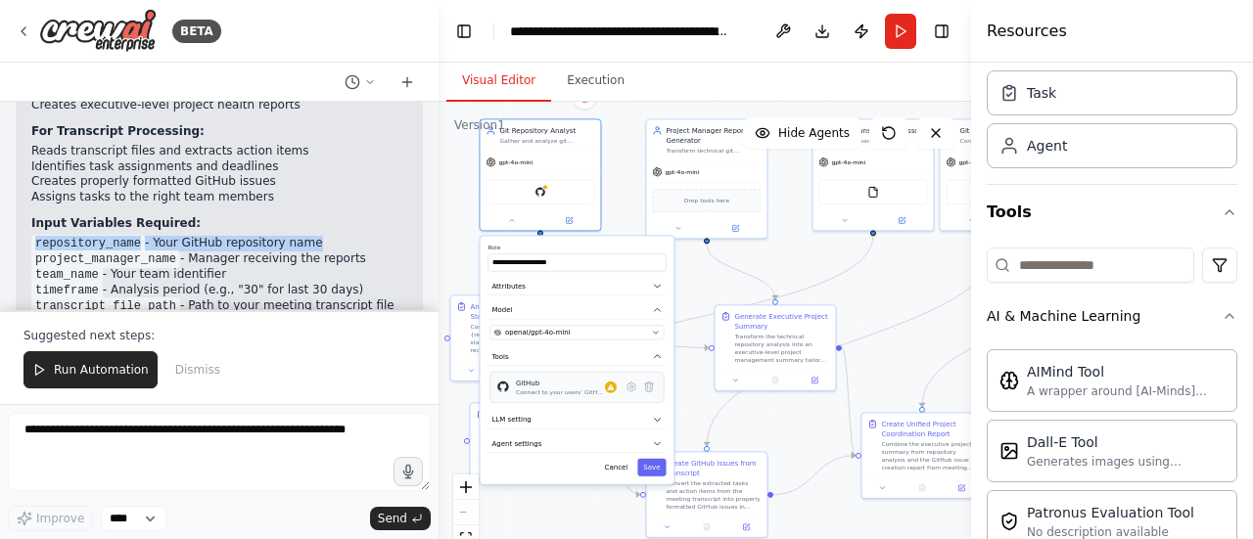
click at [567, 394] on div "Connect to your users’ GitHub accounts" at bounding box center [560, 393] width 89 height 8
click at [630, 389] on icon at bounding box center [631, 387] width 9 height 9
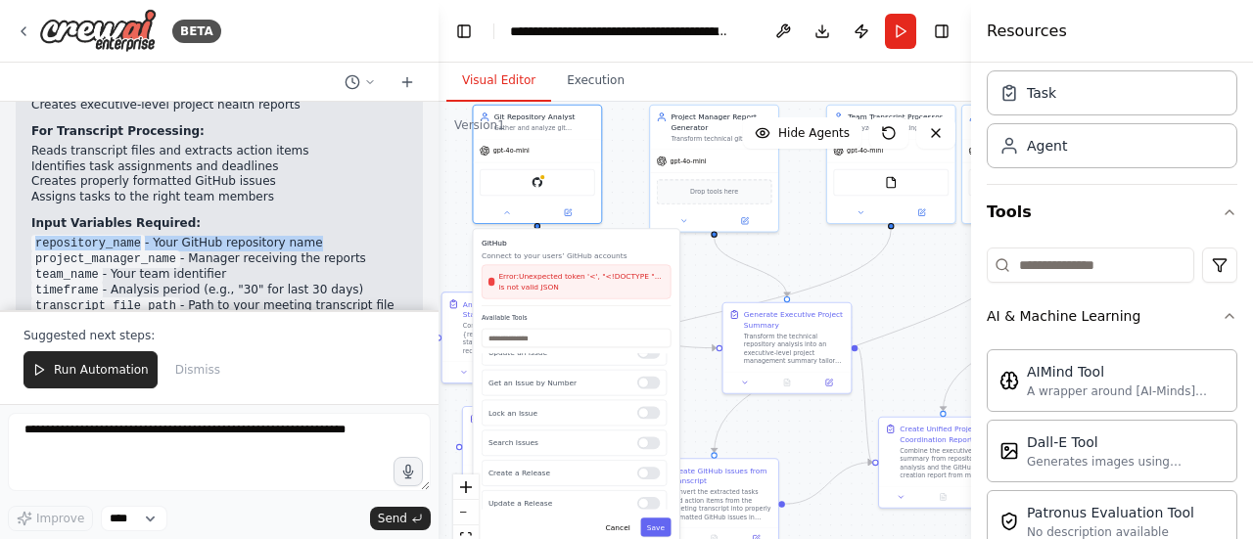
scroll to position [0, 0]
click at [640, 370] on div at bounding box center [648, 366] width 23 height 13
click at [647, 377] on div "Create an Issue" at bounding box center [573, 366] width 185 height 26
click at [640, 366] on div at bounding box center [648, 366] width 23 height 13
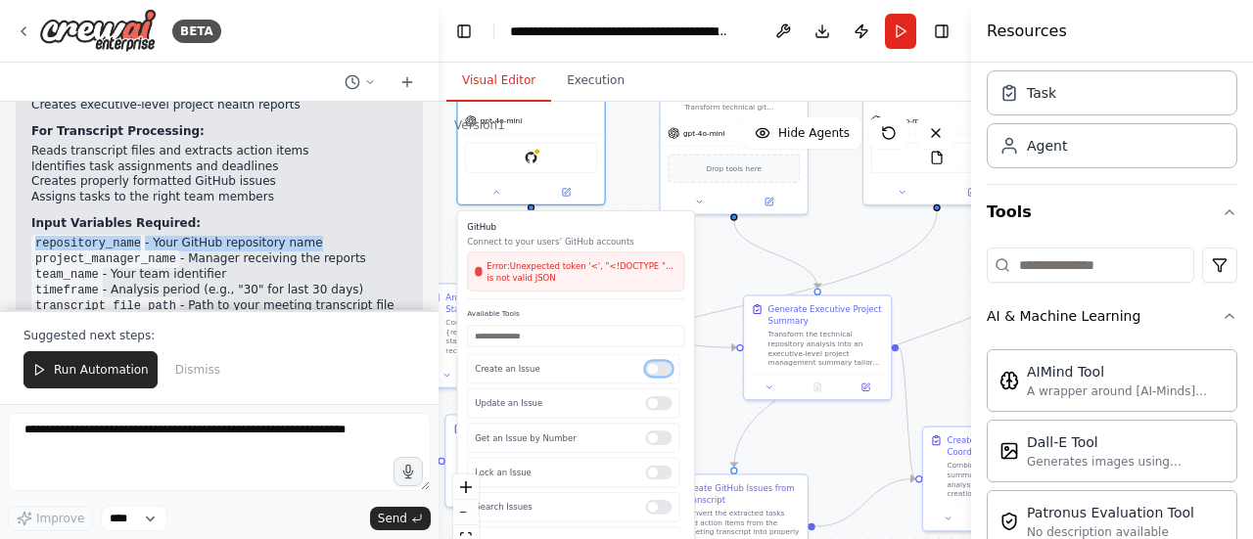
scroll to position [8, 0]
click at [561, 340] on input "text" at bounding box center [575, 336] width 217 height 22
type input "*"
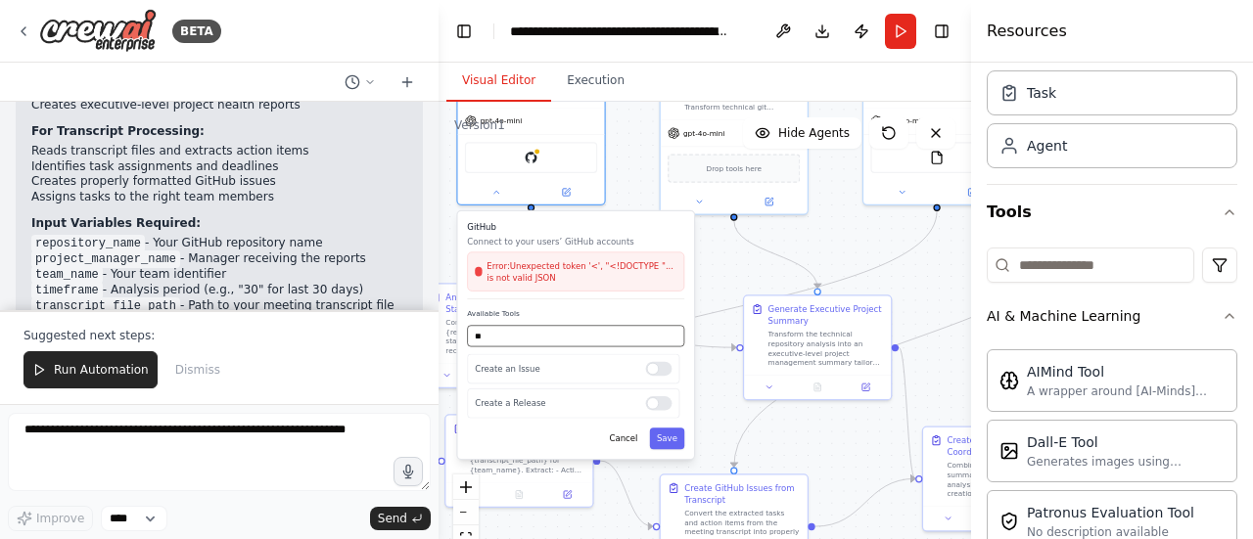
type input "*"
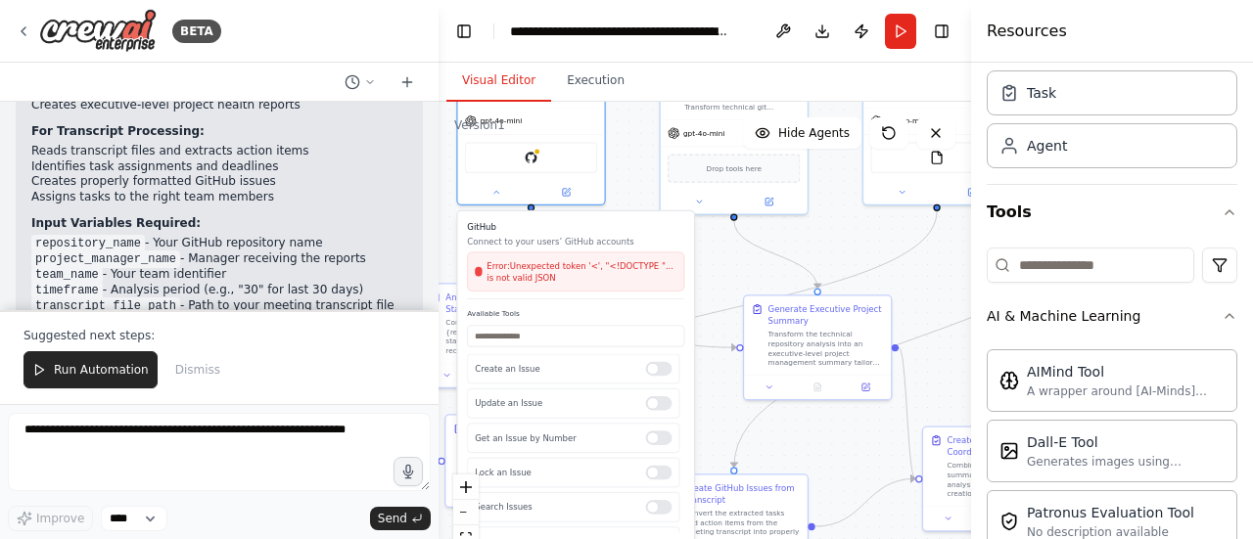
click at [730, 273] on div ".deletable-edge-delete-btn { width: 20px; height: 20px; border: 0px solid #ffff…" at bounding box center [704, 346] width 532 height 489
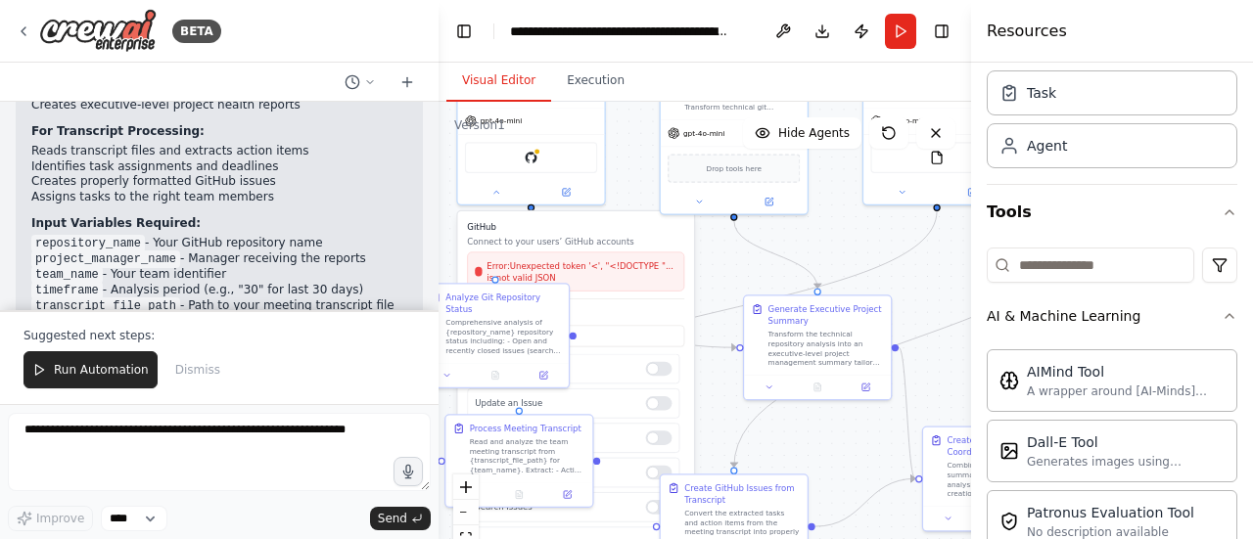
click at [754, 267] on div ".deletable-edge-delete-btn { width: 20px; height: 20px; border: 0px solid #ffff…" at bounding box center [704, 346] width 532 height 489
click at [584, 244] on p "Connect to your users’ GitHub accounts" at bounding box center [575, 241] width 217 height 12
click at [545, 156] on div "GitHub" at bounding box center [531, 155] width 132 height 31
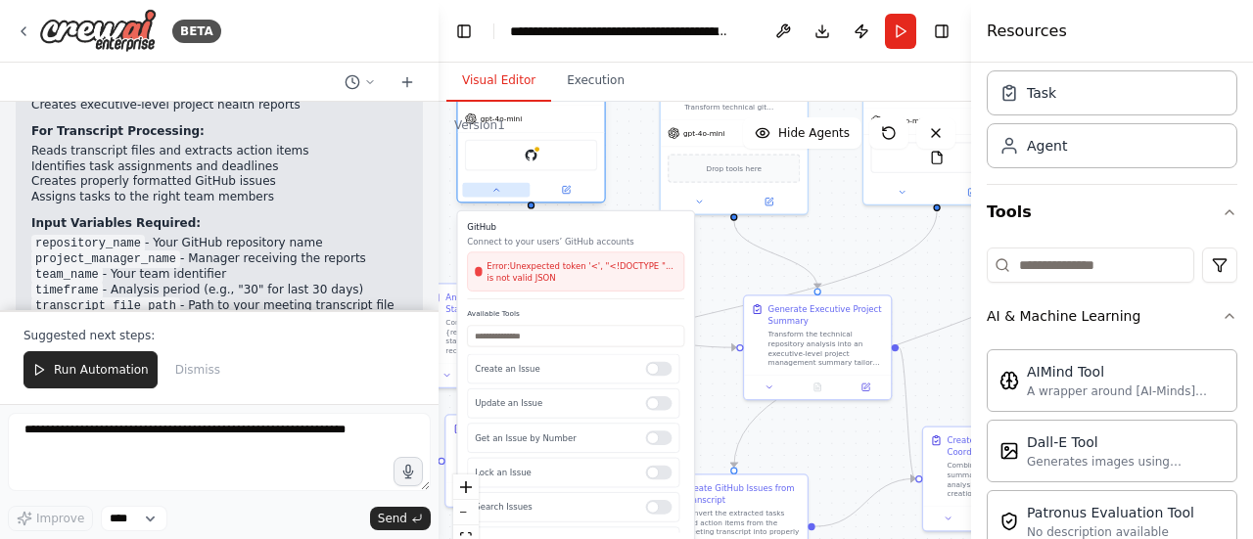
click at [498, 190] on icon at bounding box center [495, 190] width 5 height 2
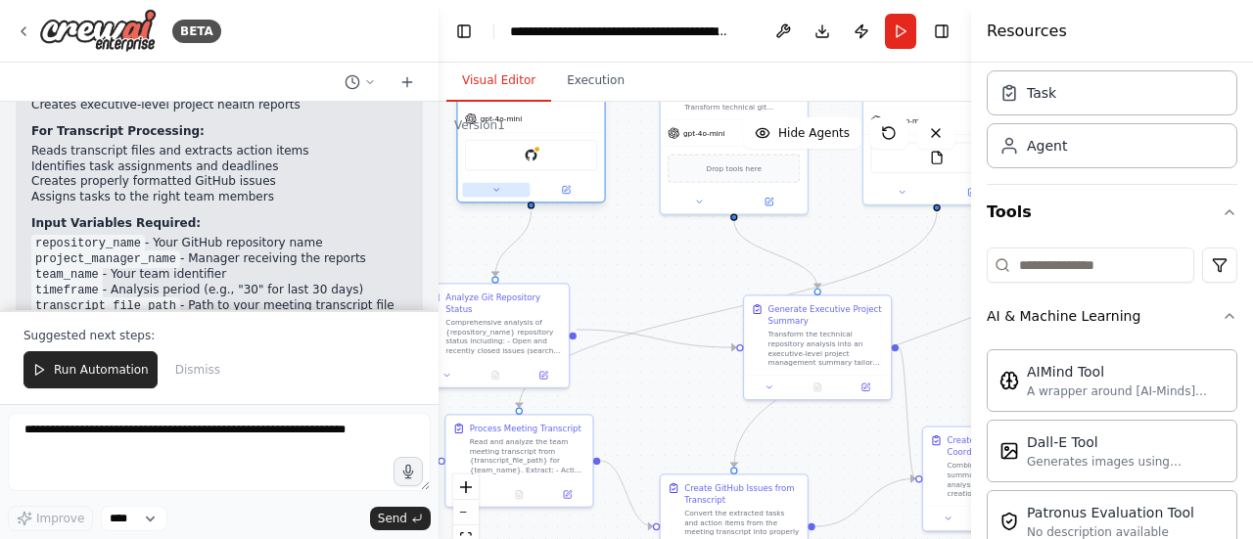
click at [498, 190] on icon at bounding box center [496, 190] width 10 height 10
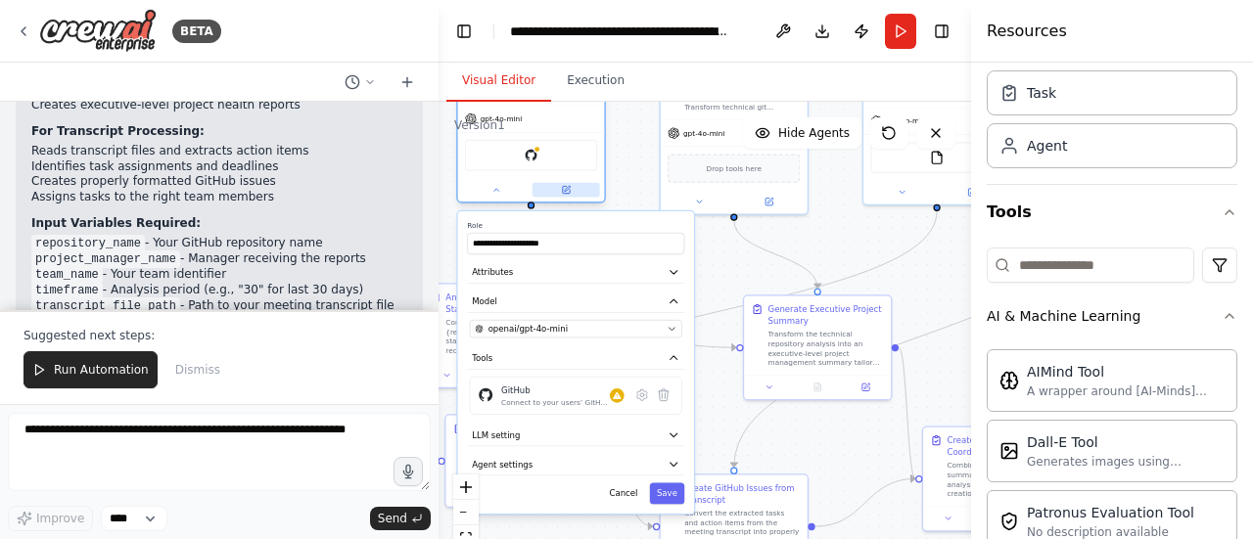
click at [568, 183] on button at bounding box center [566, 190] width 68 height 15
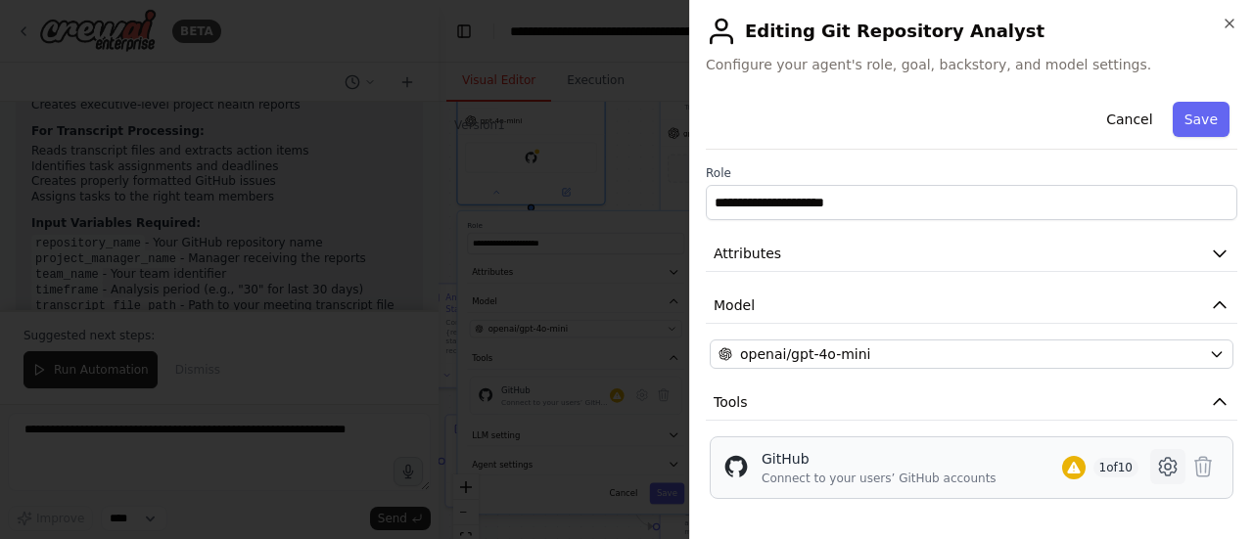
click at [1156, 455] on icon at bounding box center [1167, 466] width 23 height 23
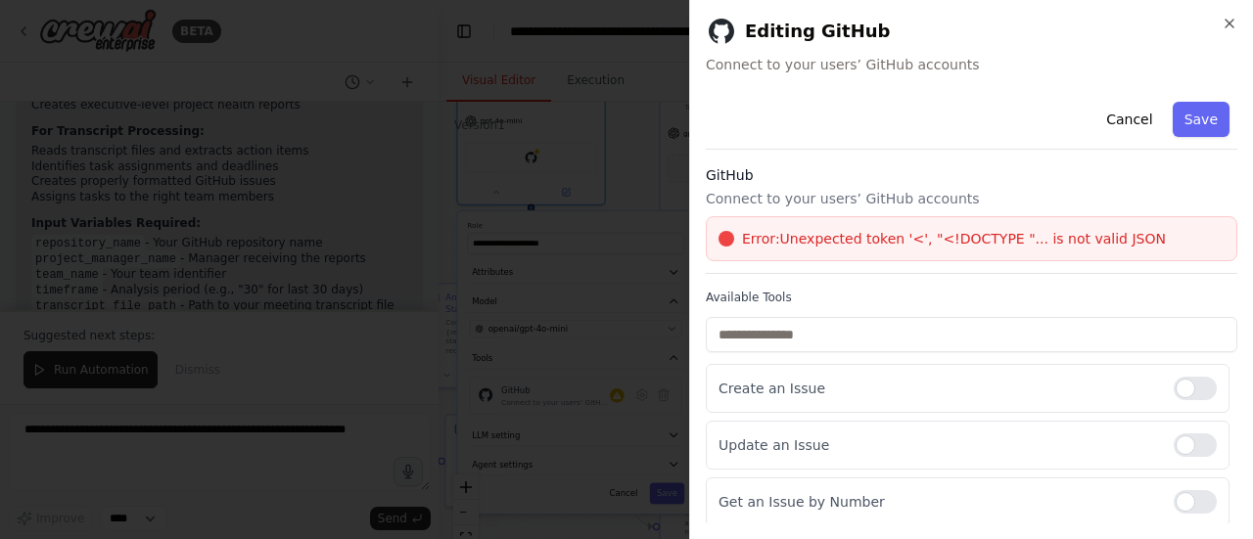
click at [1074, 249] on div "Error: Unexpected token '<', "<!DOCTYPE "... is not valid JSON" at bounding box center [971, 238] width 531 height 45
click at [1117, 126] on button "Cancel" at bounding box center [1128, 119] width 69 height 35
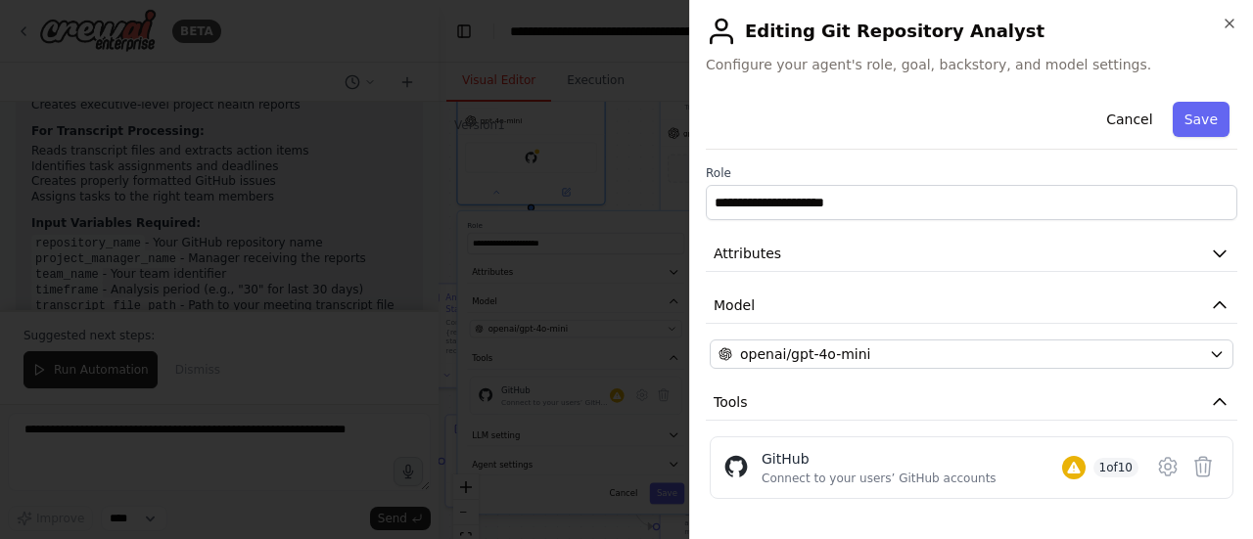
scroll to position [91, 0]
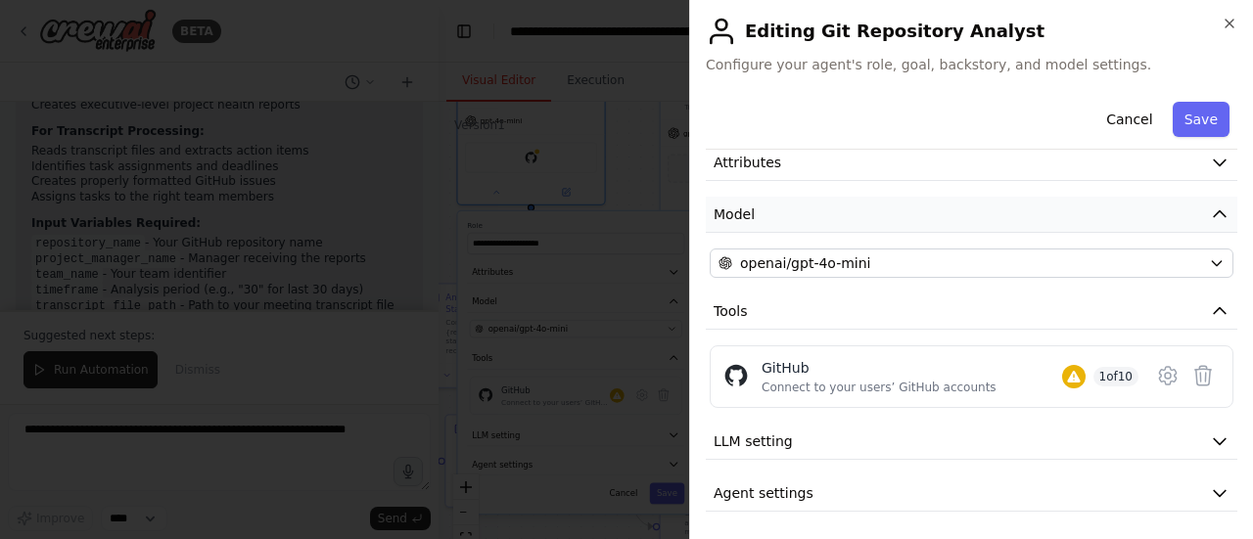
click at [979, 211] on button "Model" at bounding box center [971, 215] width 531 height 36
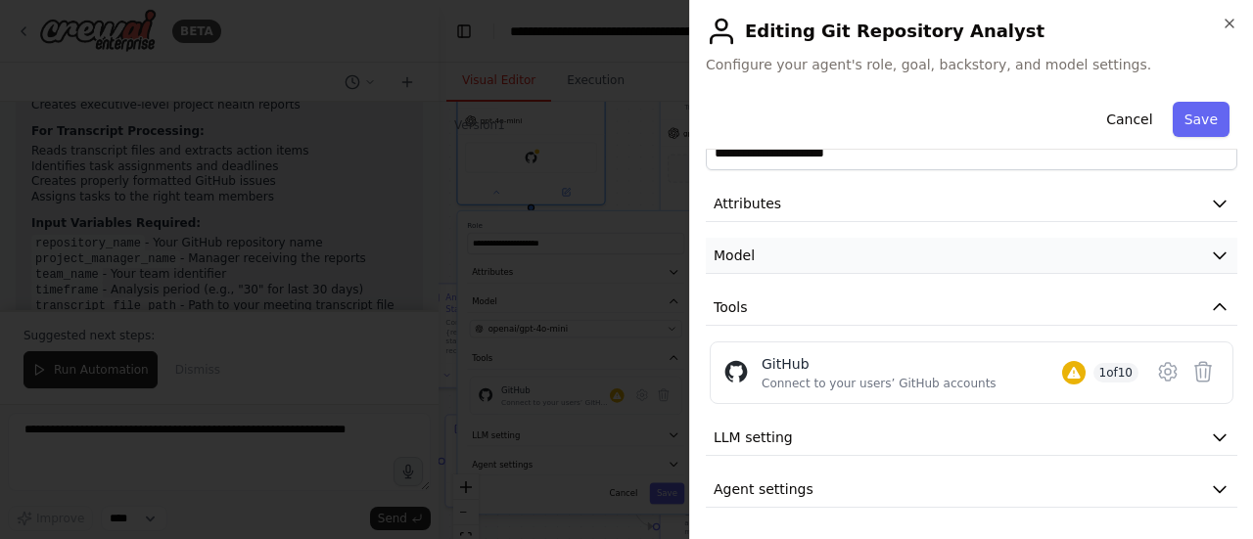
scroll to position [47, 0]
click at [946, 198] on button "Attributes" at bounding box center [971, 207] width 531 height 36
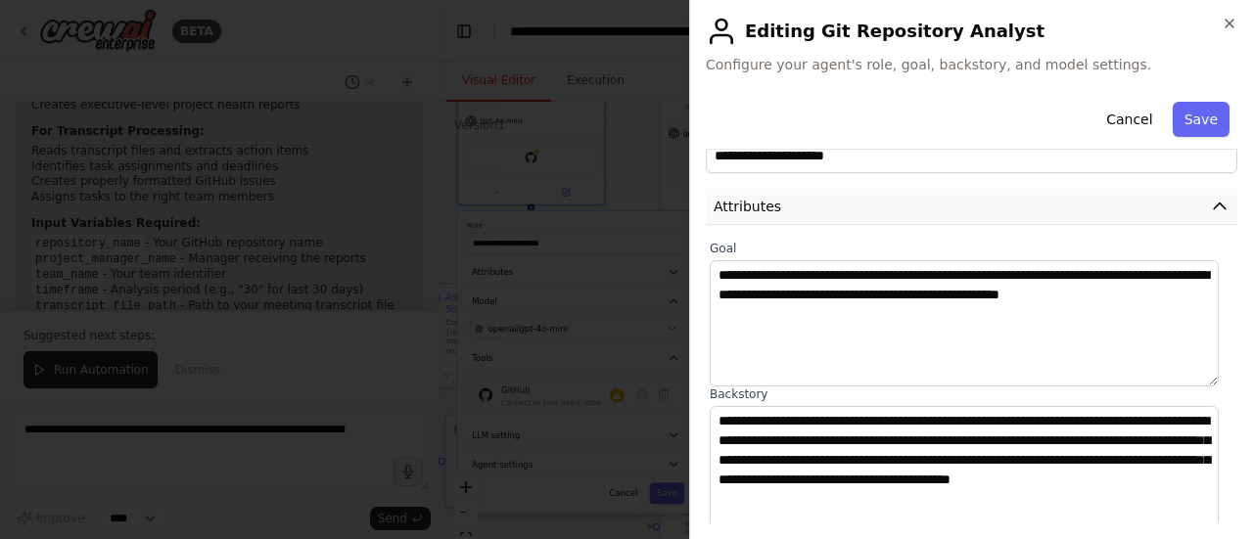
click at [946, 198] on button "Attributes" at bounding box center [971, 207] width 531 height 36
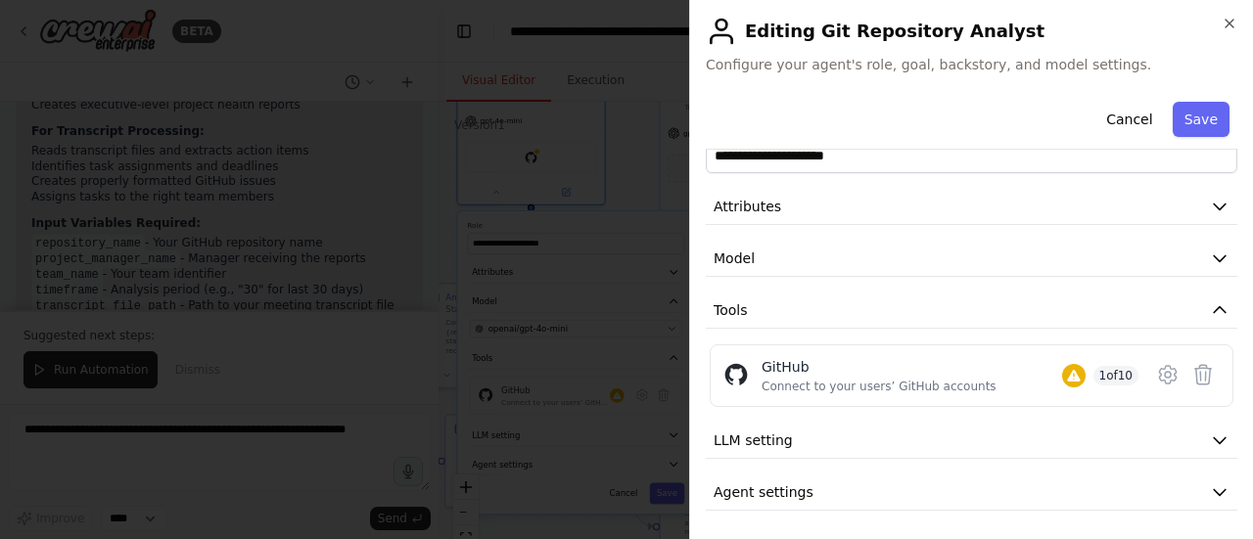
click at [880, 418] on div "**********" at bounding box center [971, 279] width 531 height 464
click at [855, 436] on button "LLM setting" at bounding box center [971, 441] width 531 height 36
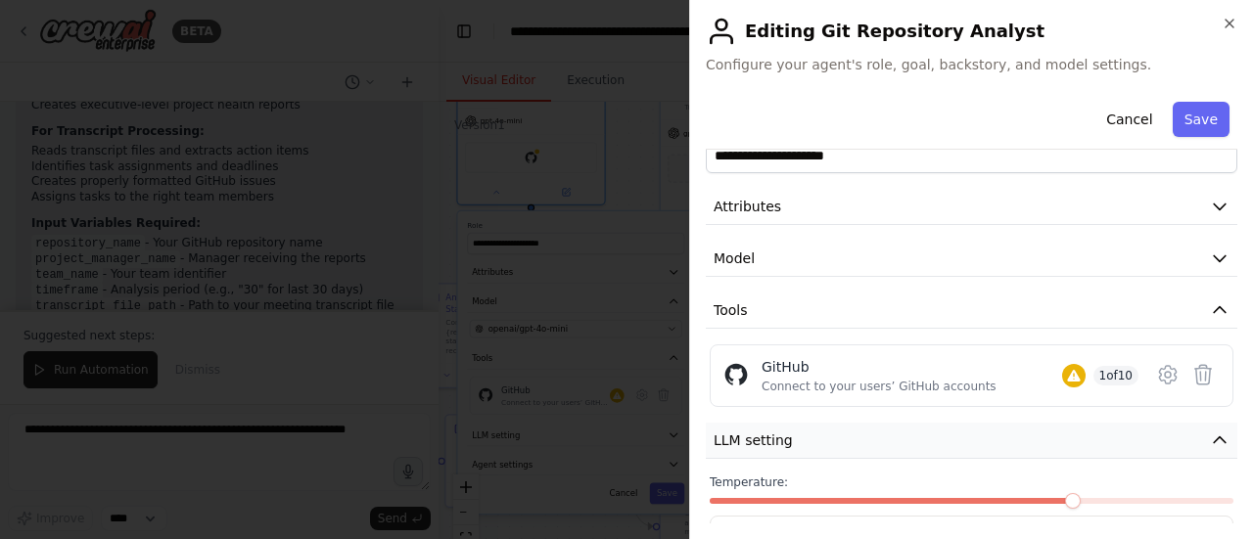
scroll to position [186, 0]
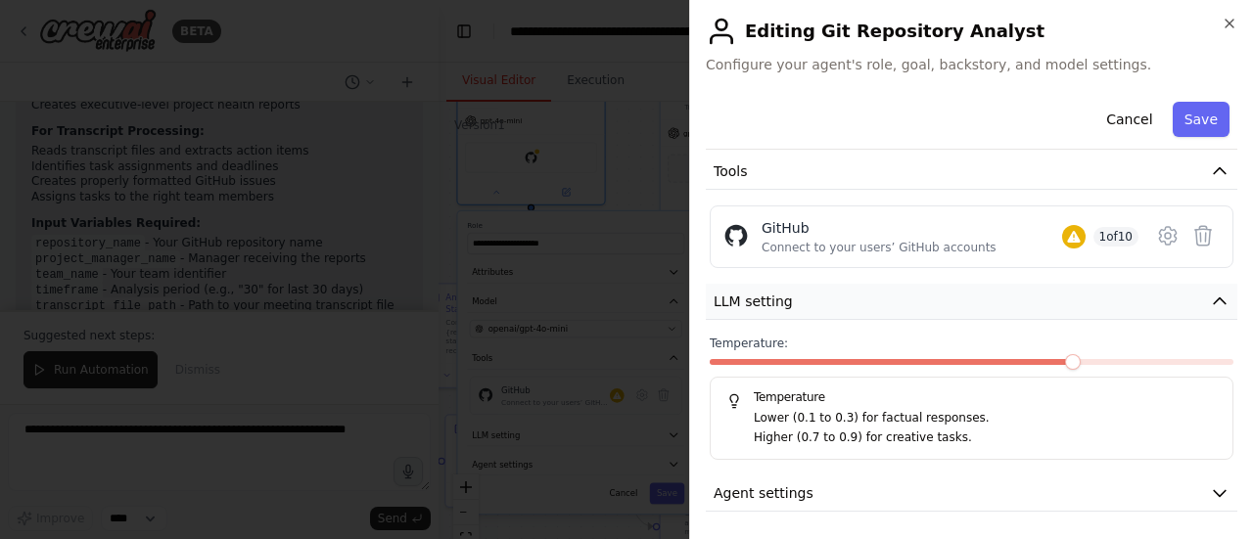
click at [854, 309] on button "LLM setting" at bounding box center [971, 302] width 531 height 36
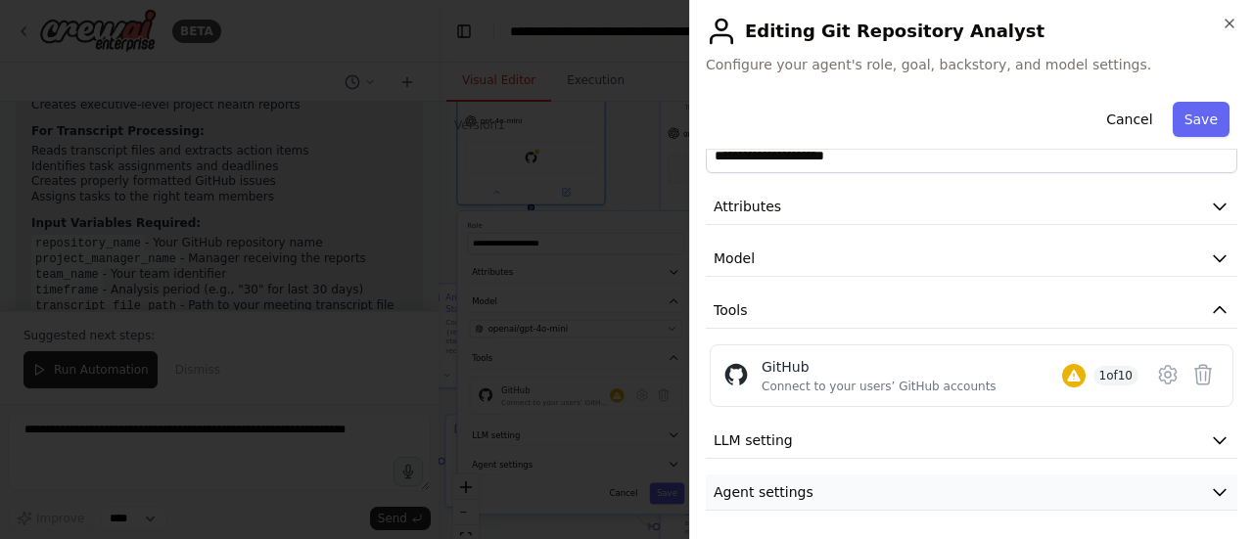
click at [799, 488] on span "Agent settings" at bounding box center [763, 492] width 100 height 20
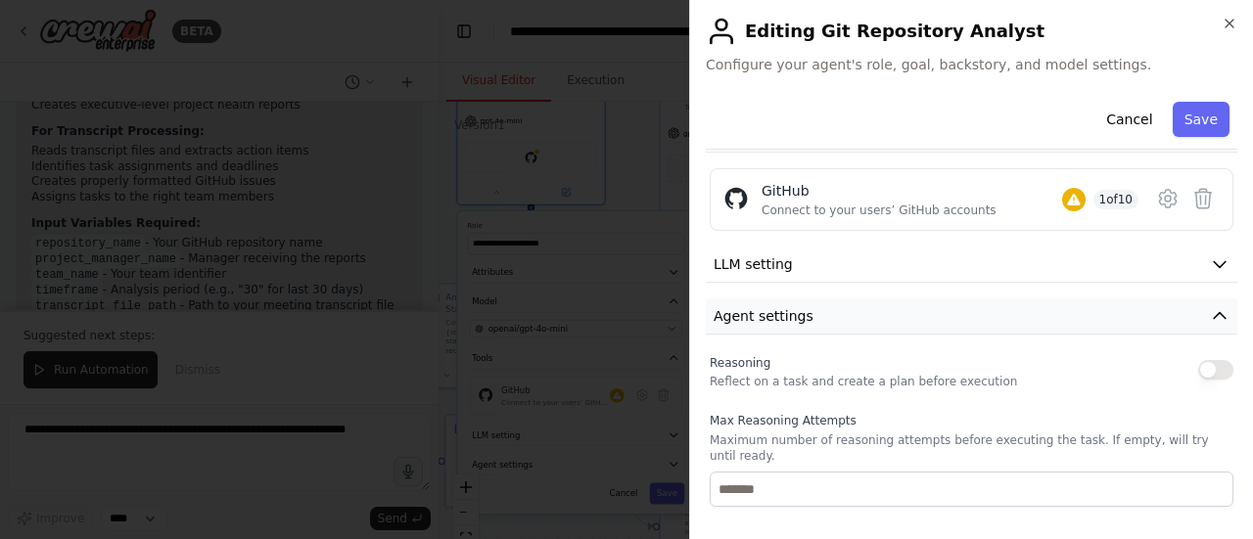
scroll to position [222, 0]
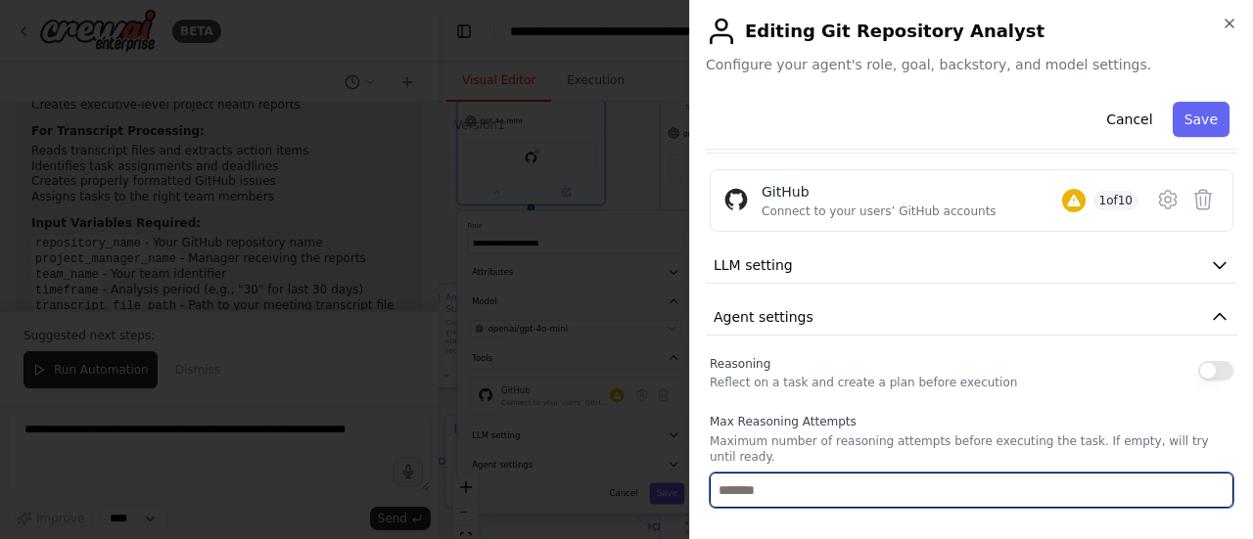
click at [833, 473] on input "number" at bounding box center [971, 490] width 524 height 35
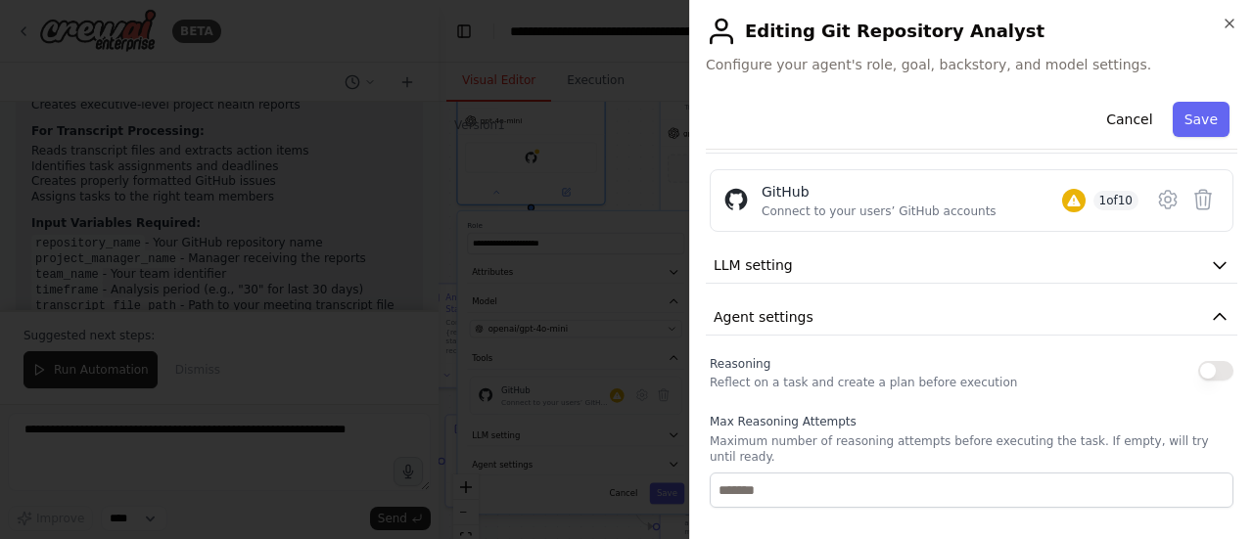
click at [1211, 362] on button "button" at bounding box center [1215, 371] width 35 height 20
click at [1210, 313] on icon "button" at bounding box center [1220, 317] width 20 height 20
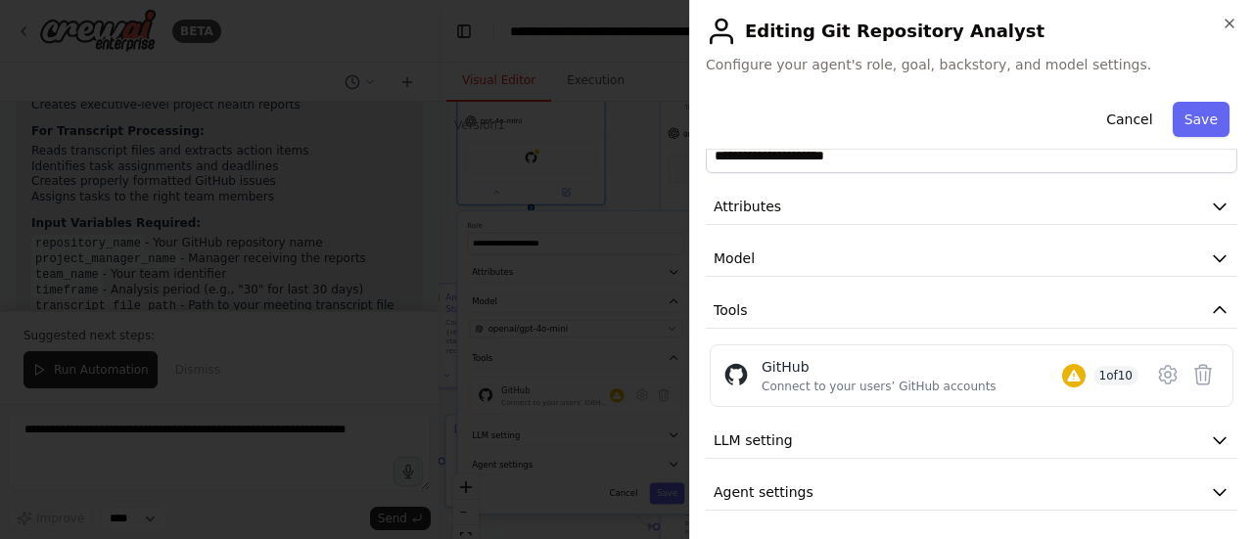
click at [1247, 10] on div "**********" at bounding box center [971, 269] width 564 height 539
click at [1231, 23] on icon "button" at bounding box center [1229, 24] width 16 height 16
